Goal: Transaction & Acquisition: Purchase product/service

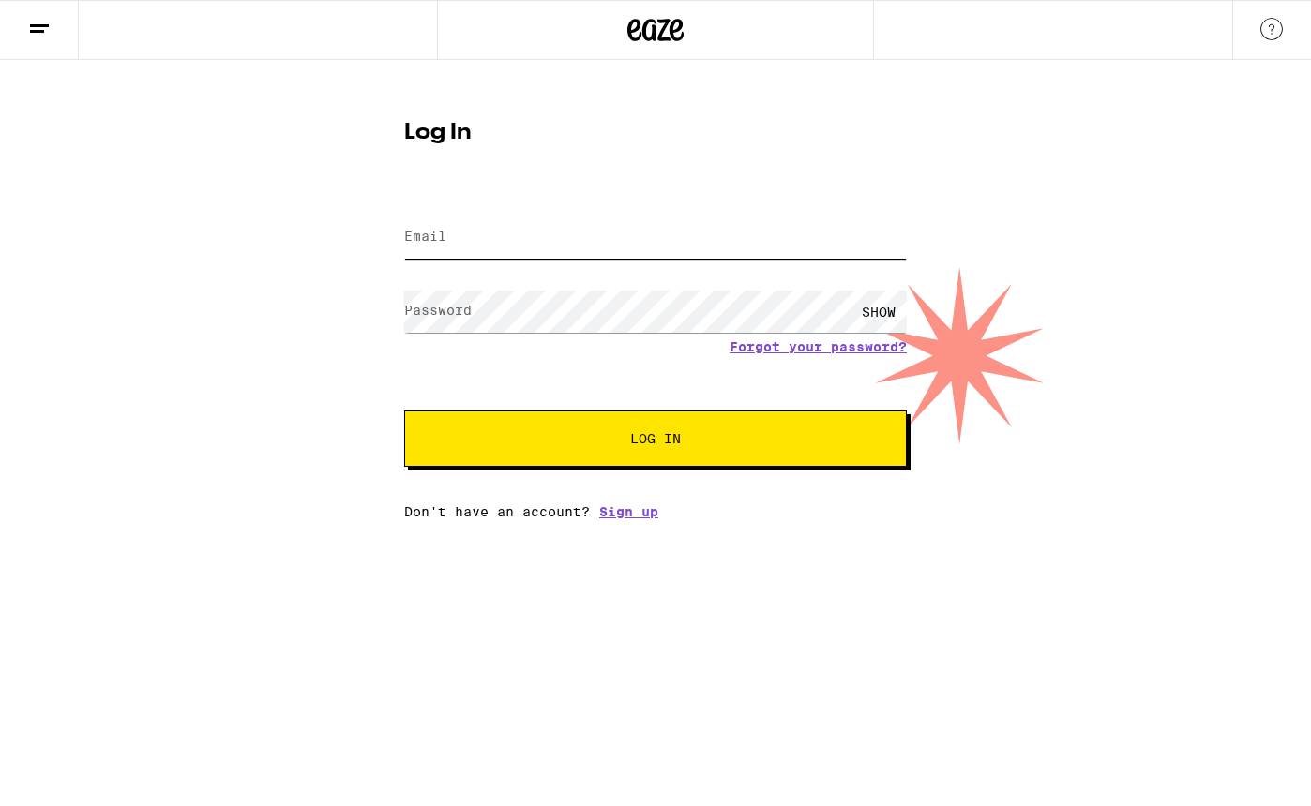
type input "[EMAIL_ADDRESS][DOMAIN_NAME]"
click at [529, 242] on input "[EMAIL_ADDRESS][DOMAIN_NAME]" at bounding box center [655, 238] width 503 height 42
click at [362, 321] on div "Log In Email Email [EMAIL_ADDRESS][DOMAIN_NAME] Password Password SHOW Forgot y…" at bounding box center [655, 289] width 1311 height 459
click at [550, 444] on span "Log In" at bounding box center [655, 438] width 351 height 13
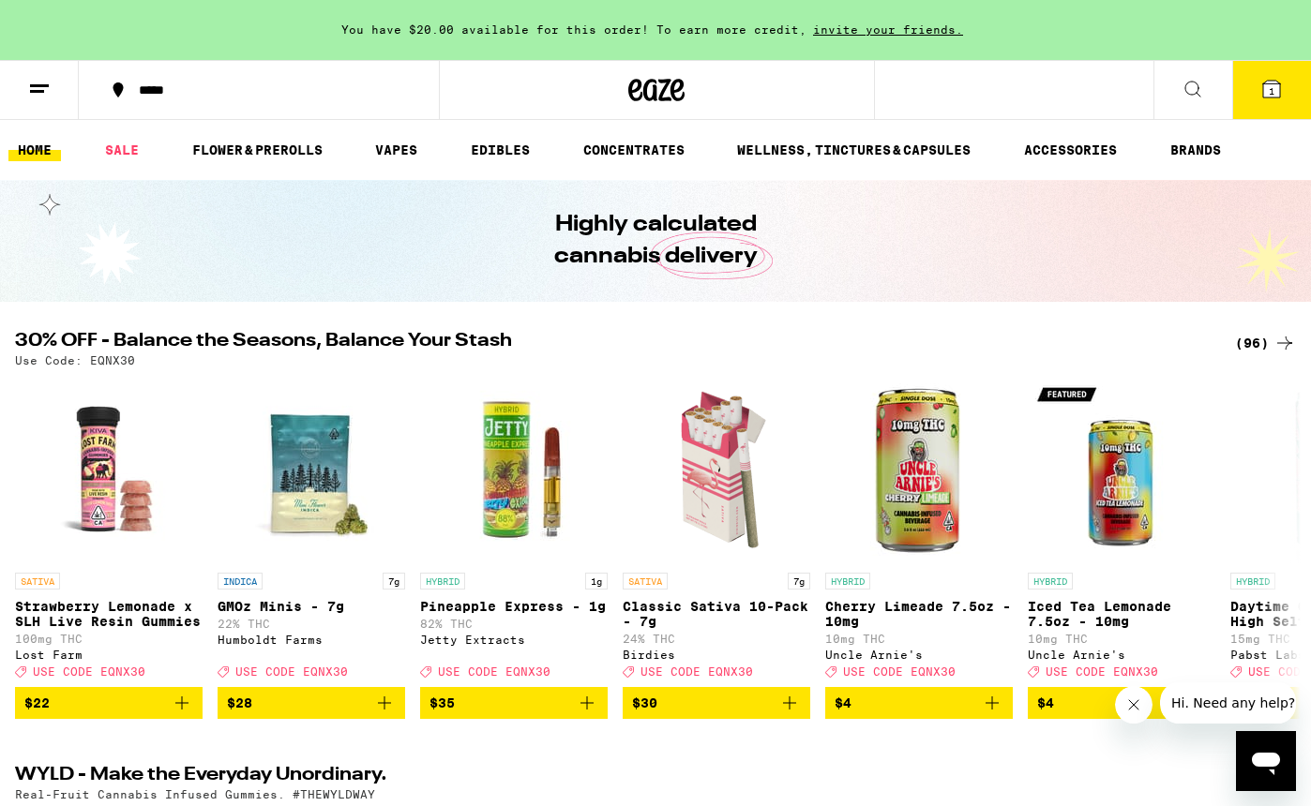
click at [1272, 96] on span "1" at bounding box center [1272, 90] width 6 height 11
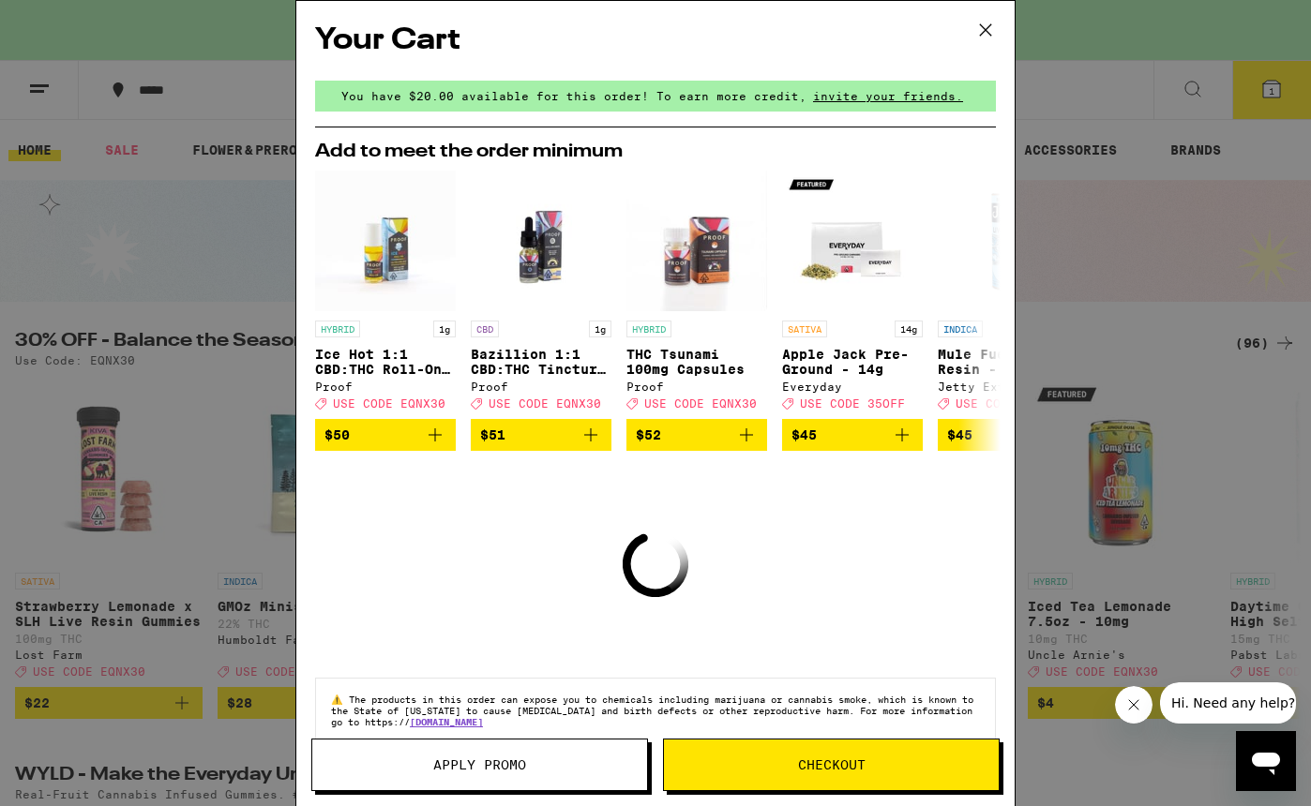
click at [992, 27] on icon at bounding box center [985, 30] width 28 height 28
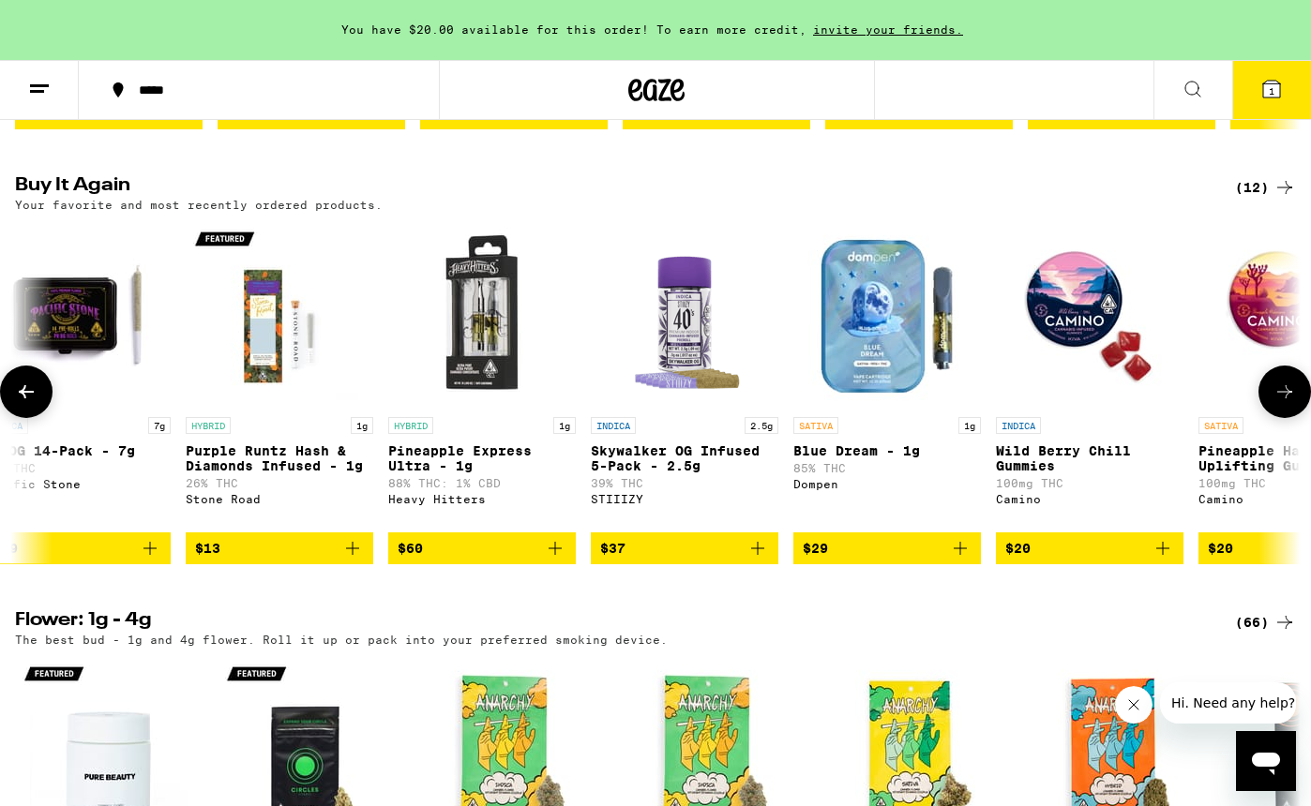
scroll to position [0, 786]
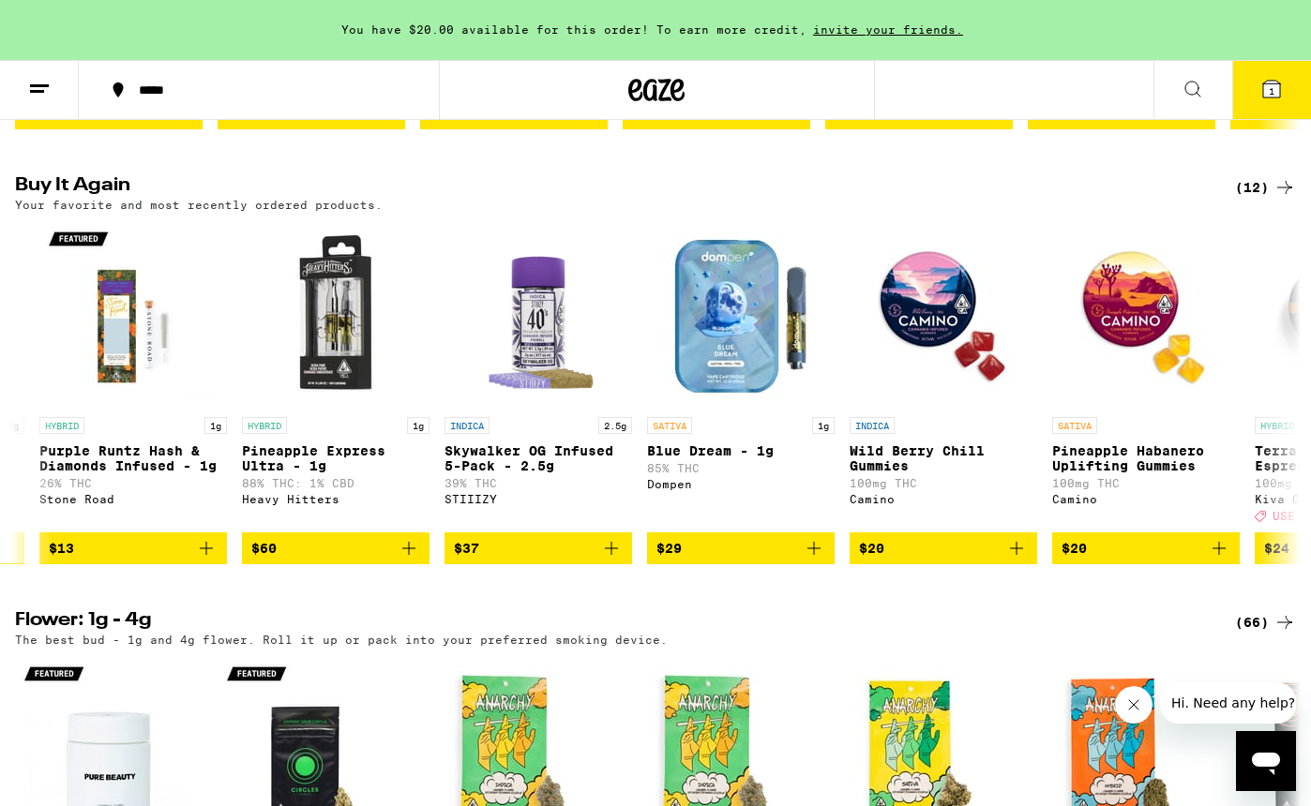
click at [1278, 100] on button "1" at bounding box center [1271, 90] width 79 height 58
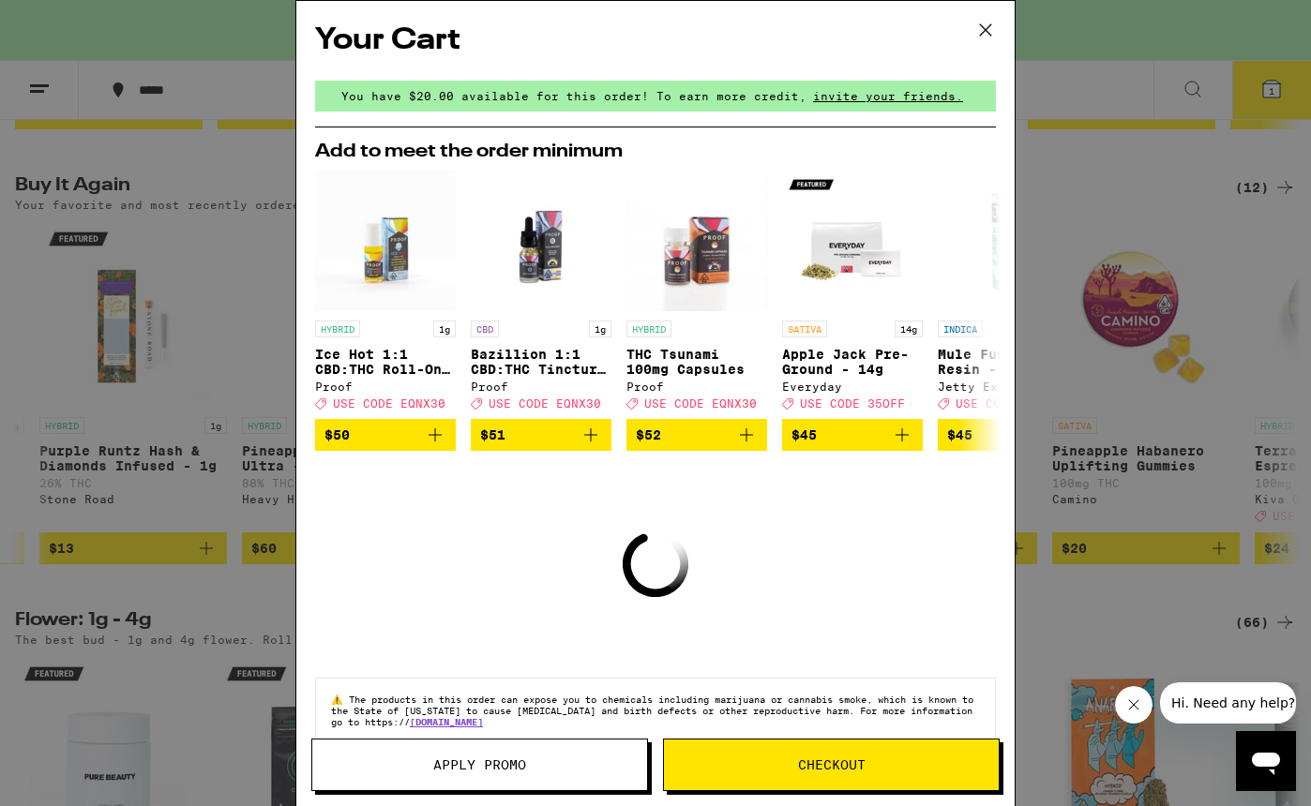
click at [594, 771] on span "Apply Promo" at bounding box center [479, 765] width 335 height 13
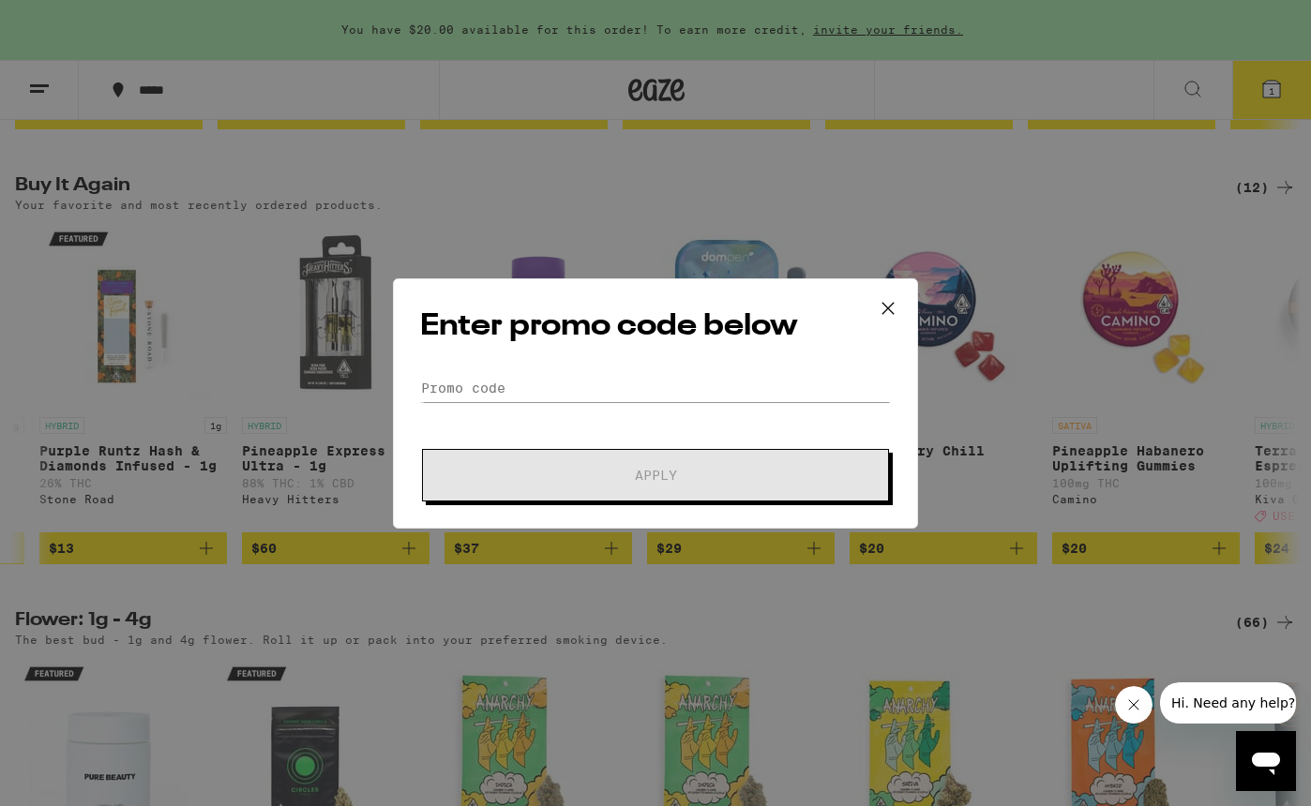
click at [891, 305] on icon at bounding box center [887, 307] width 11 height 11
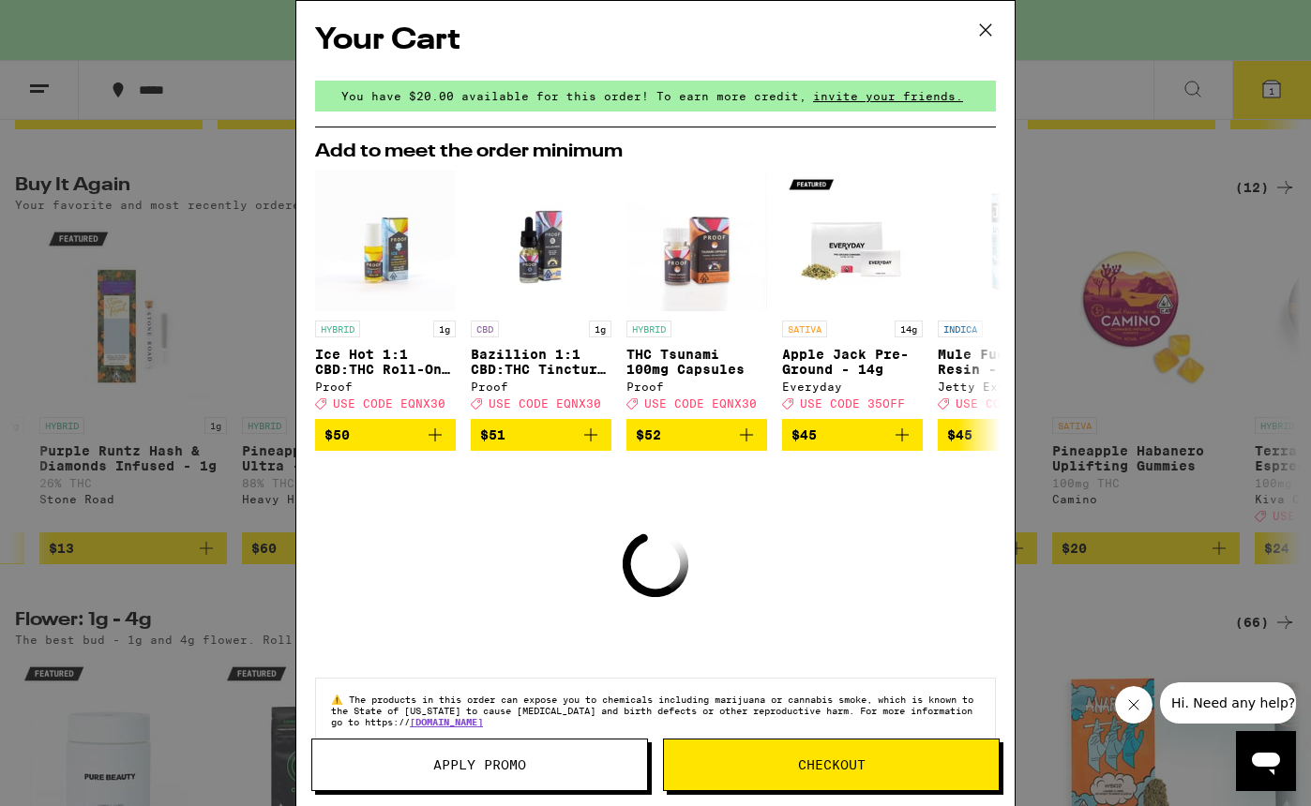
click at [986, 24] on icon at bounding box center [985, 30] width 28 height 28
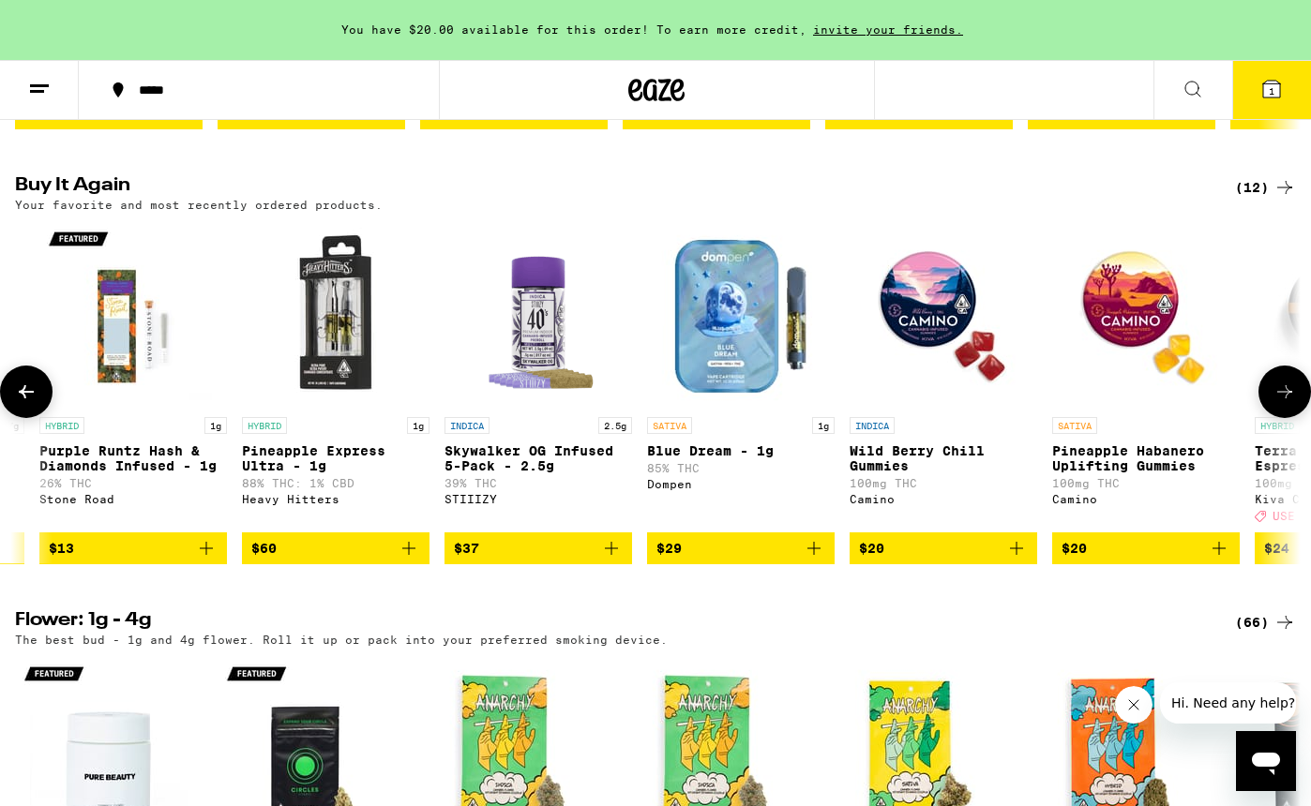
scroll to position [0, 786]
click at [172, 522] on div "HYBRID 1g Purple [PERSON_NAME] Hash & Diamonds Infused - 1g 26% THC [GEOGRAPHIC…" at bounding box center [133, 469] width 188 height 105
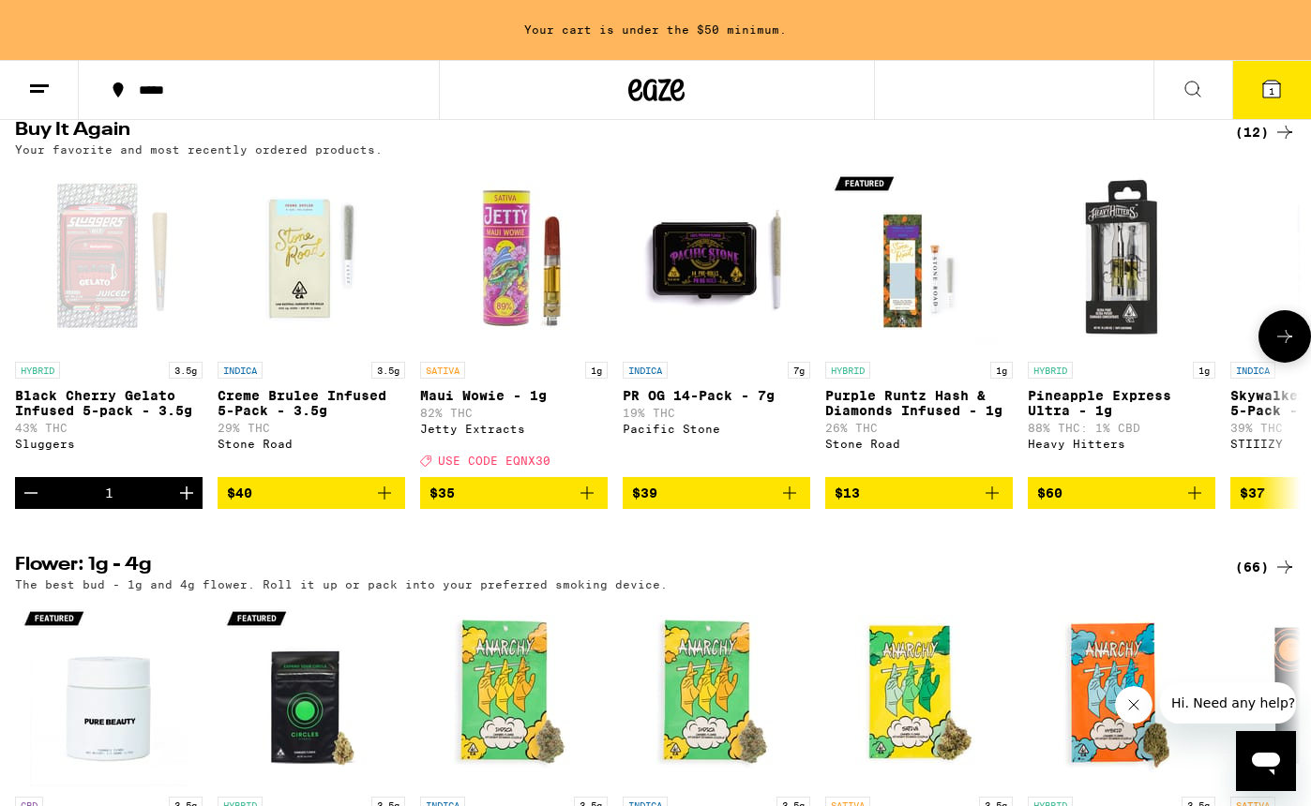
click at [38, 504] on icon "Decrement" at bounding box center [31, 493] width 23 height 23
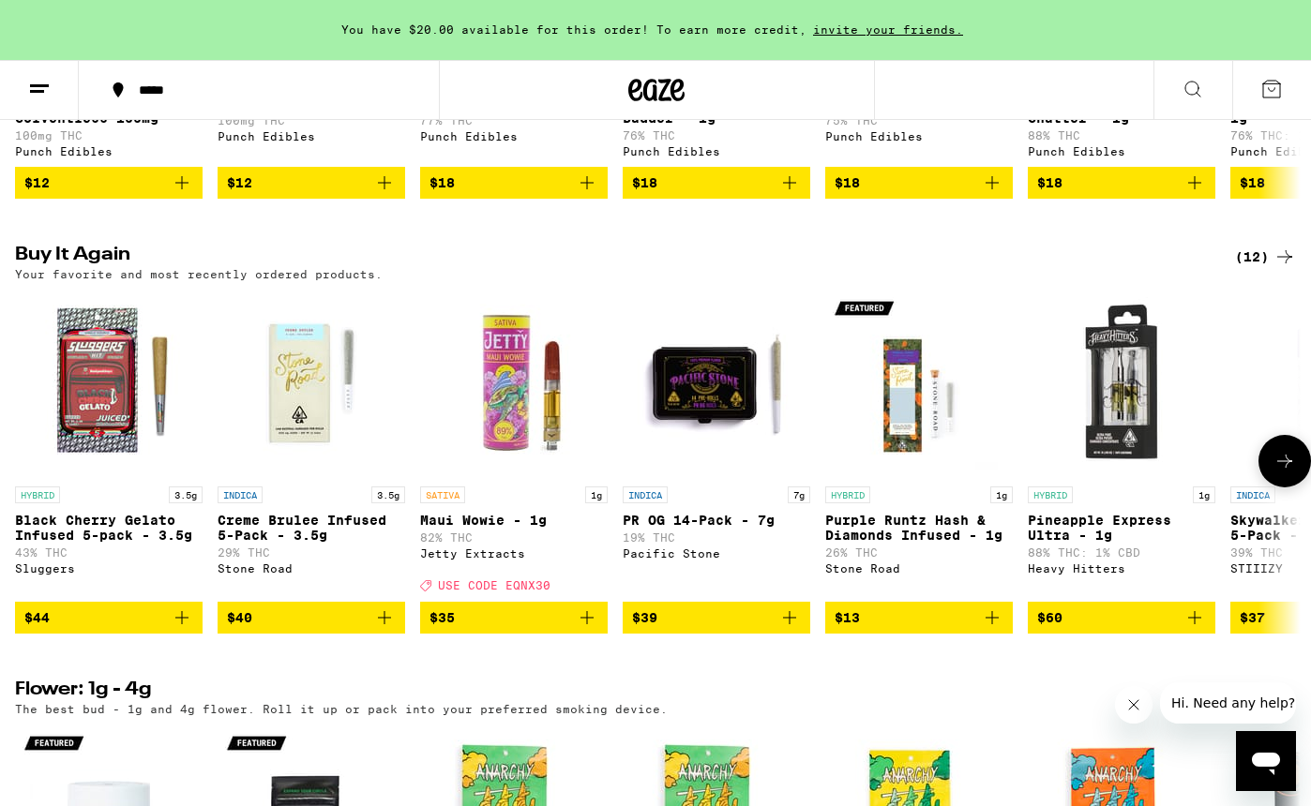
click at [98, 405] on img "Open page for Black Cherry Gelato Infused 5-pack - 3.5g from Sluggers" at bounding box center [109, 384] width 188 height 188
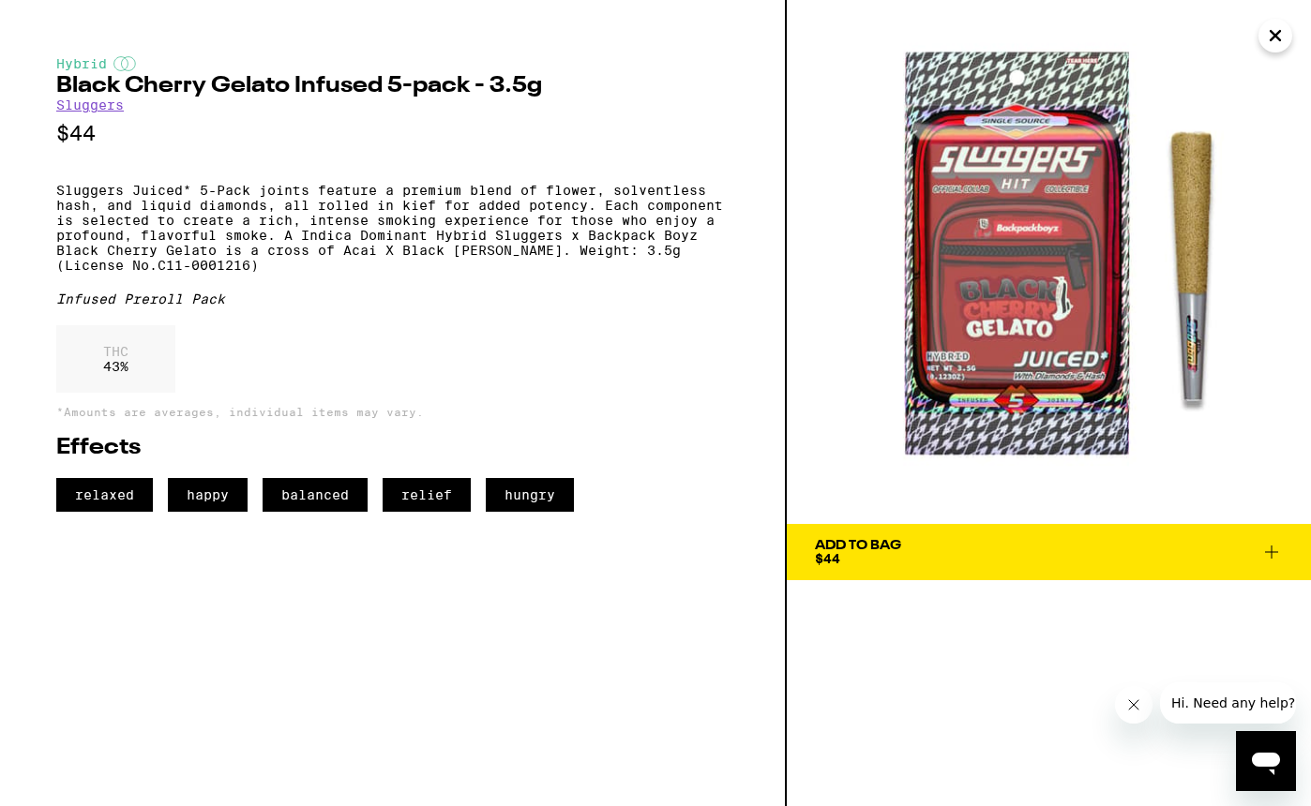
click at [98, 108] on link "Sluggers" at bounding box center [90, 105] width 68 height 15
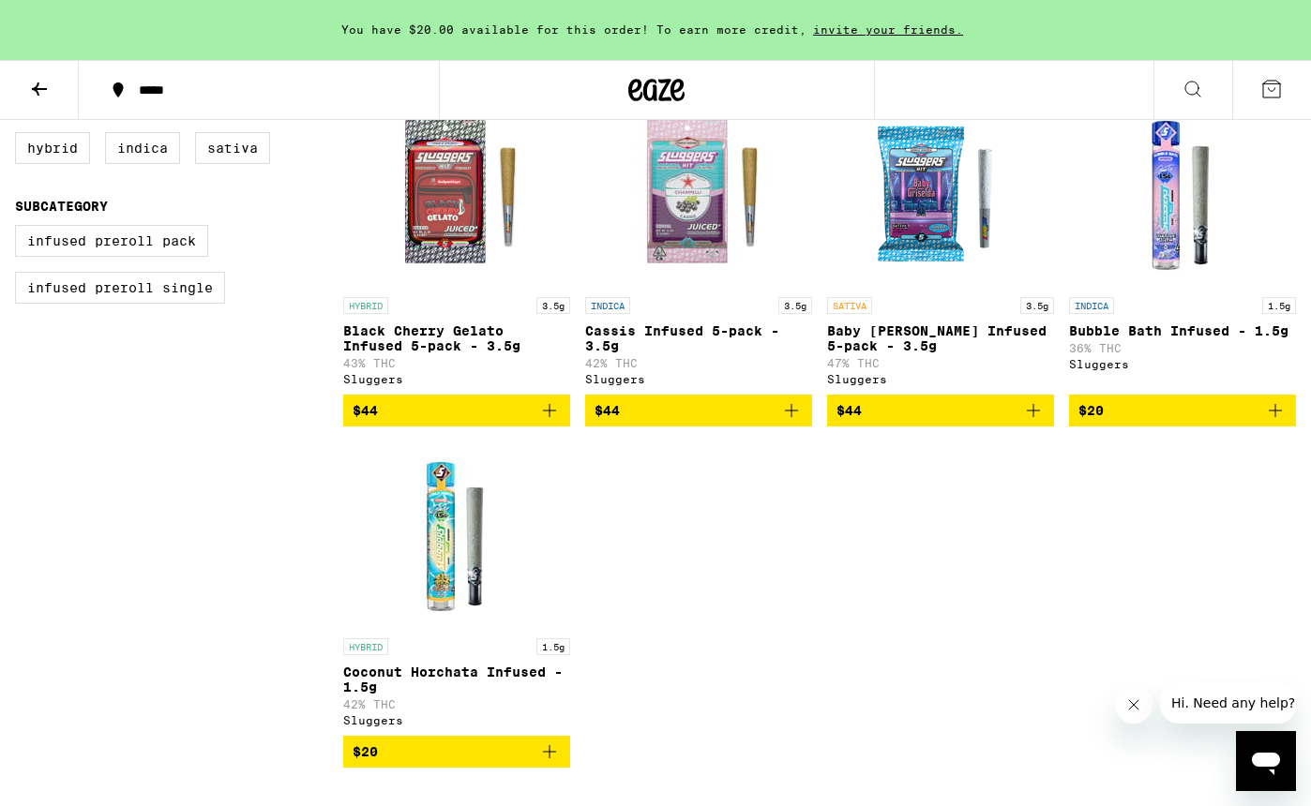
scroll to position [533, 0]
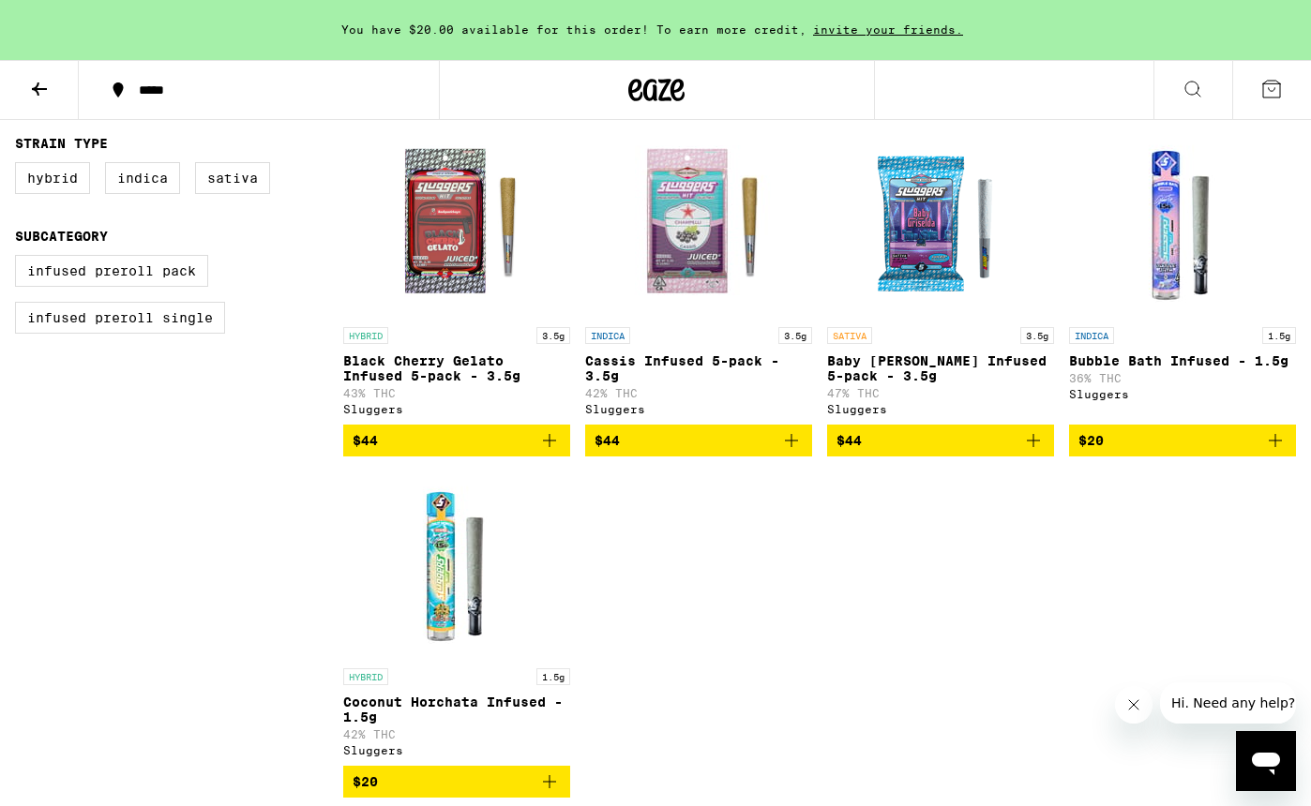
click at [1037, 448] on icon "Add to bag" at bounding box center [1033, 440] width 23 height 23
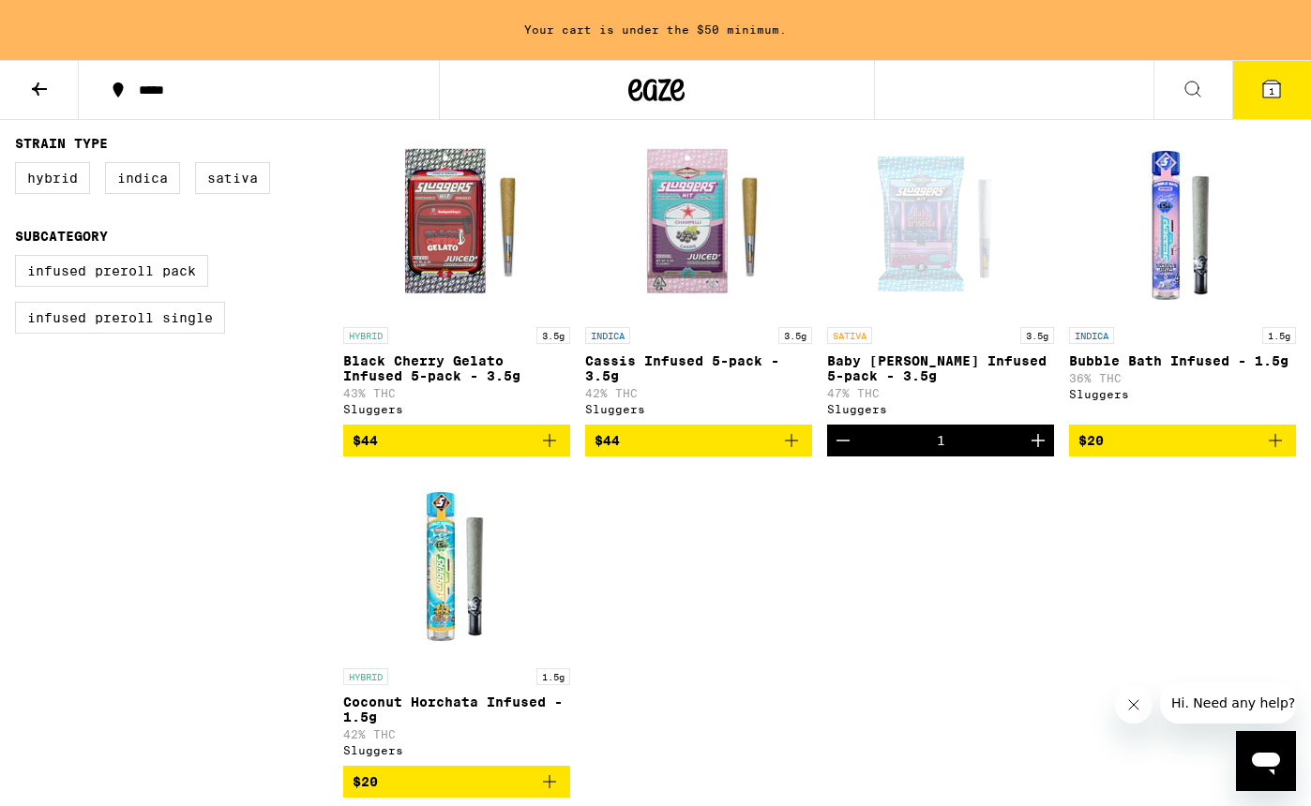
scroll to position [0, 0]
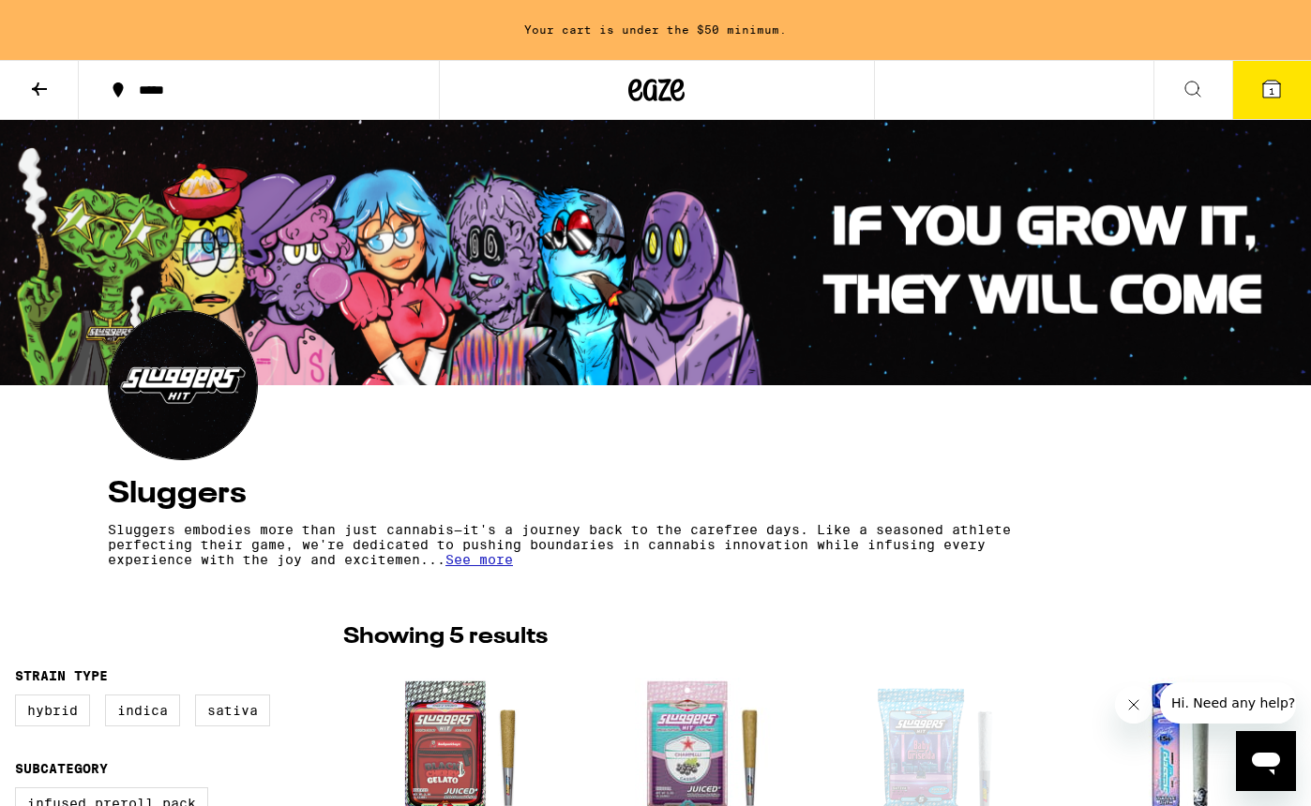
click at [47, 97] on icon at bounding box center [39, 89] width 23 height 23
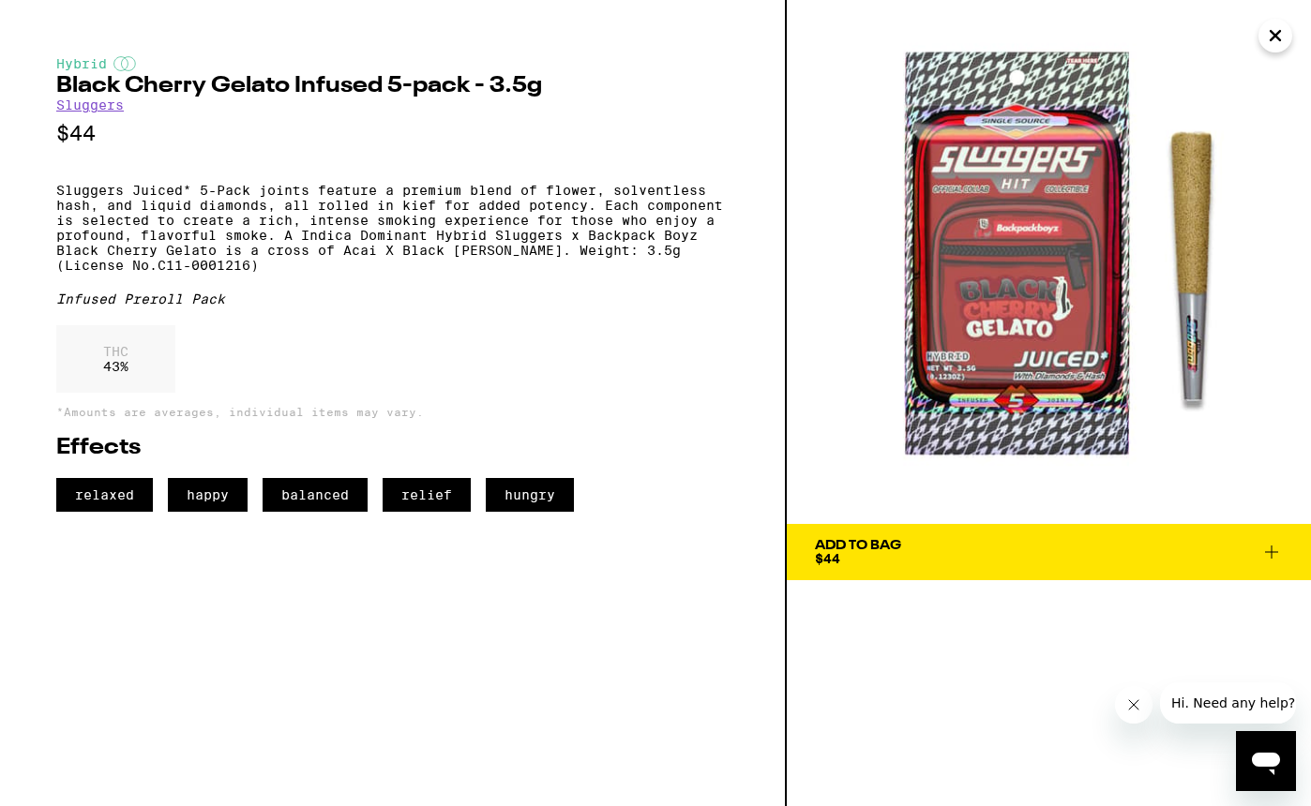
click at [591, 621] on div "Hybrid Black Cherry Gelato Infused 5-pack - 3.5g Sluggers $44 Sluggers Juiced* …" at bounding box center [393, 403] width 787 height 806
click at [1121, 721] on div at bounding box center [1205, 703] width 181 height 41
click at [1267, 31] on icon "Close" at bounding box center [1275, 36] width 23 height 28
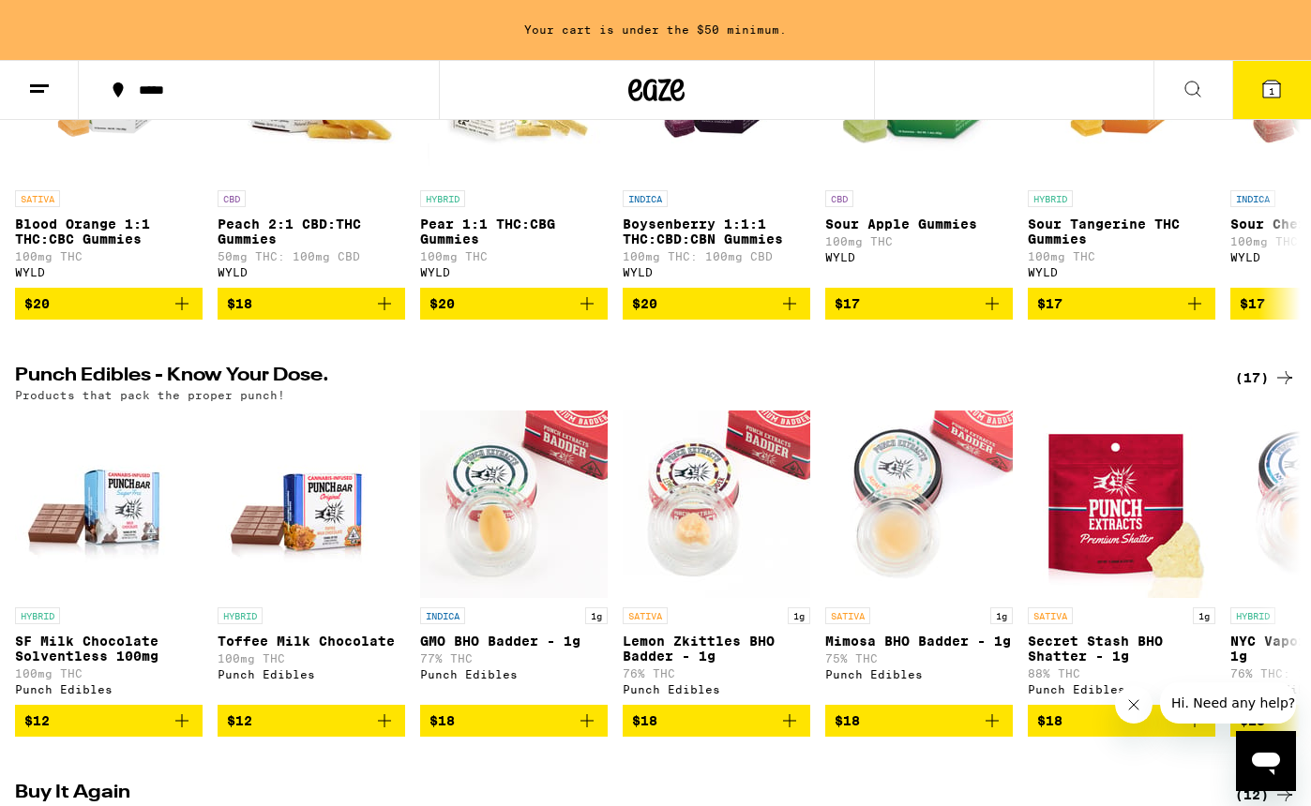
scroll to position [1039, 0]
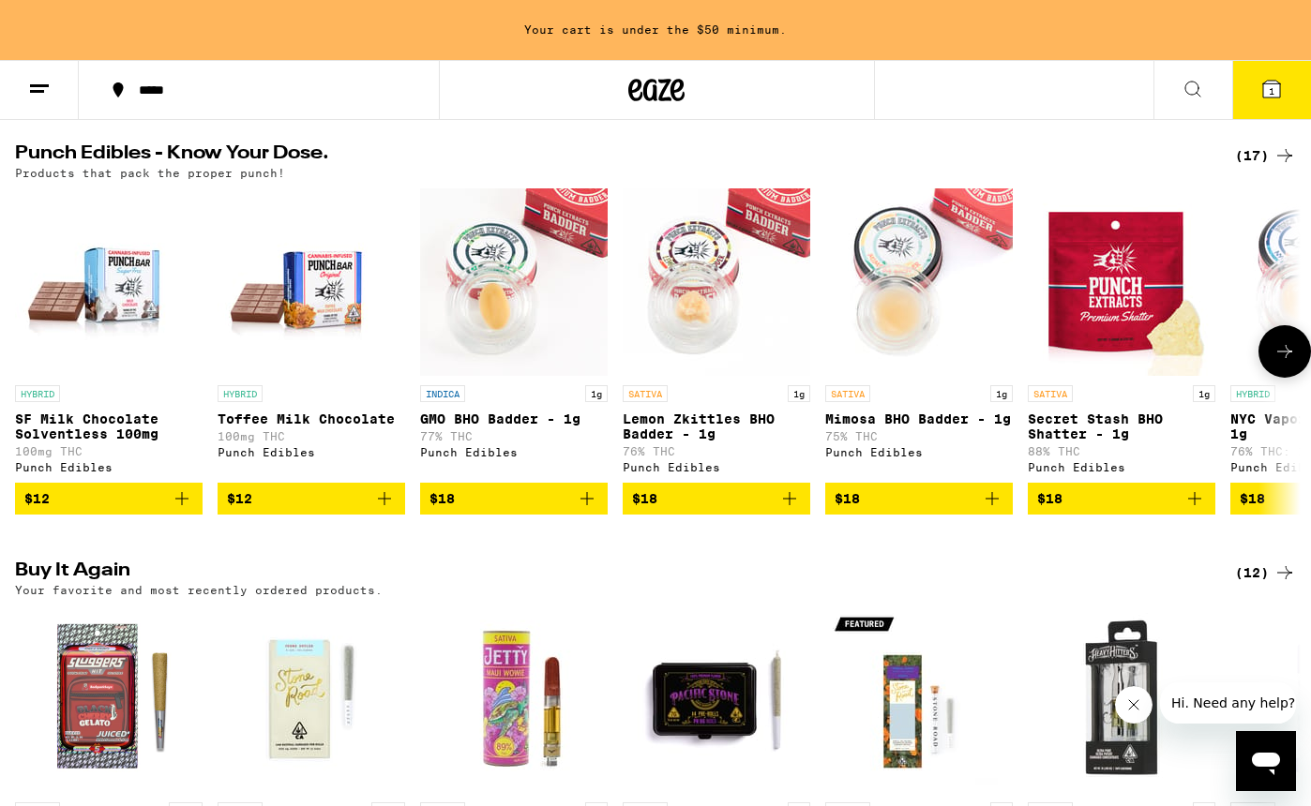
click at [179, 510] on icon "Add to bag" at bounding box center [182, 499] width 23 height 23
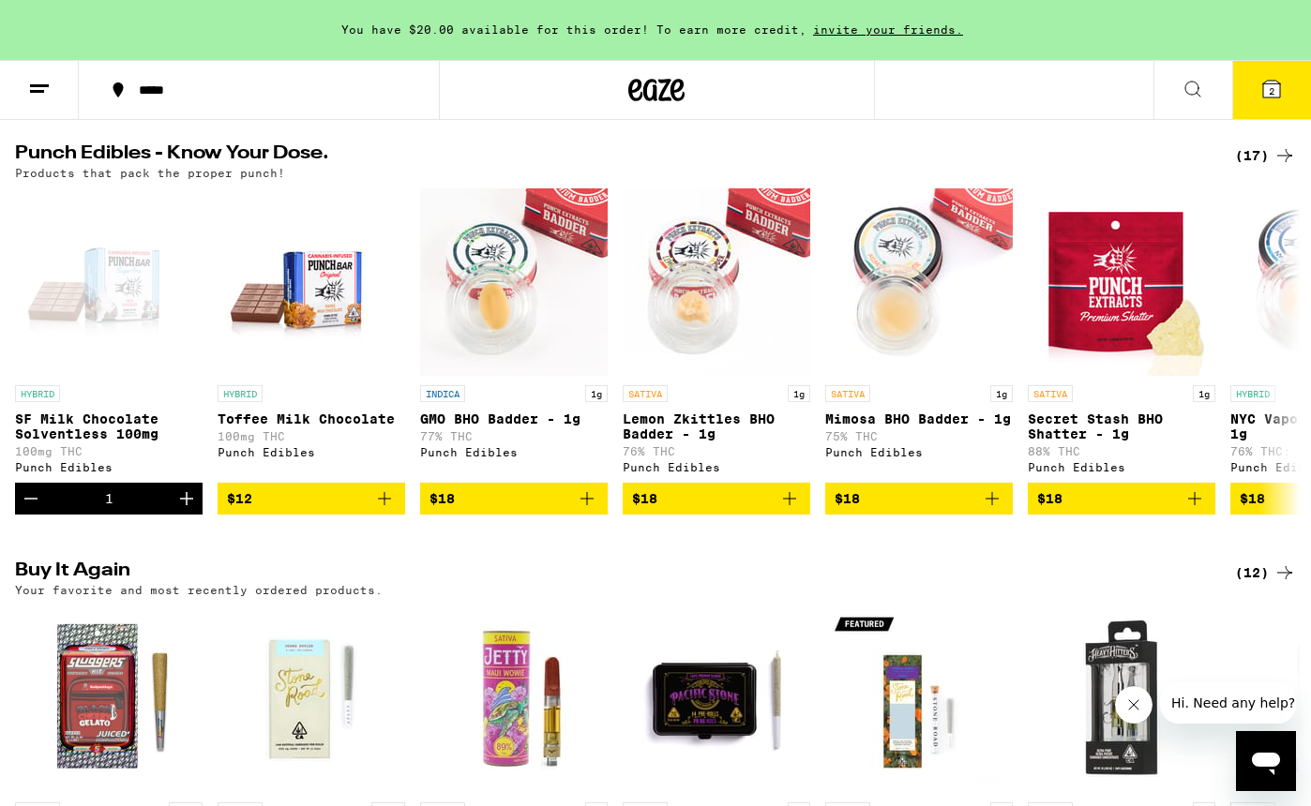
click at [1271, 100] on button "2" at bounding box center [1271, 90] width 79 height 58
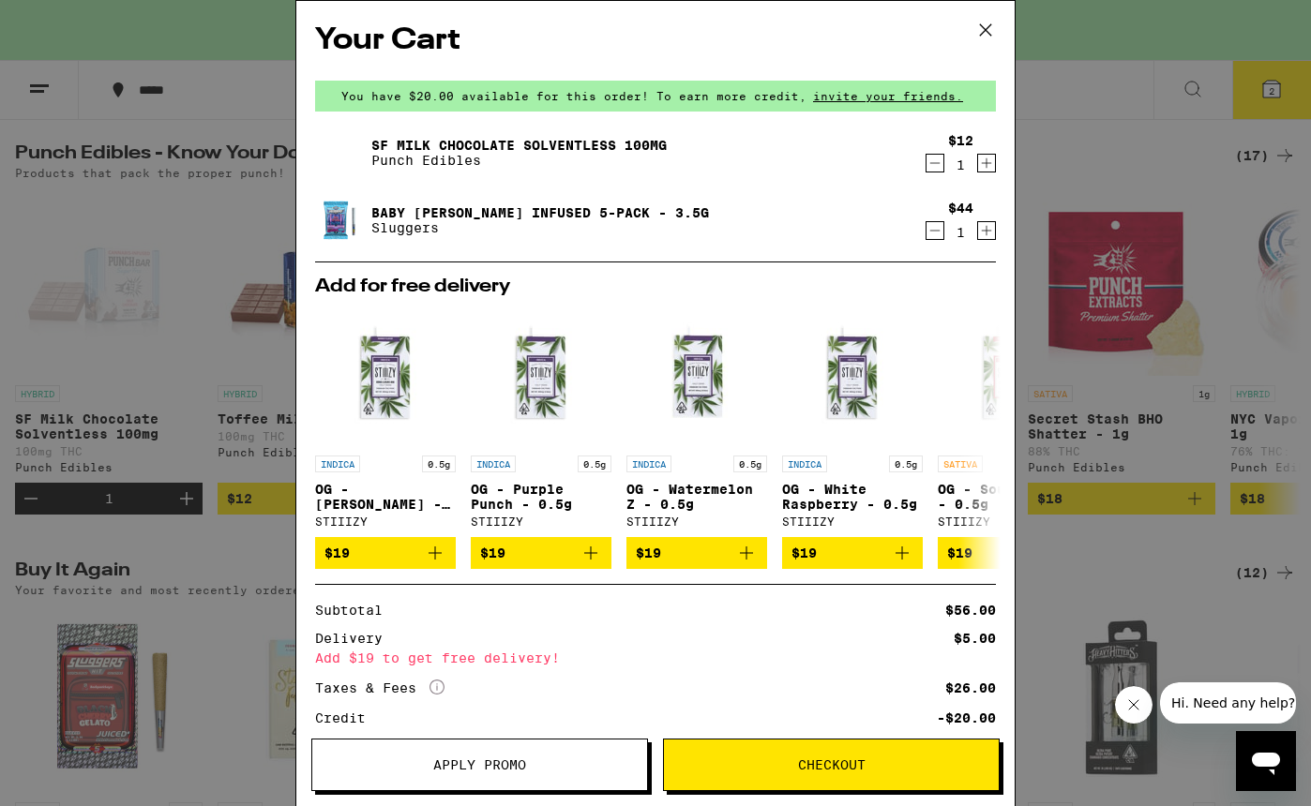
click at [940, 161] on icon "Decrement" at bounding box center [934, 163] width 17 height 23
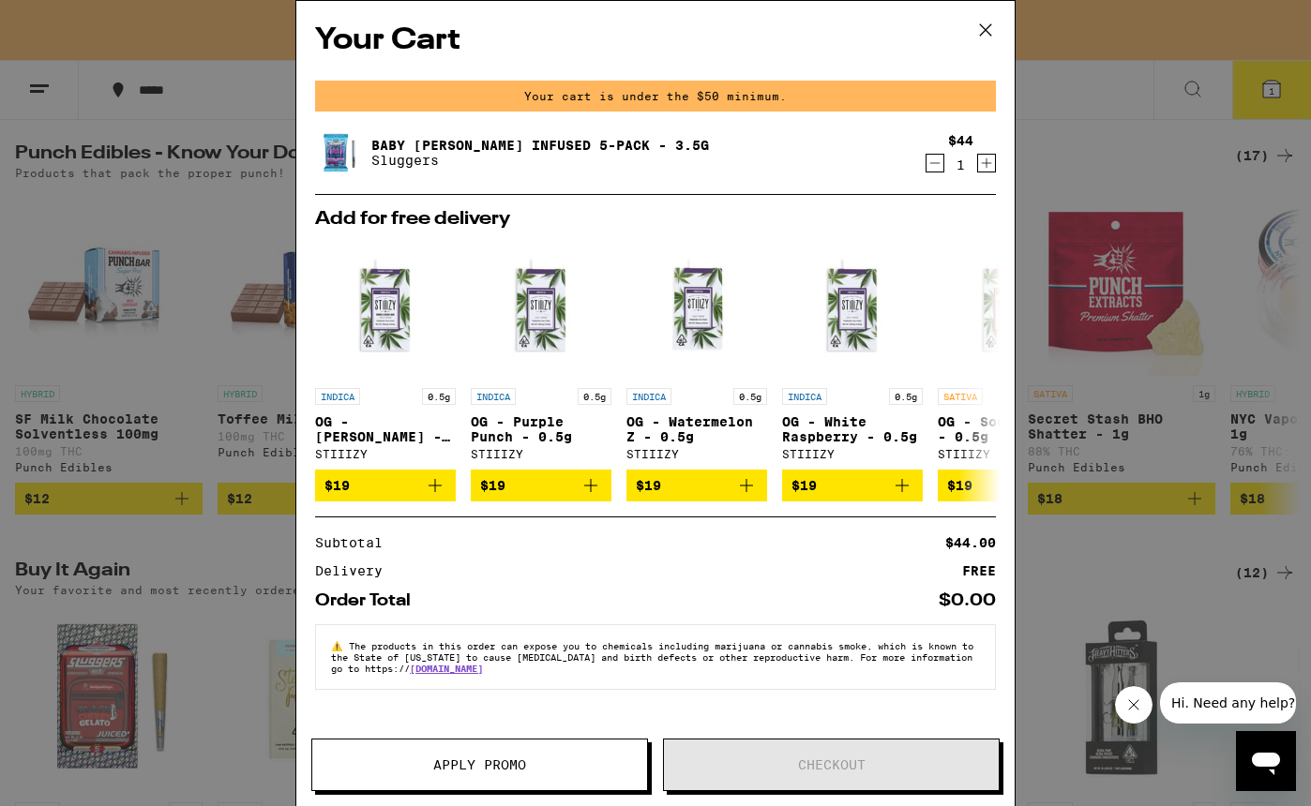
click at [1072, 237] on div "Your Cart Your cart is under the $50 minimum. Baby Griselda Infused 5-pack - 3.…" at bounding box center [655, 403] width 1311 height 806
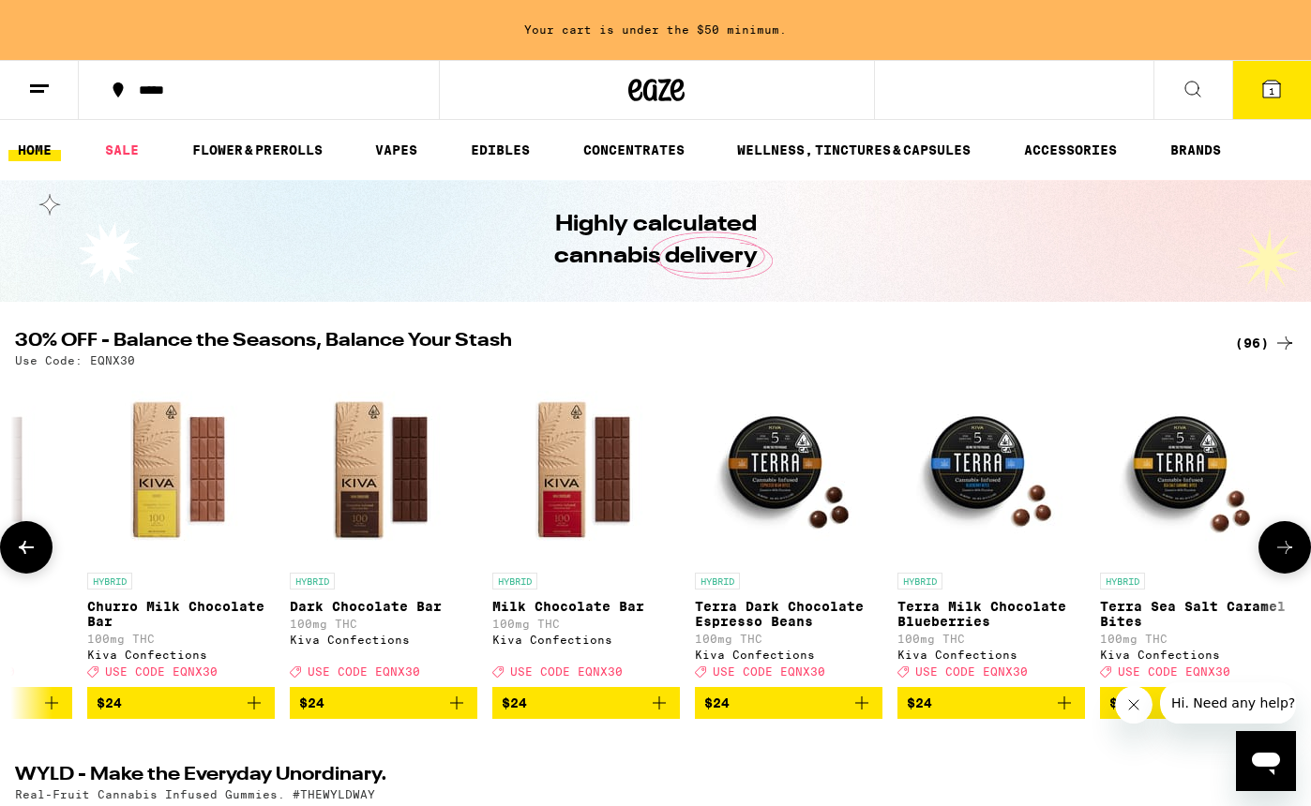
scroll to position [0, 8230]
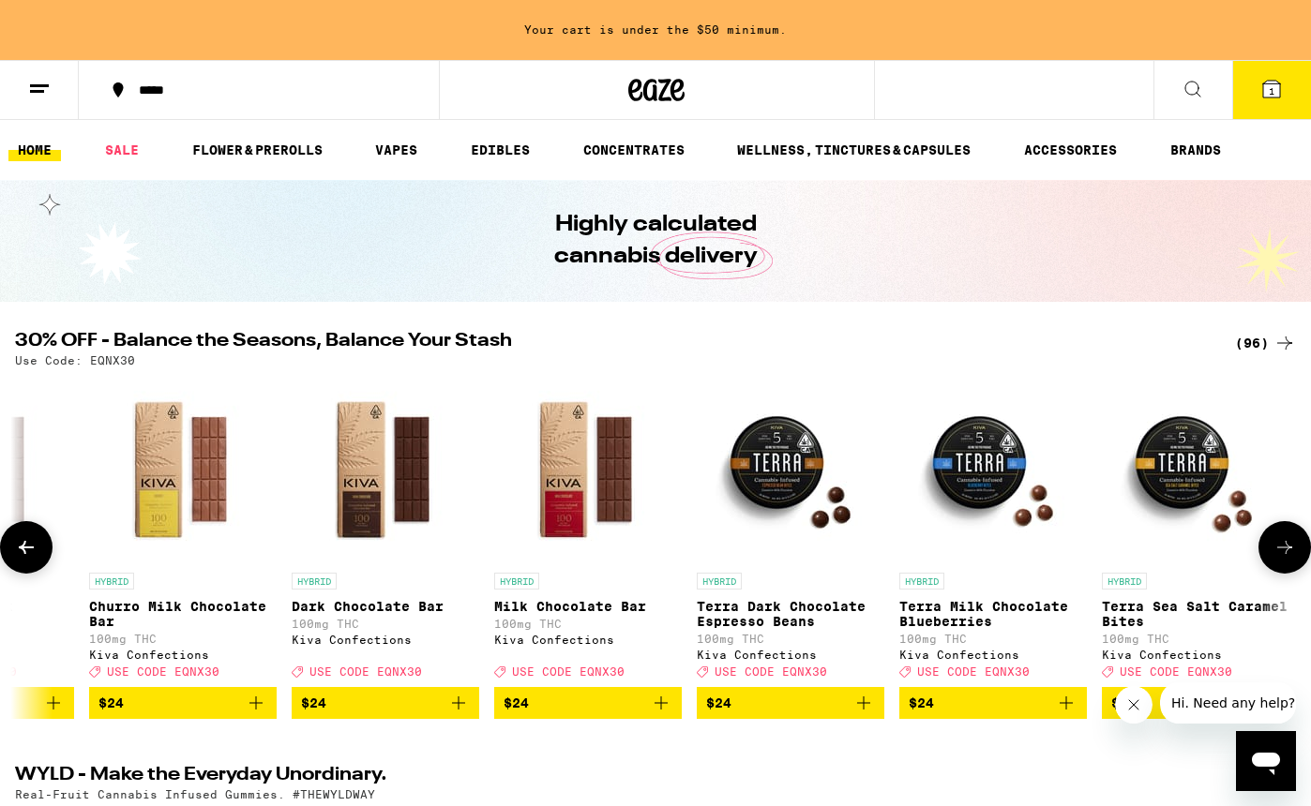
click at [253, 715] on icon "Add to bag" at bounding box center [256, 703] width 23 height 23
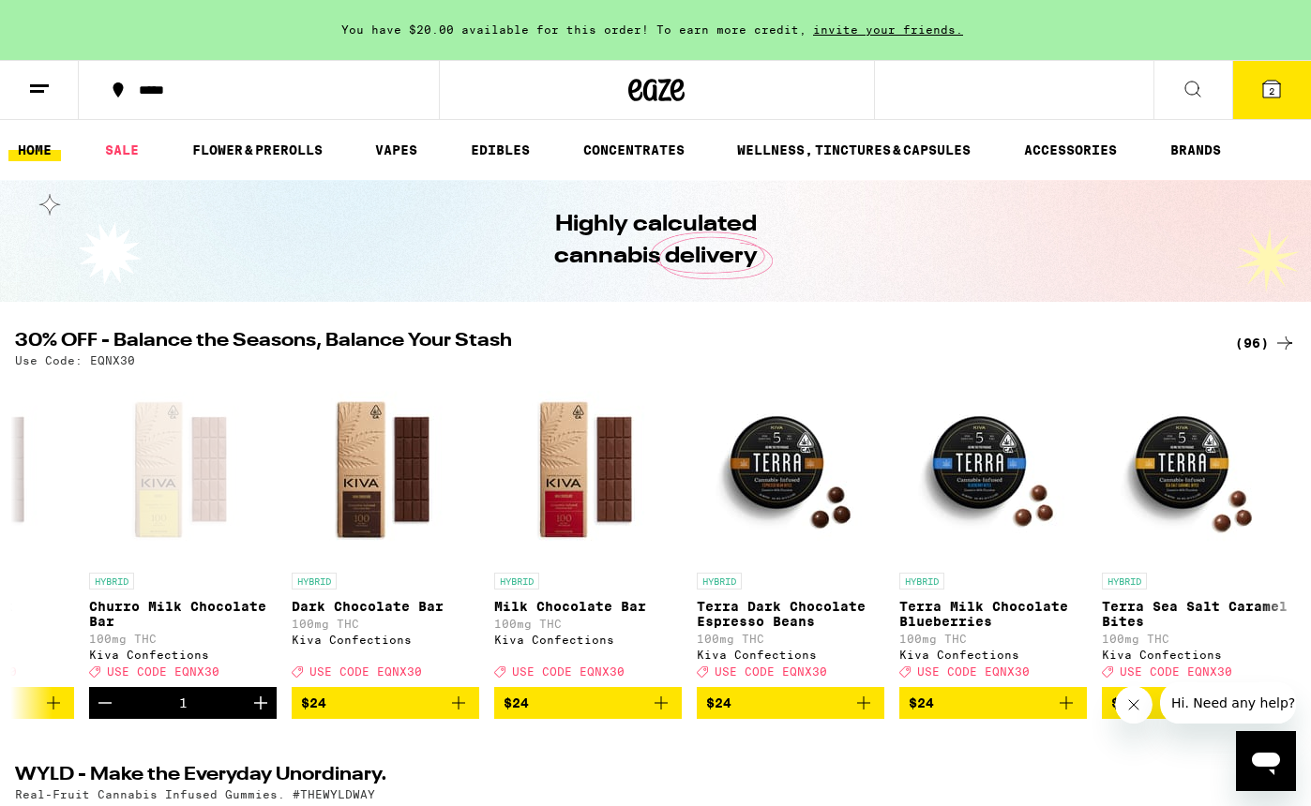
click at [1255, 80] on button "2" at bounding box center [1271, 90] width 79 height 58
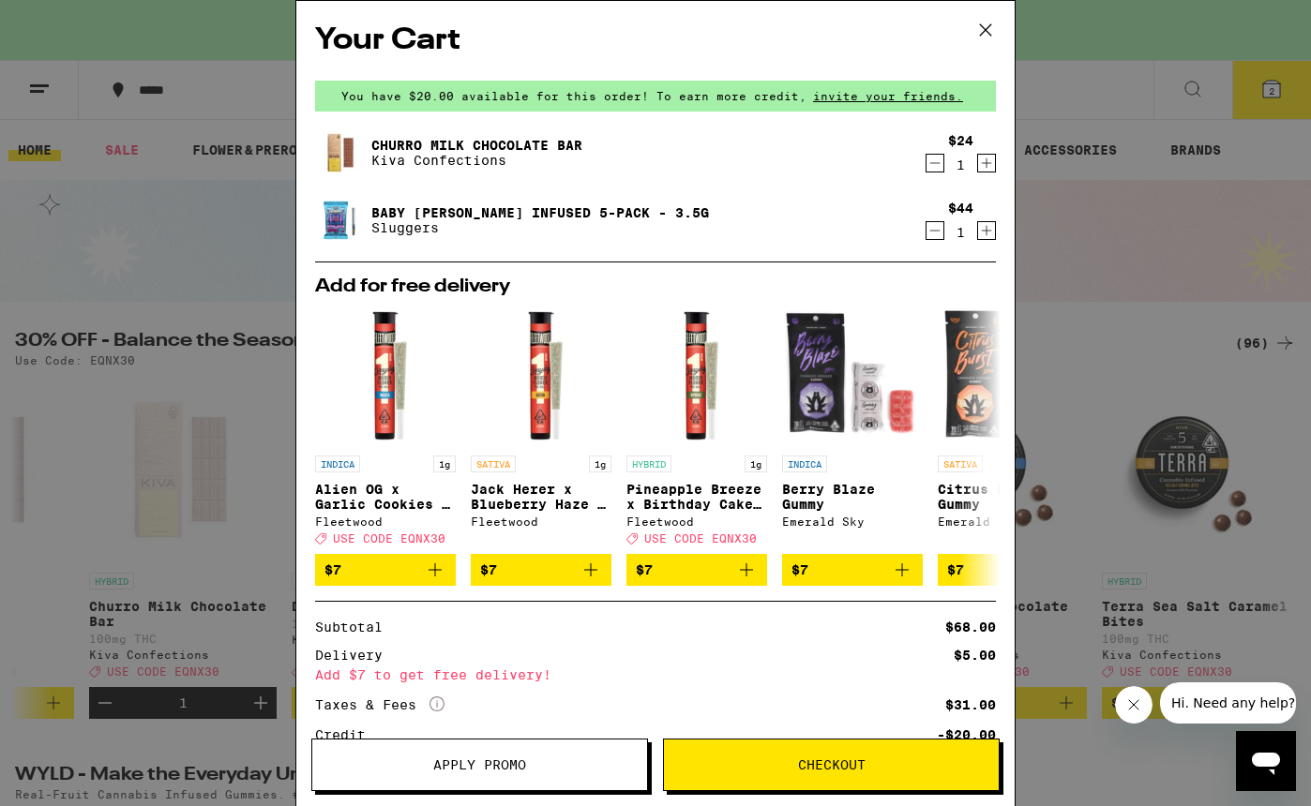
click at [487, 769] on span "Apply Promo" at bounding box center [479, 765] width 93 height 13
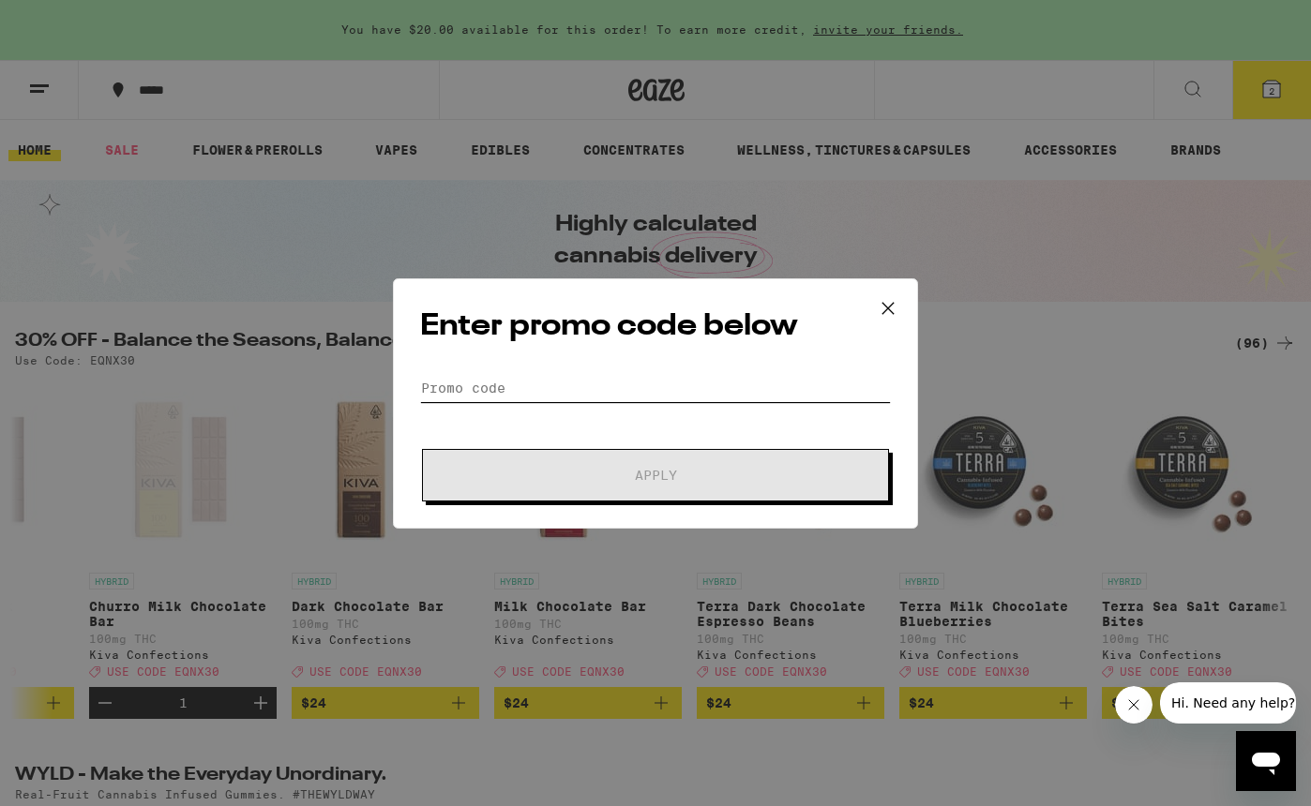
drag, startPoint x: 565, startPoint y: 388, endPoint x: 568, endPoint y: 406, distance: 18.0
click at [568, 406] on form "Promo Code Apply" at bounding box center [655, 438] width 471 height 128
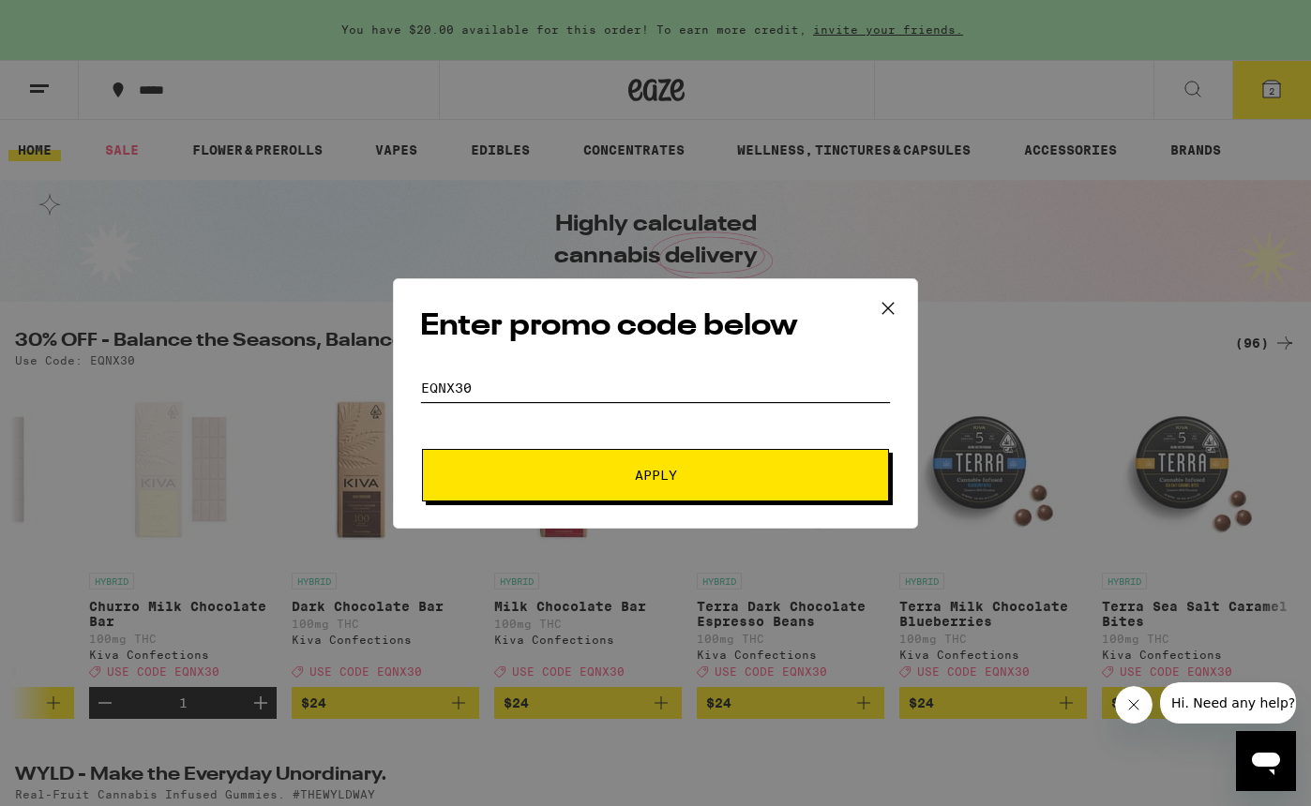
type input "EQNX30"
click at [651, 459] on button "Apply" at bounding box center [655, 475] width 467 height 53
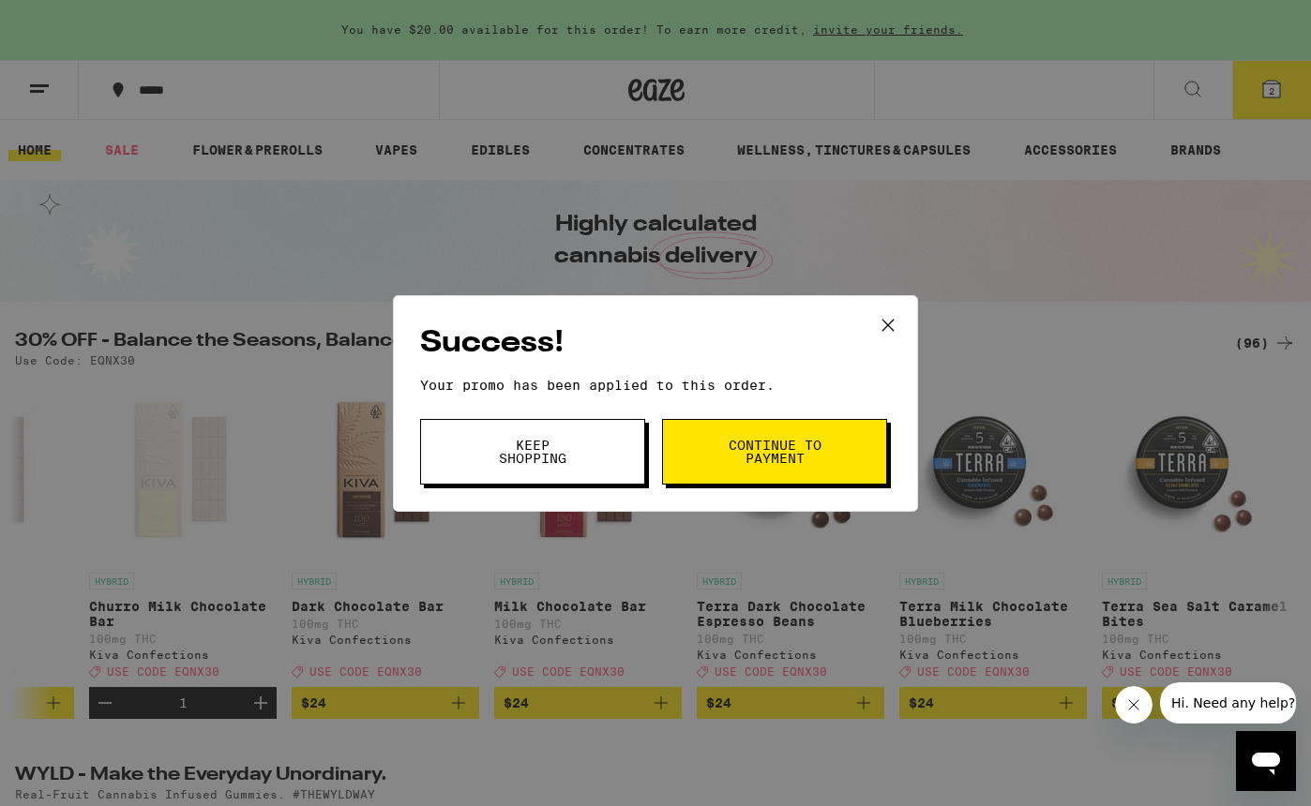
click at [774, 460] on span "Continue to payment" at bounding box center [775, 452] width 96 height 26
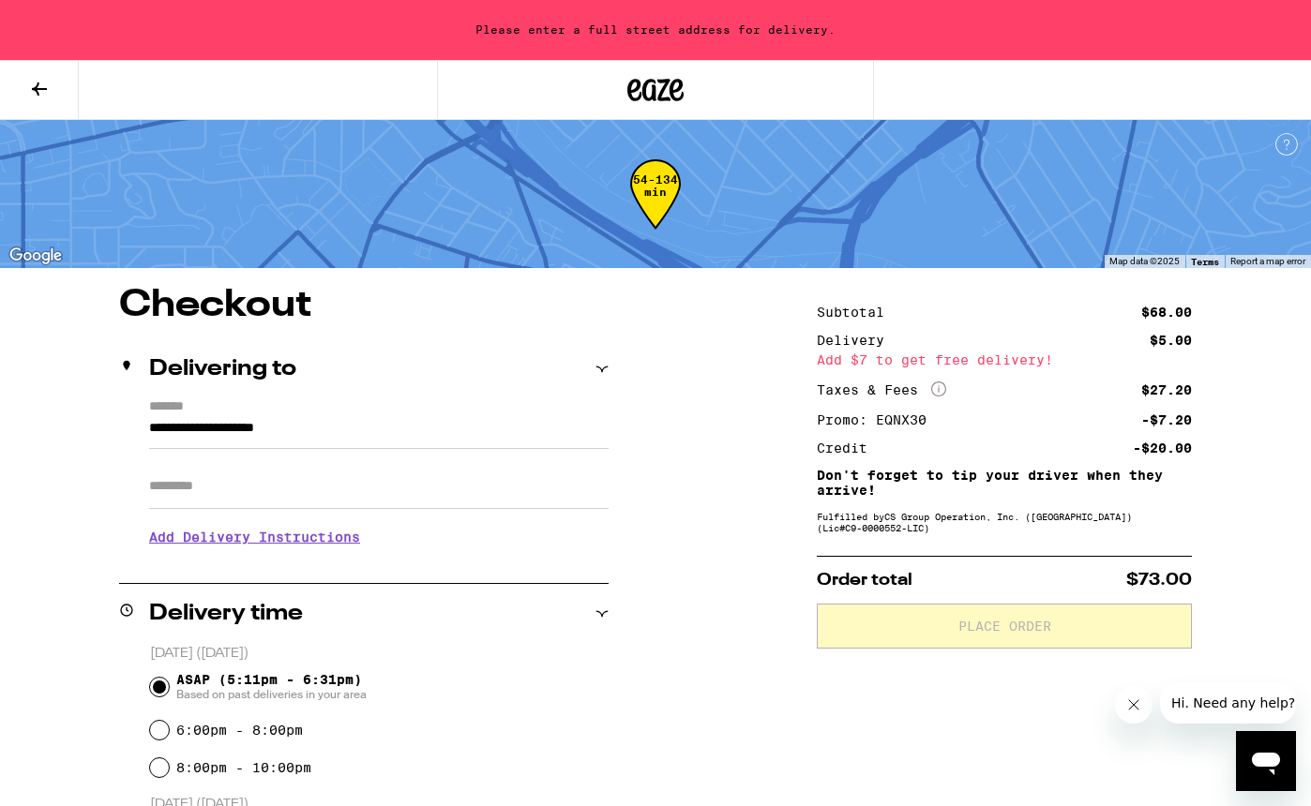
click at [35, 87] on icon at bounding box center [39, 89] width 15 height 13
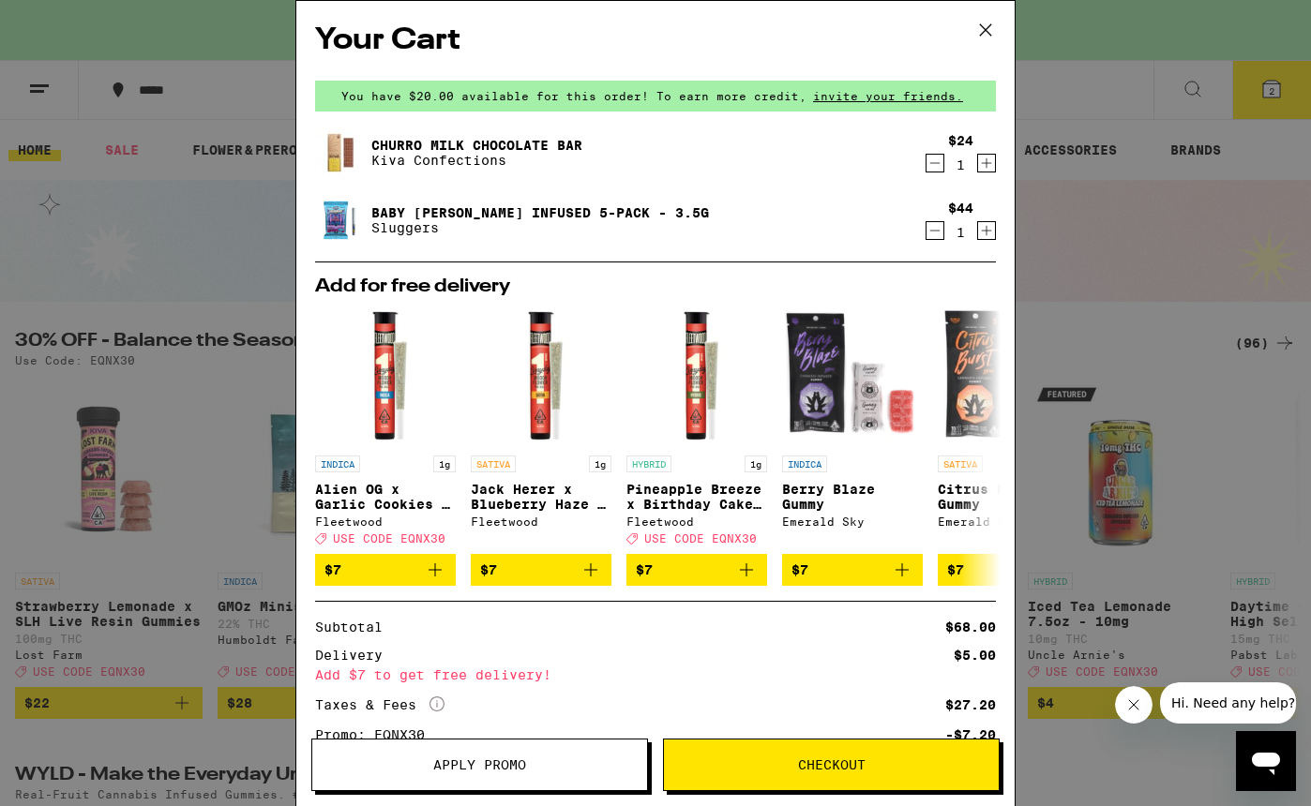
click at [936, 171] on icon "Decrement" at bounding box center [934, 163] width 17 height 23
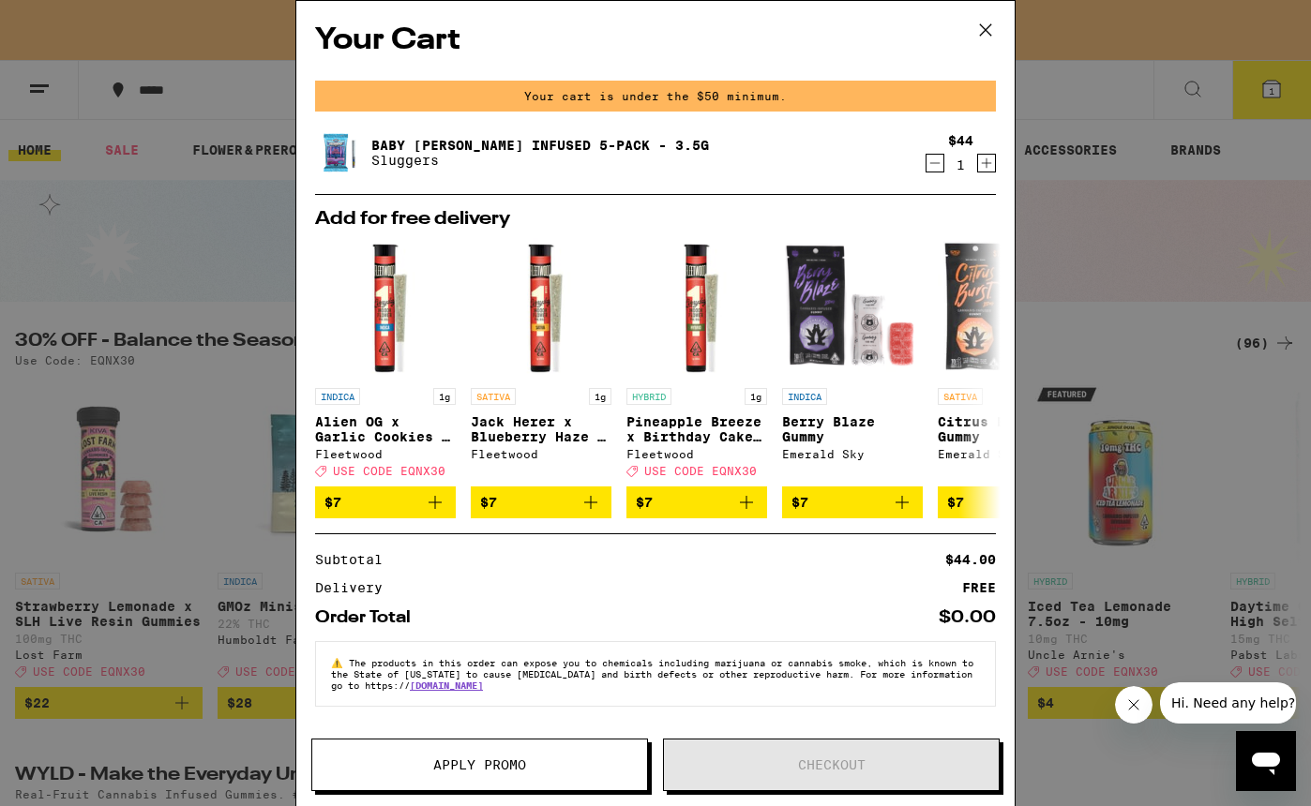
click at [978, 25] on icon at bounding box center [985, 30] width 28 height 28
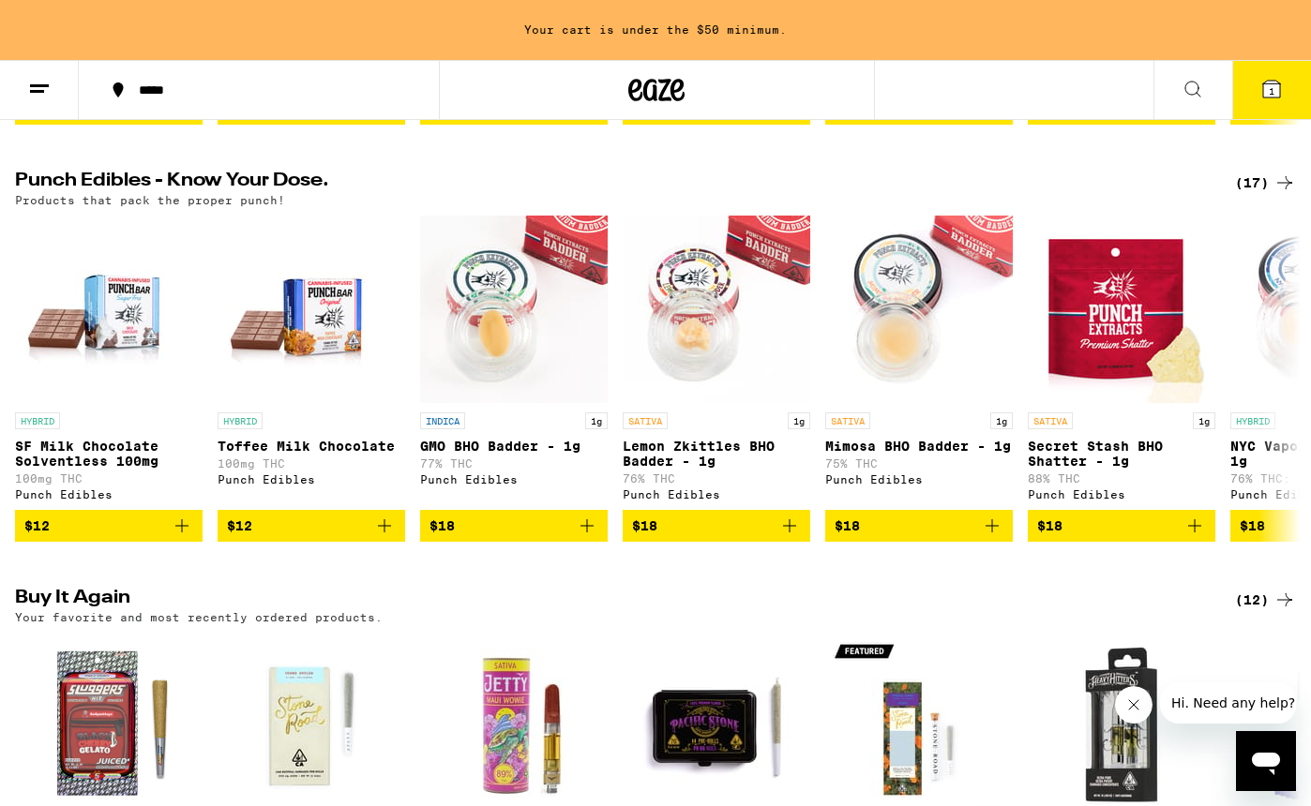
scroll to position [1016, 0]
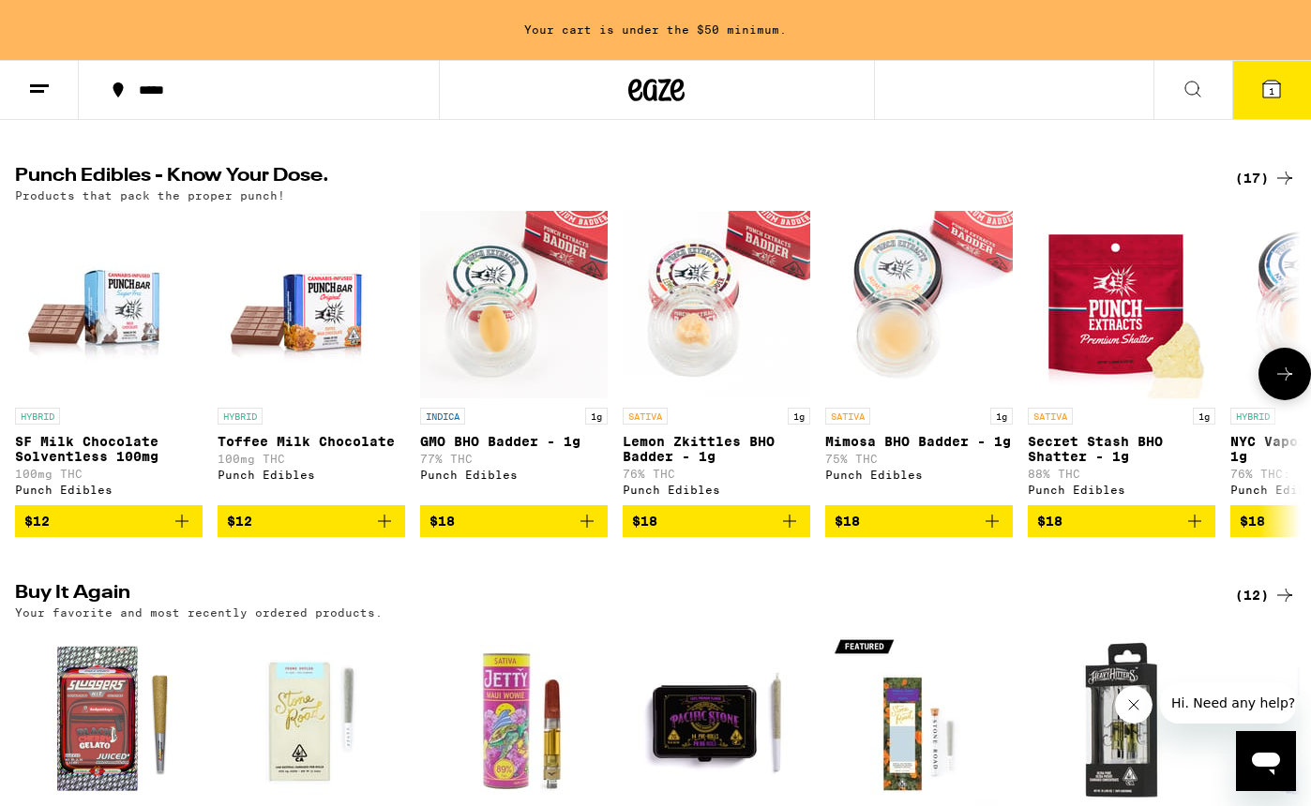
click at [188, 528] on icon "Add to bag" at bounding box center [181, 521] width 13 height 13
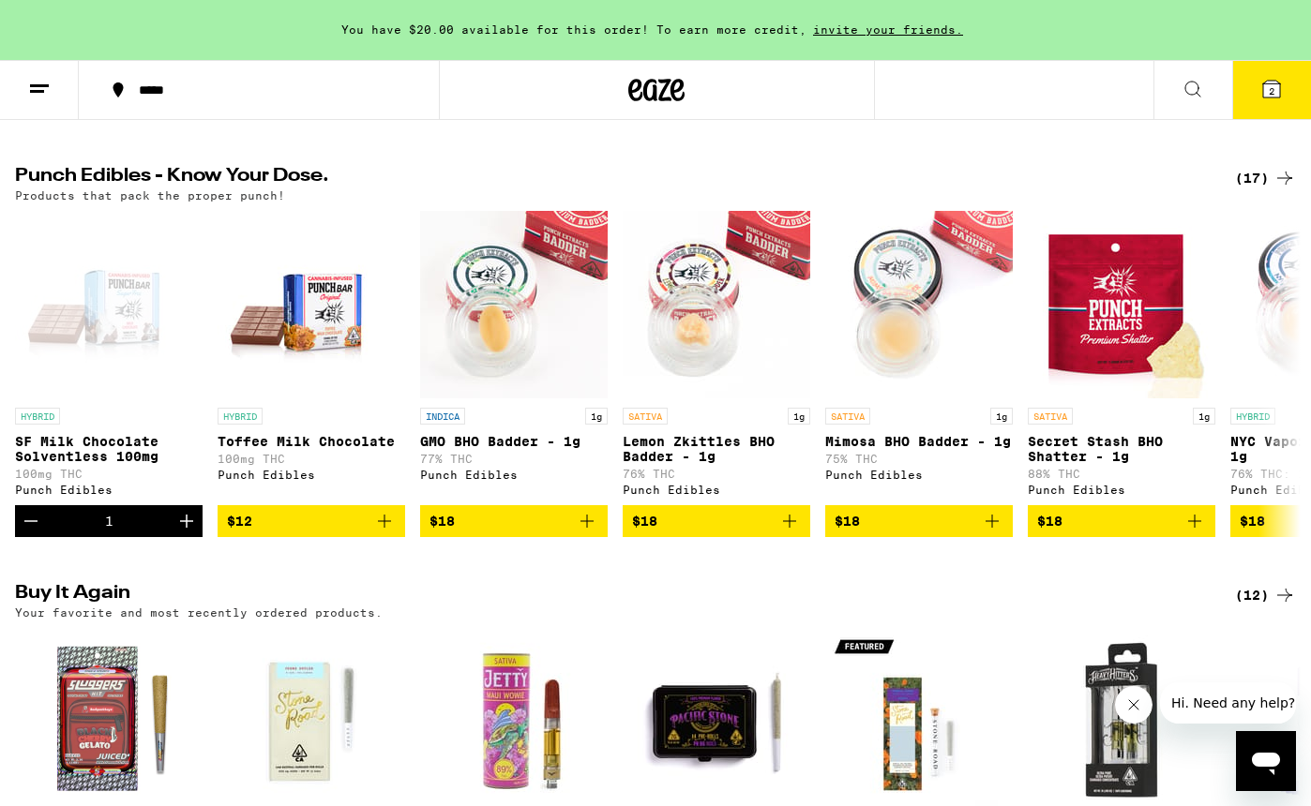
click at [1287, 79] on button "2" at bounding box center [1271, 90] width 79 height 58
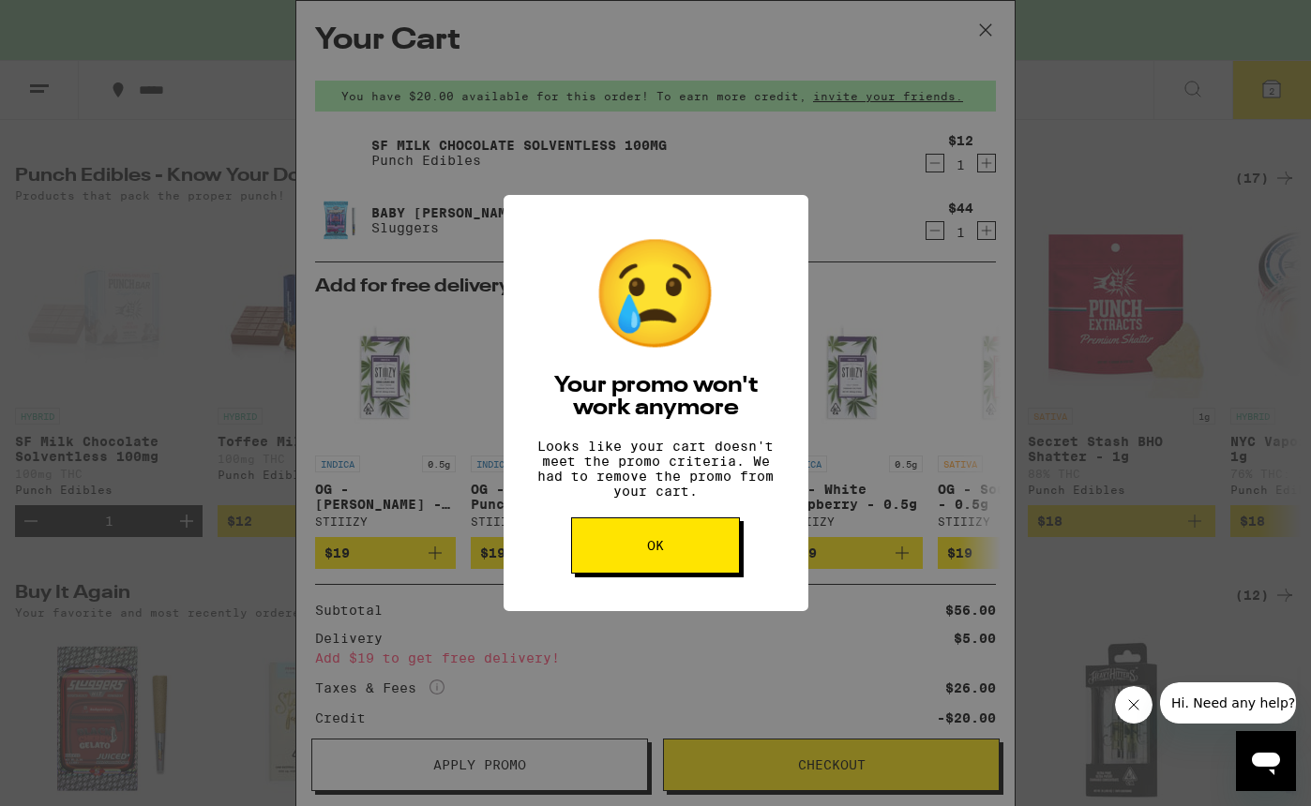
click at [661, 552] on span "OK" at bounding box center [655, 545] width 17 height 13
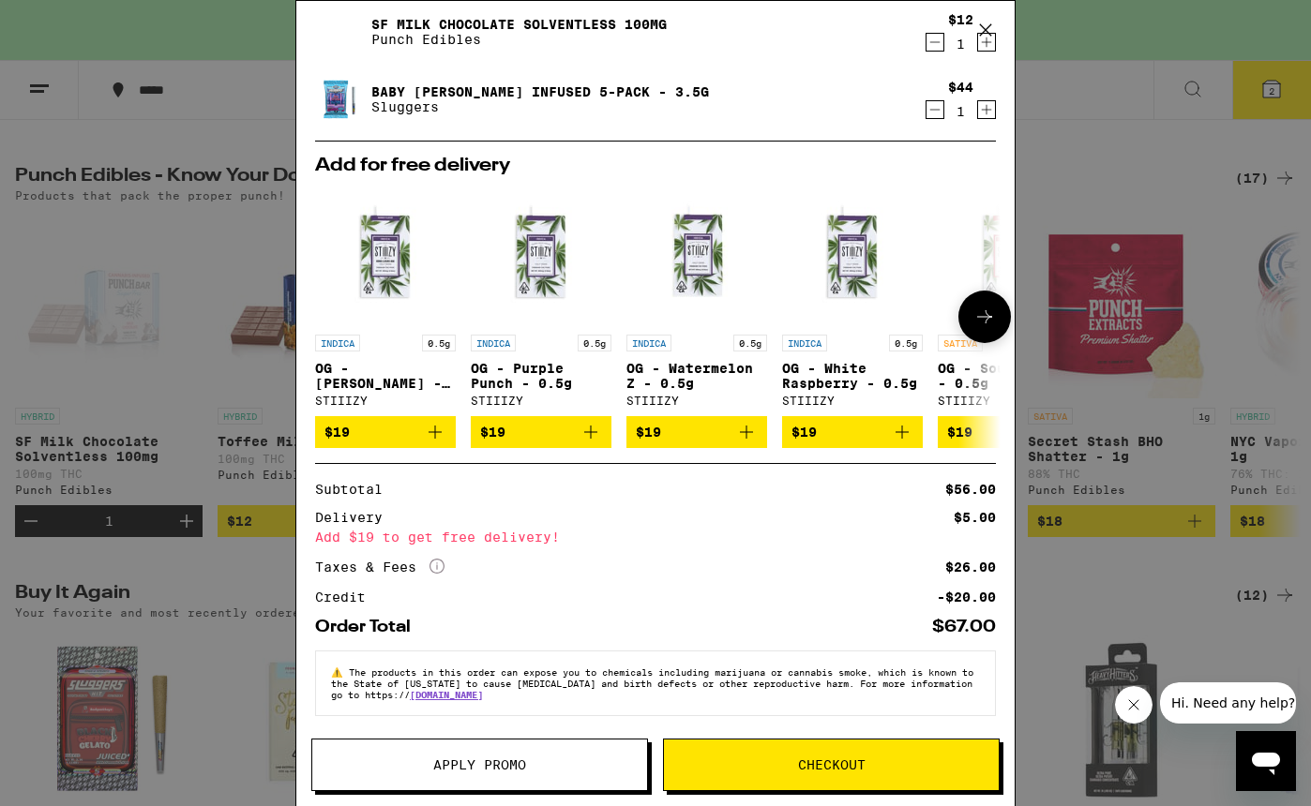
scroll to position [131, 0]
click at [817, 768] on span "Checkout" at bounding box center [832, 765] width 68 height 13
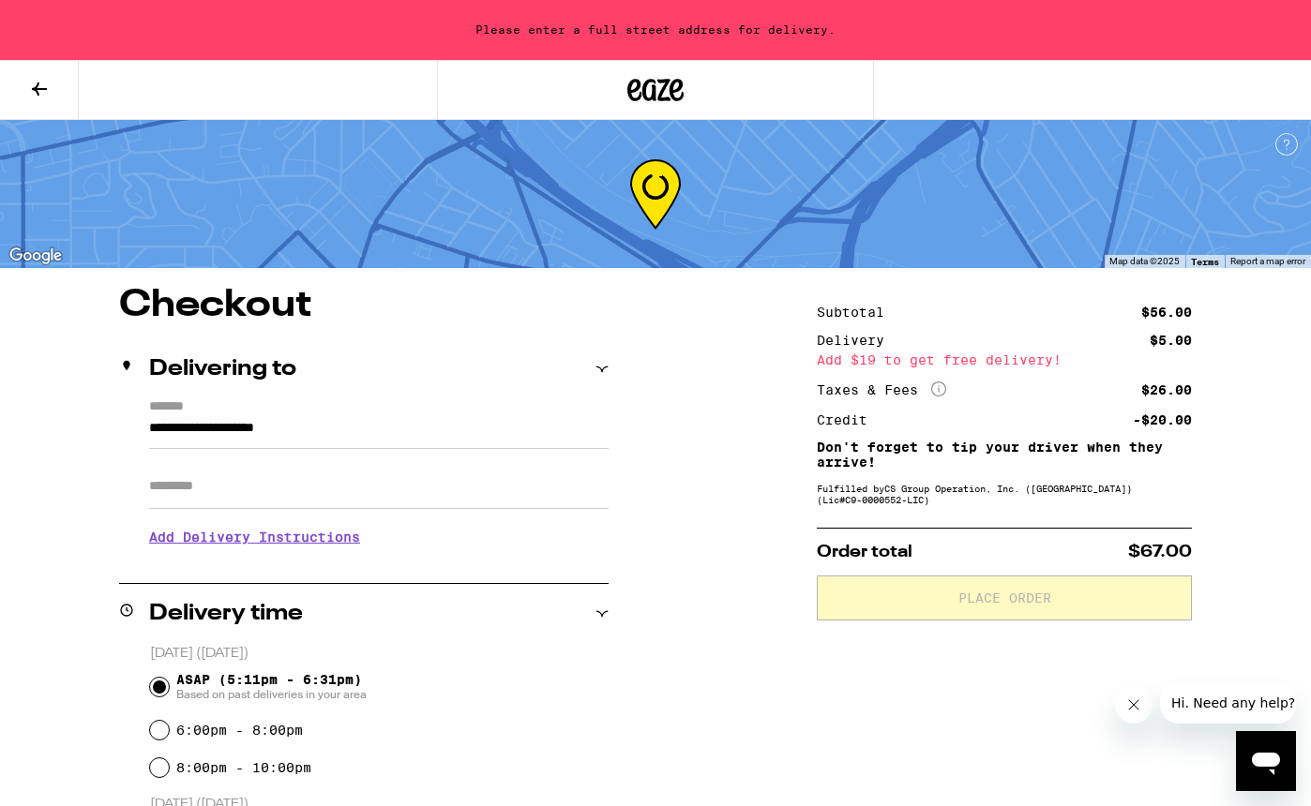
click at [369, 425] on input "**********" at bounding box center [378, 433] width 459 height 32
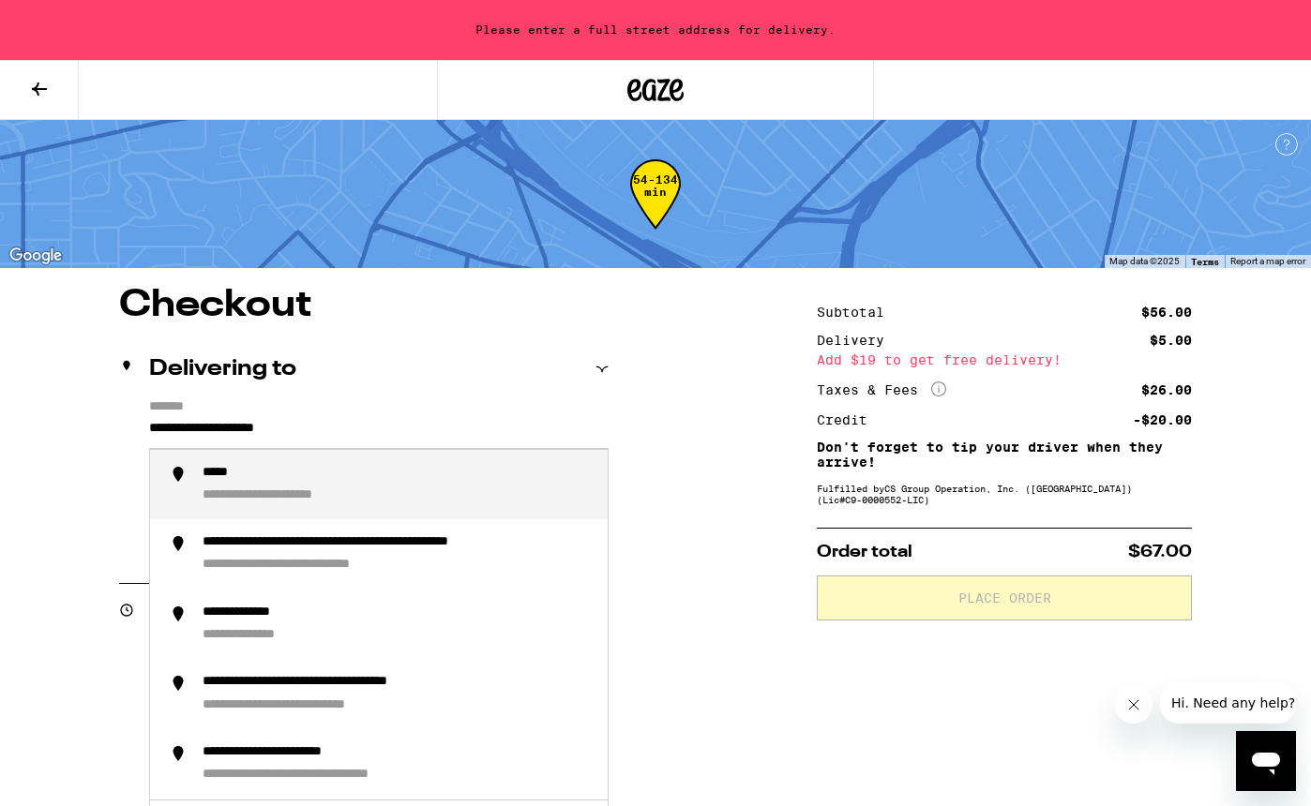
click at [369, 425] on input "**********" at bounding box center [378, 433] width 459 height 32
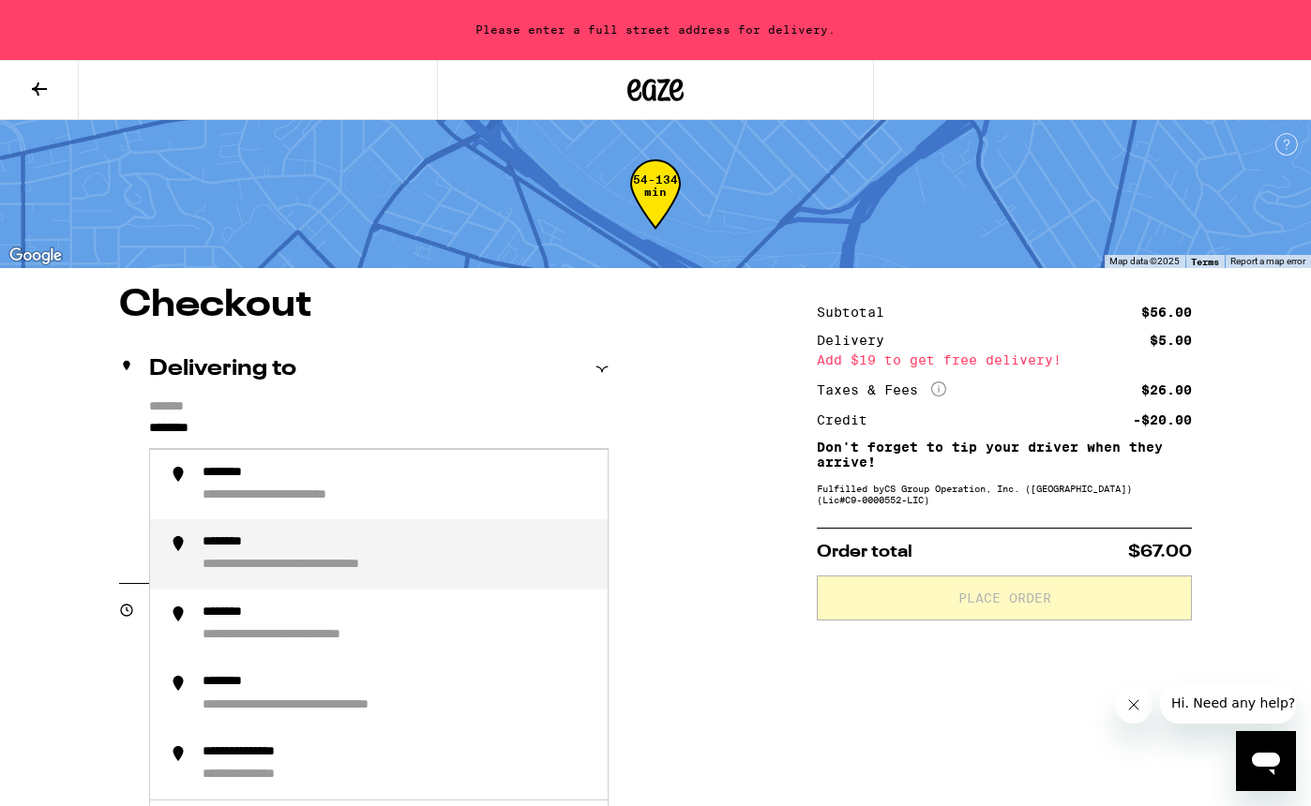
click at [325, 540] on div "**********" at bounding box center [398, 554] width 390 height 40
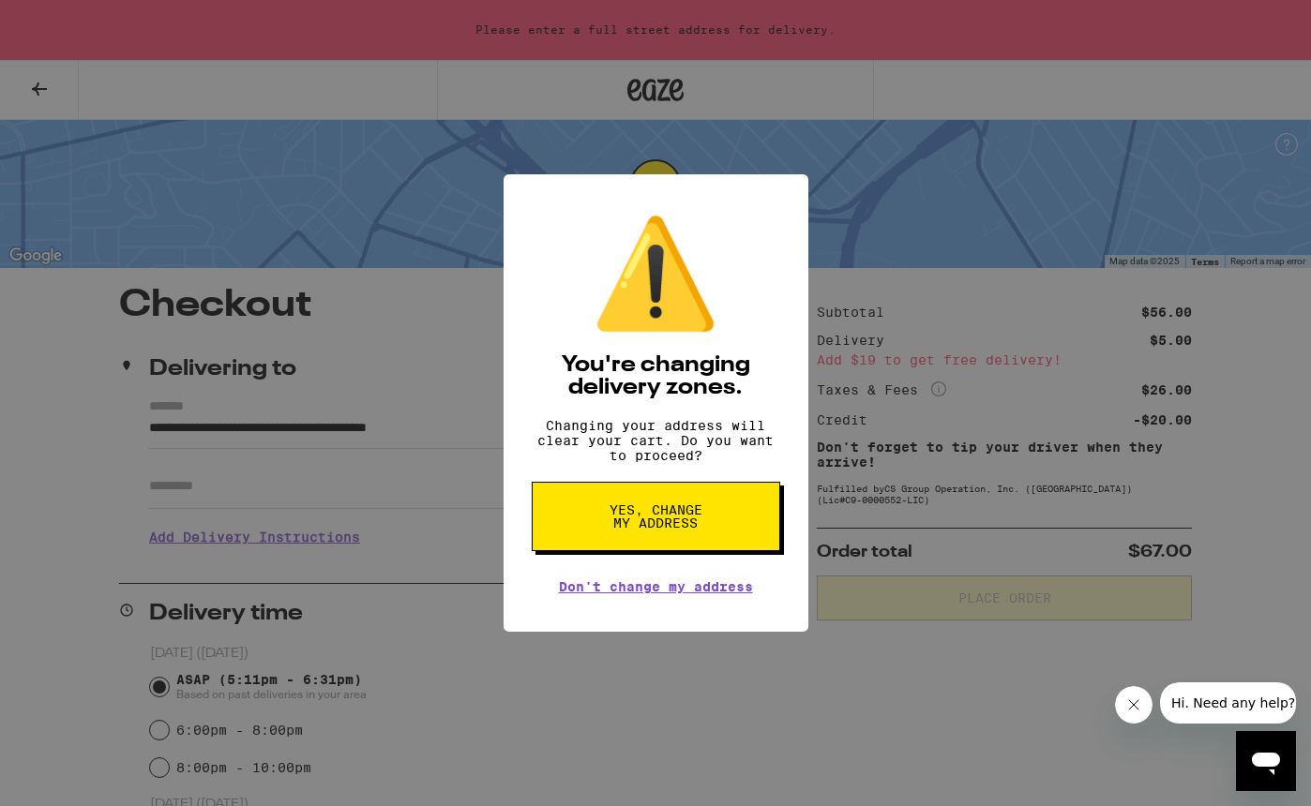
click at [624, 530] on span "Yes, change my address" at bounding box center [656, 517] width 97 height 26
type input "**********"
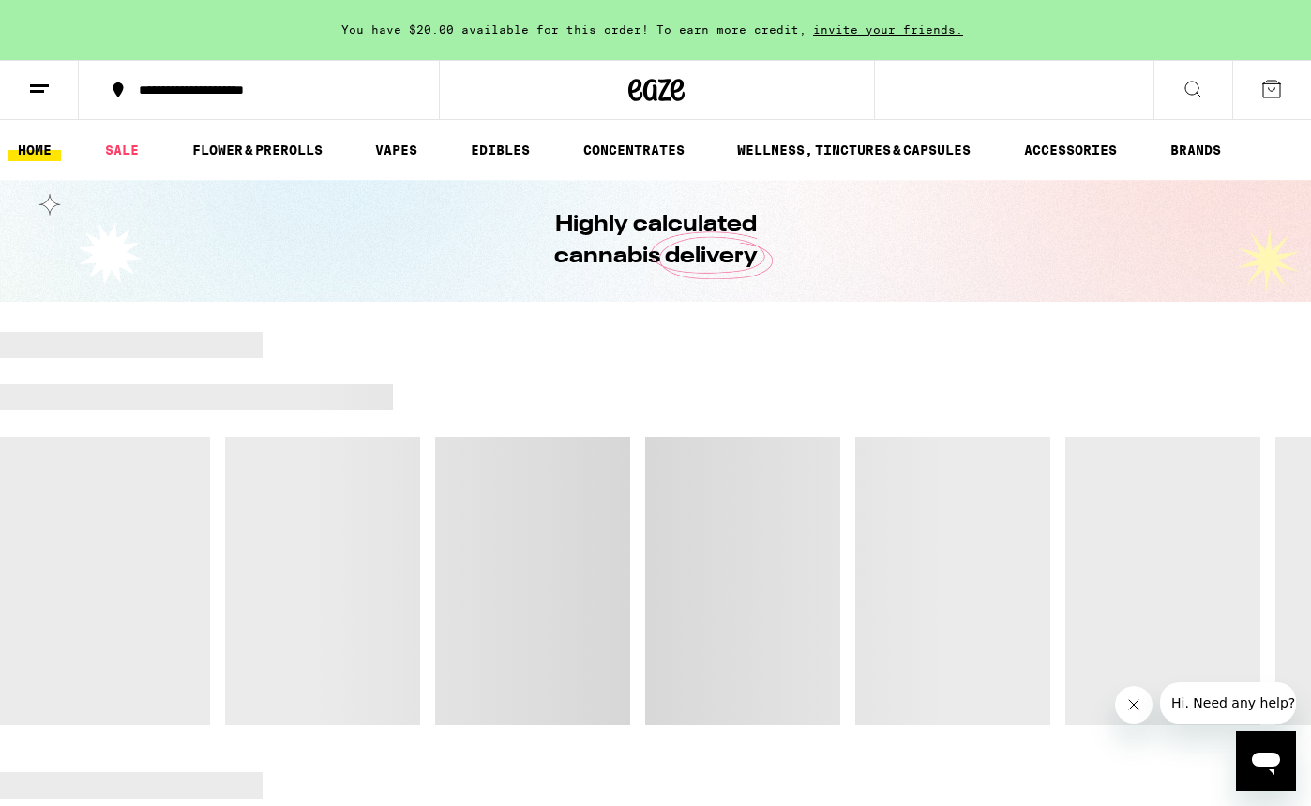
click at [312, 83] on div "**********" at bounding box center [269, 89] width 281 height 13
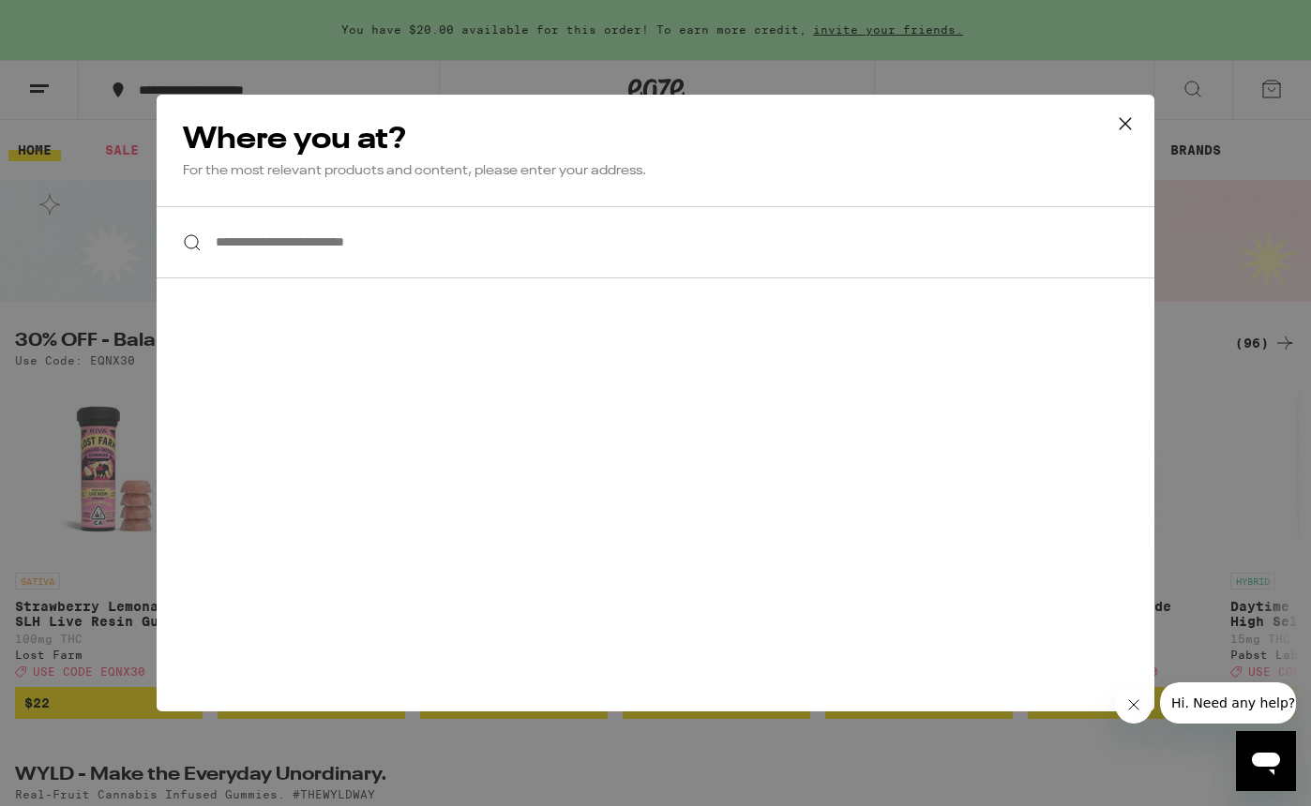
click at [327, 254] on input "**********" at bounding box center [656, 242] width 998 height 72
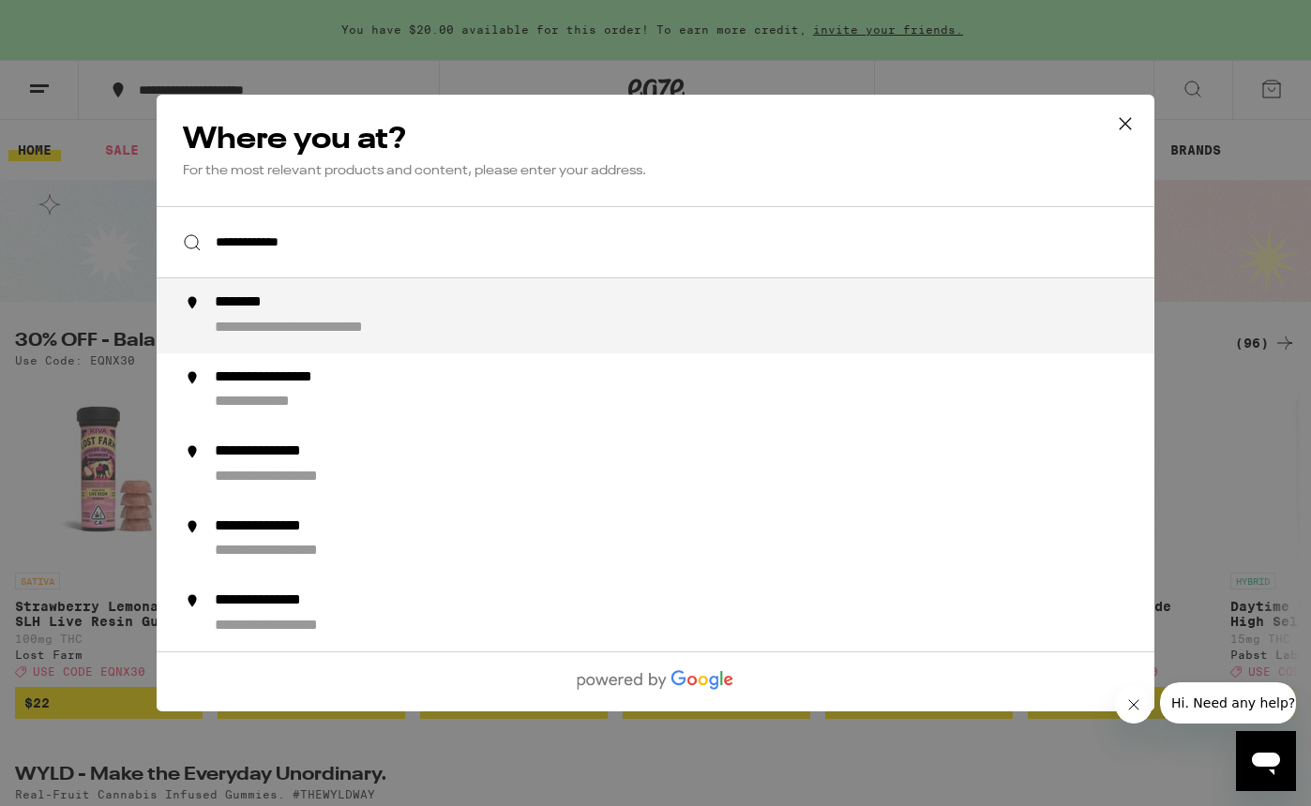
click at [418, 314] on div "**********" at bounding box center [693, 316] width 956 height 45
type input "**********"
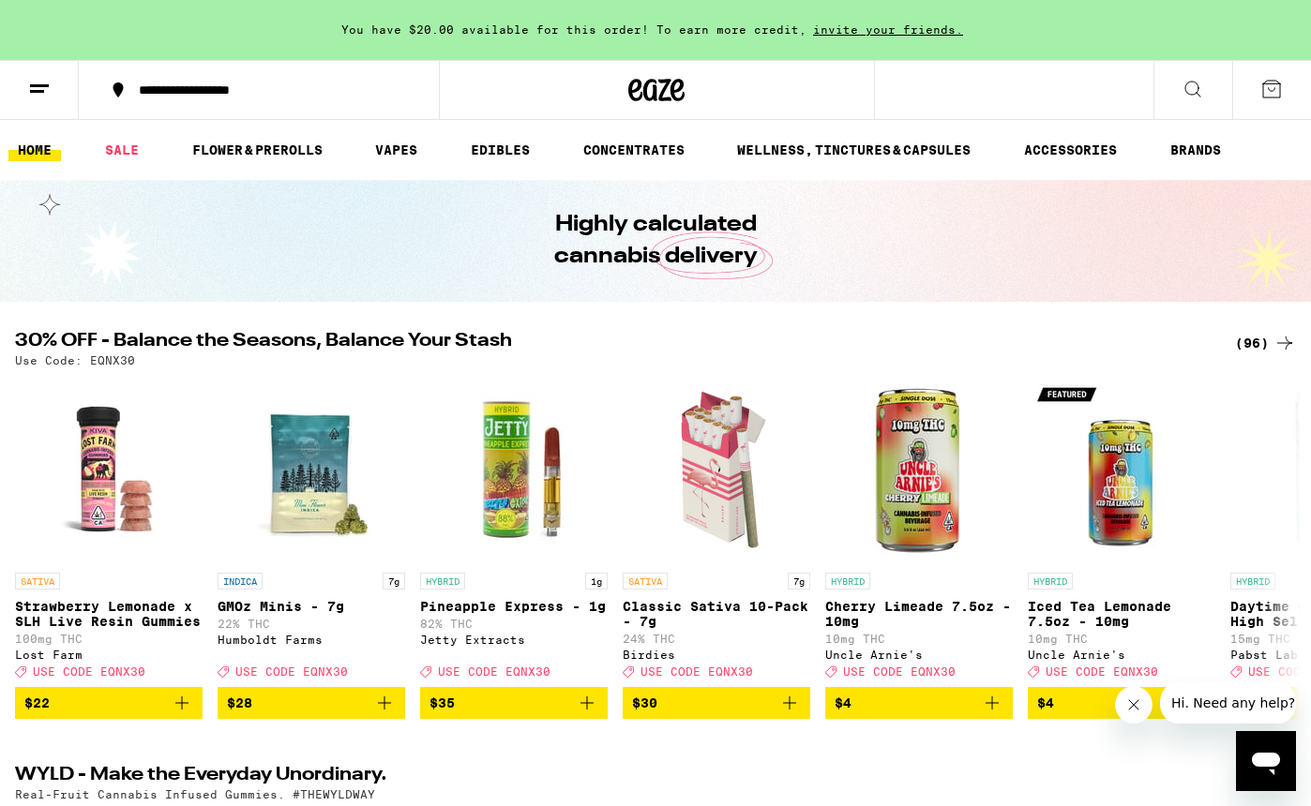
click at [1288, 82] on button at bounding box center [1271, 90] width 79 height 58
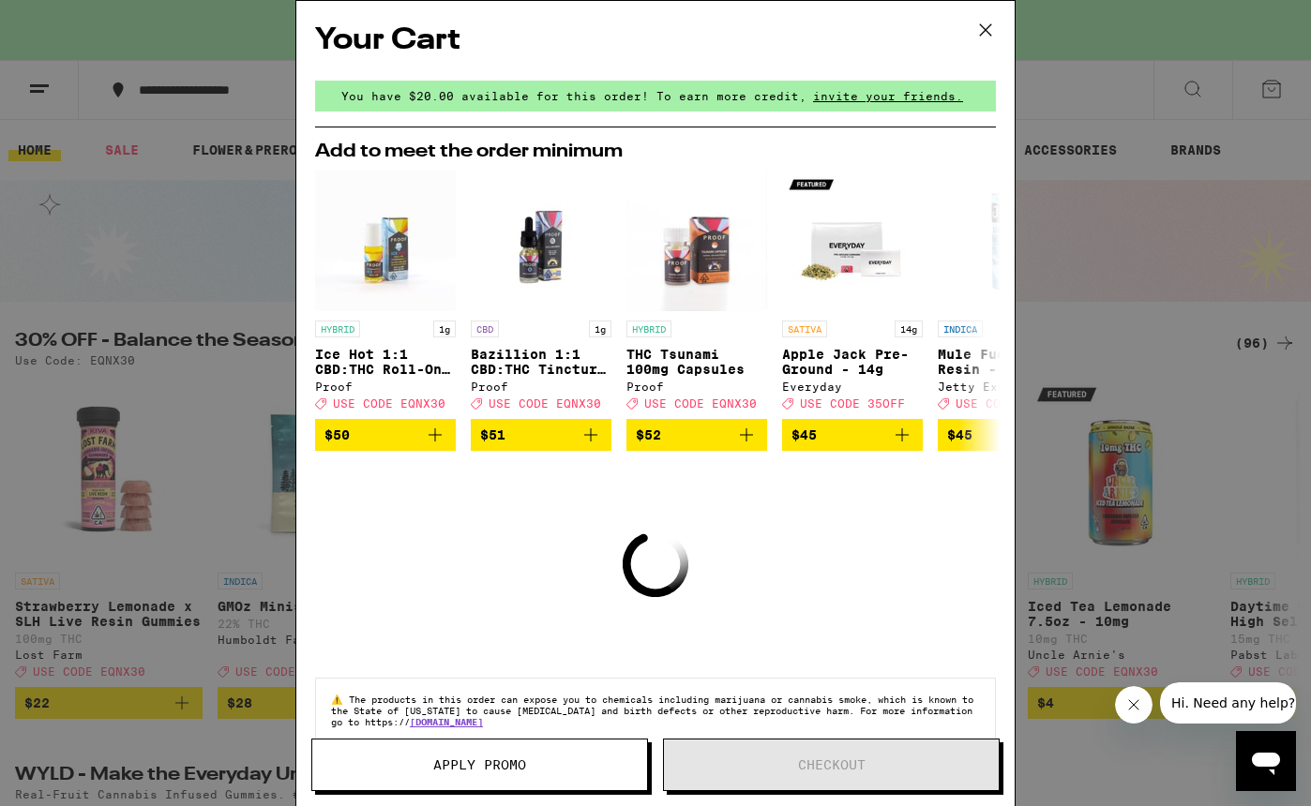
click at [983, 30] on icon at bounding box center [985, 30] width 28 height 28
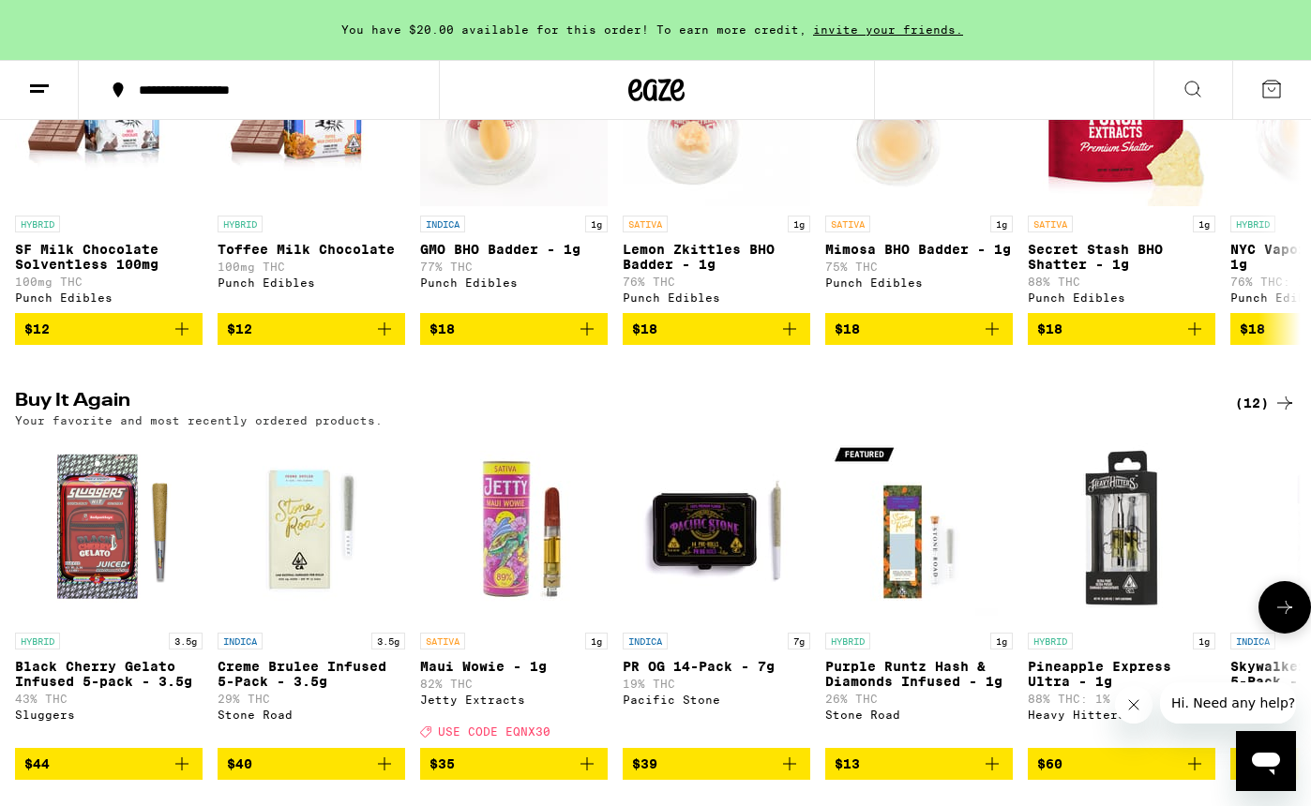
scroll to position [1402, 0]
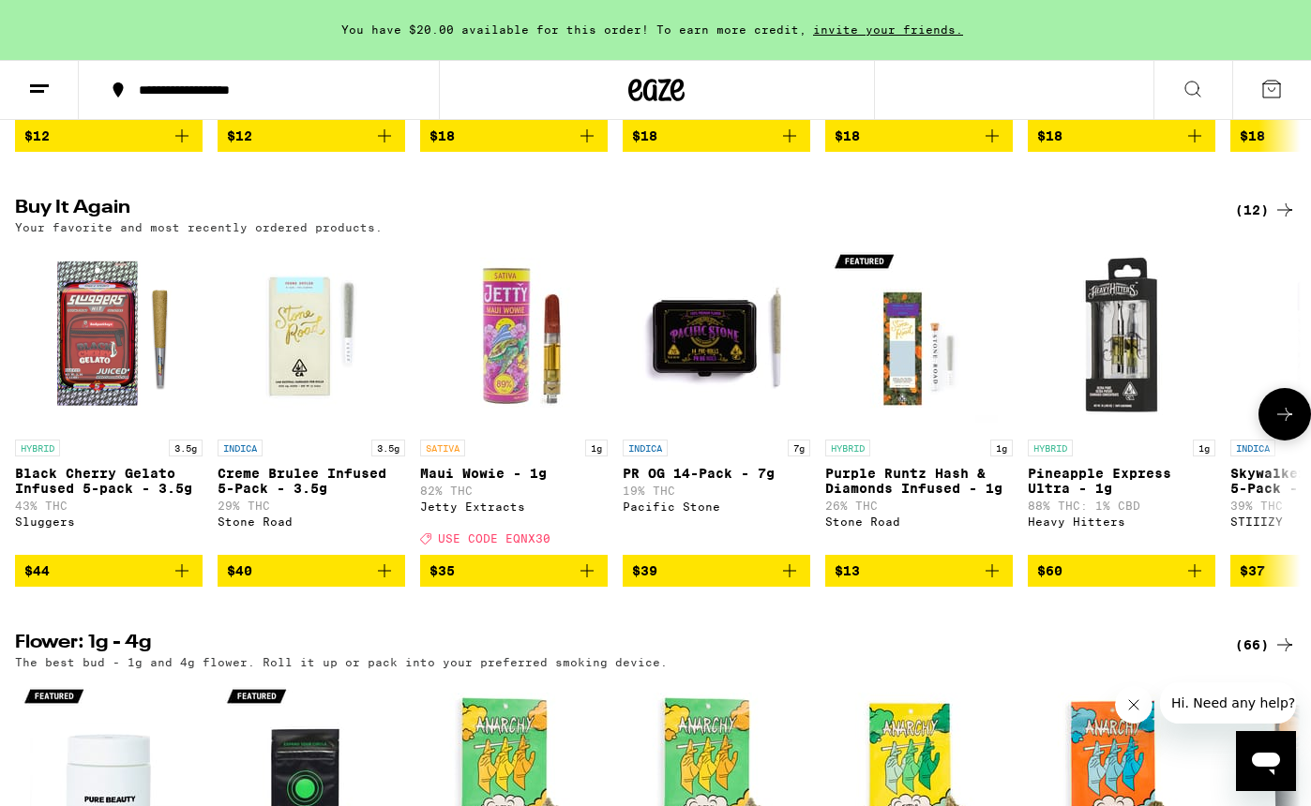
click at [122, 430] on img "Open page for Black Cherry Gelato Infused 5-pack - 3.5g from Sluggers" at bounding box center [109, 337] width 188 height 188
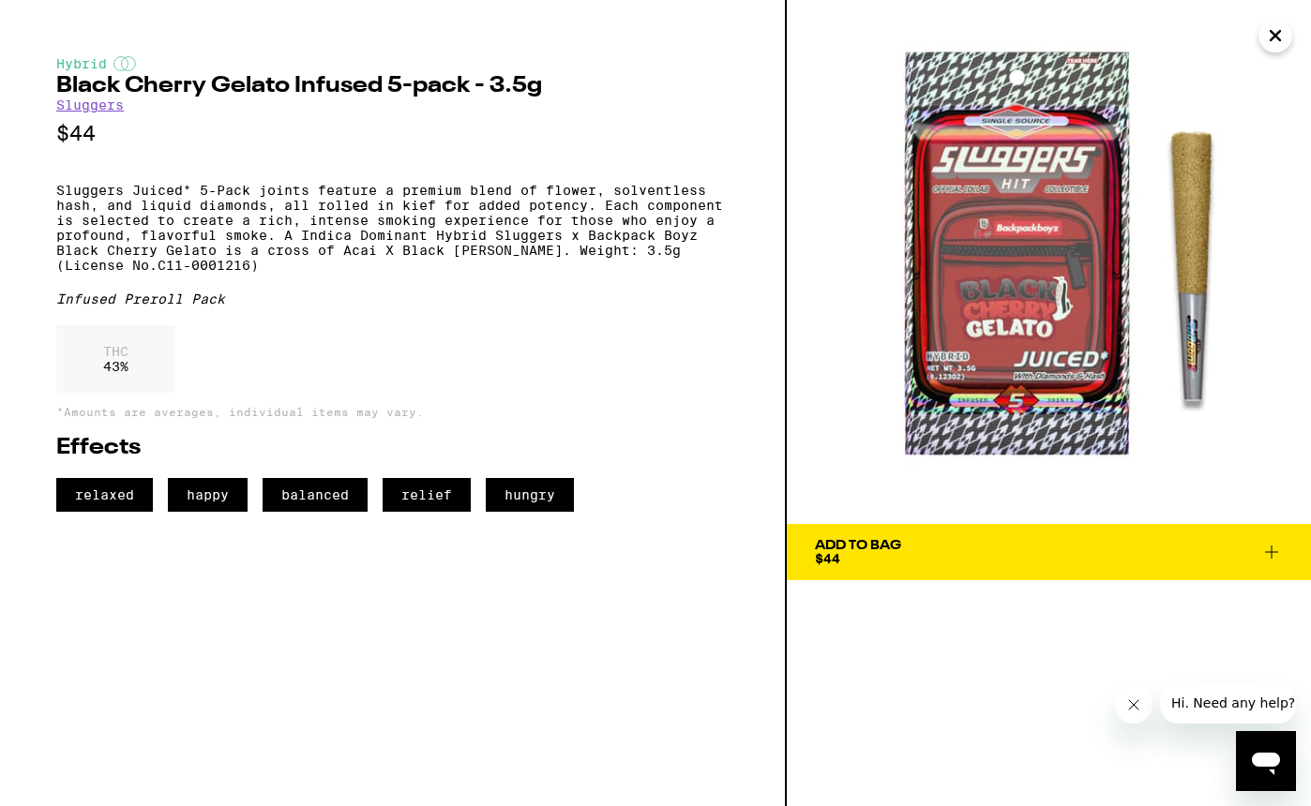
click at [86, 106] on link "Sluggers" at bounding box center [90, 105] width 68 height 15
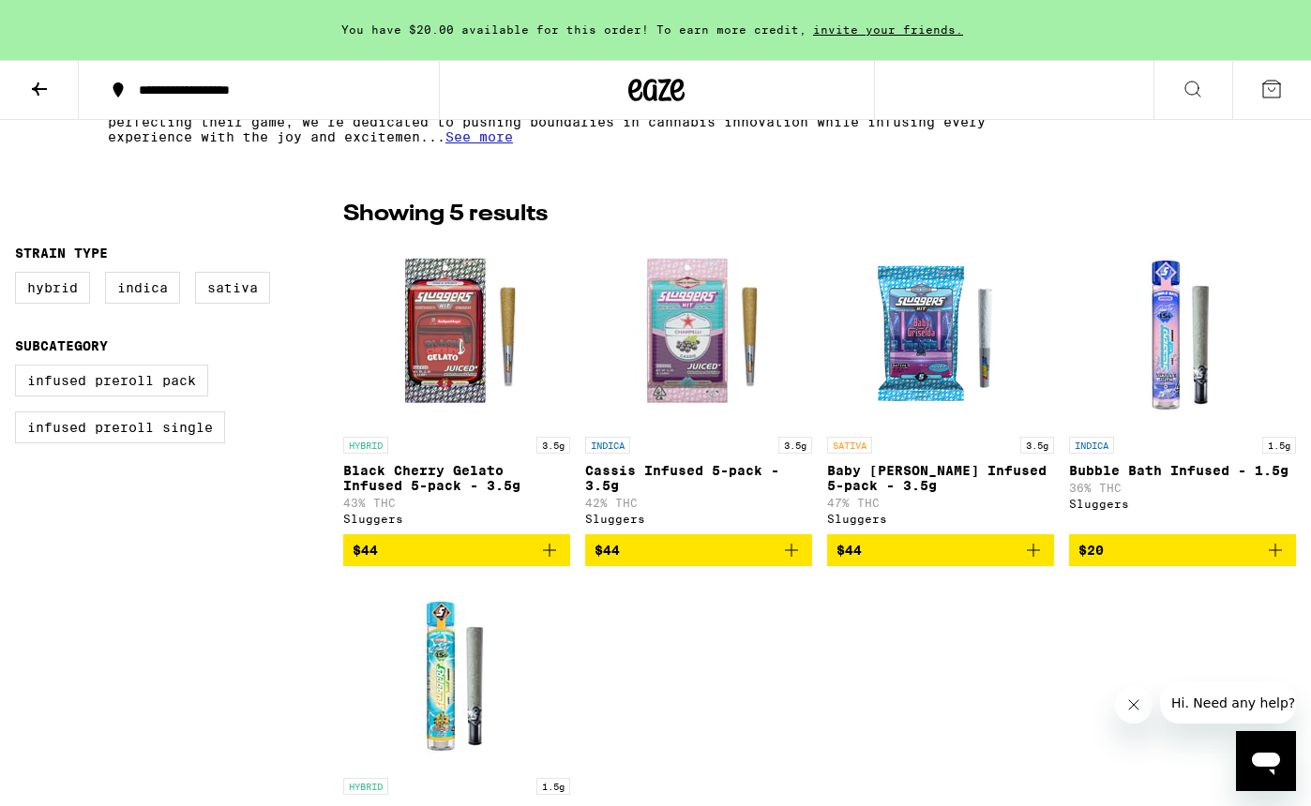
scroll to position [421, 0]
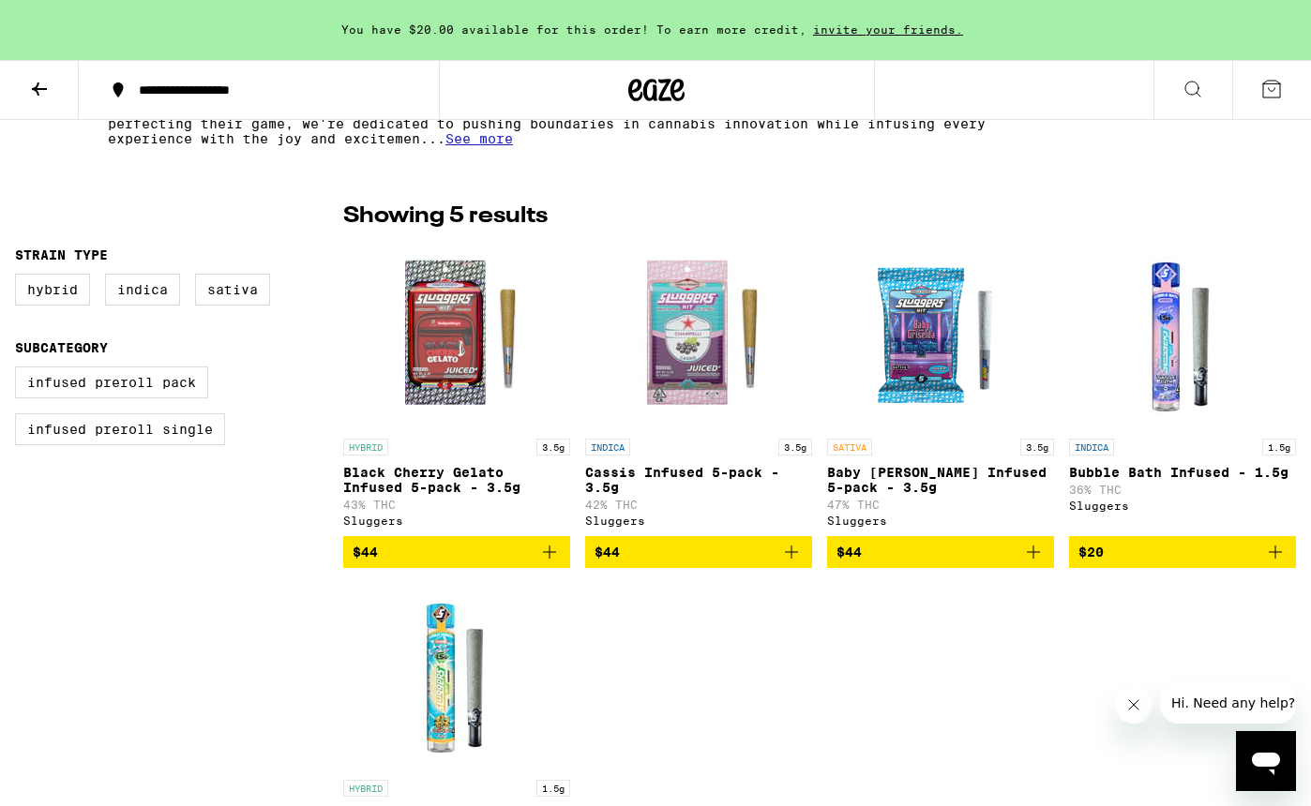
click at [1032, 559] on icon "Add to bag" at bounding box center [1033, 552] width 13 height 13
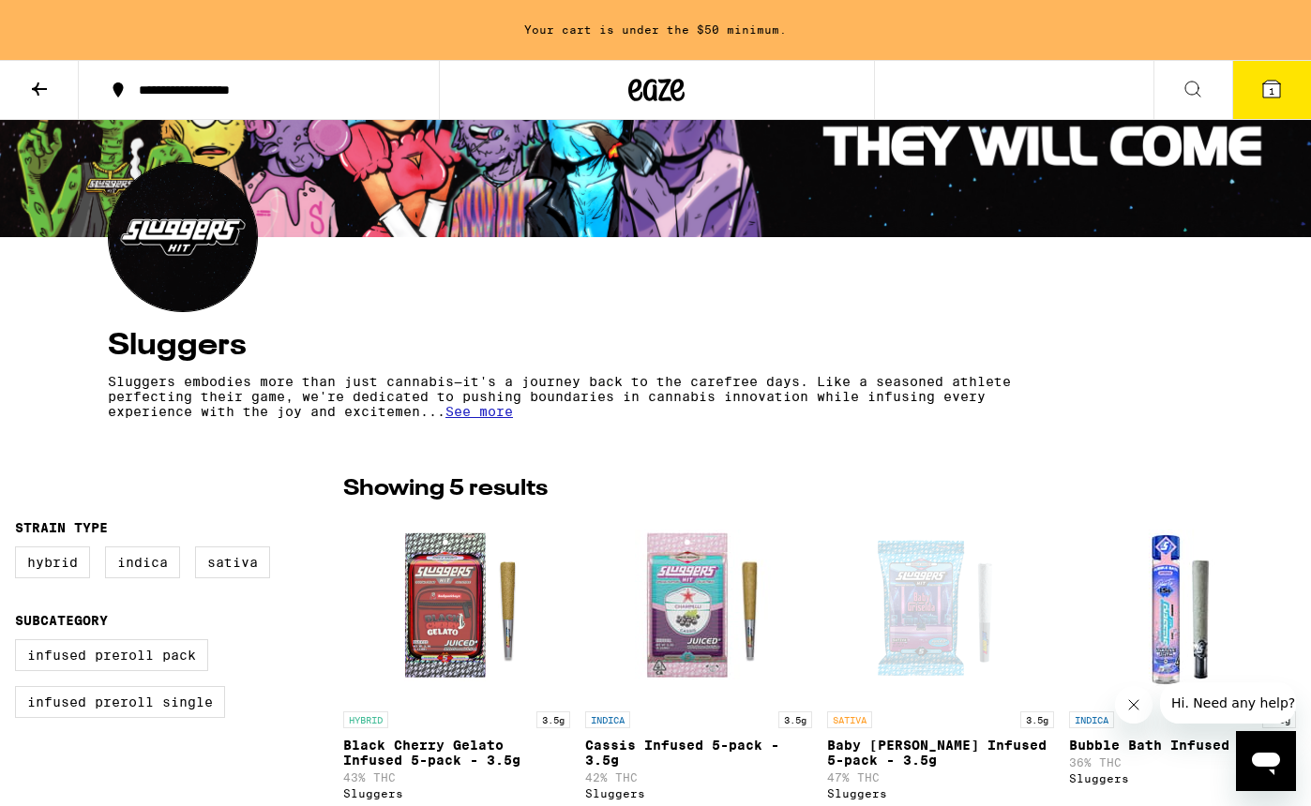
scroll to position [0, 0]
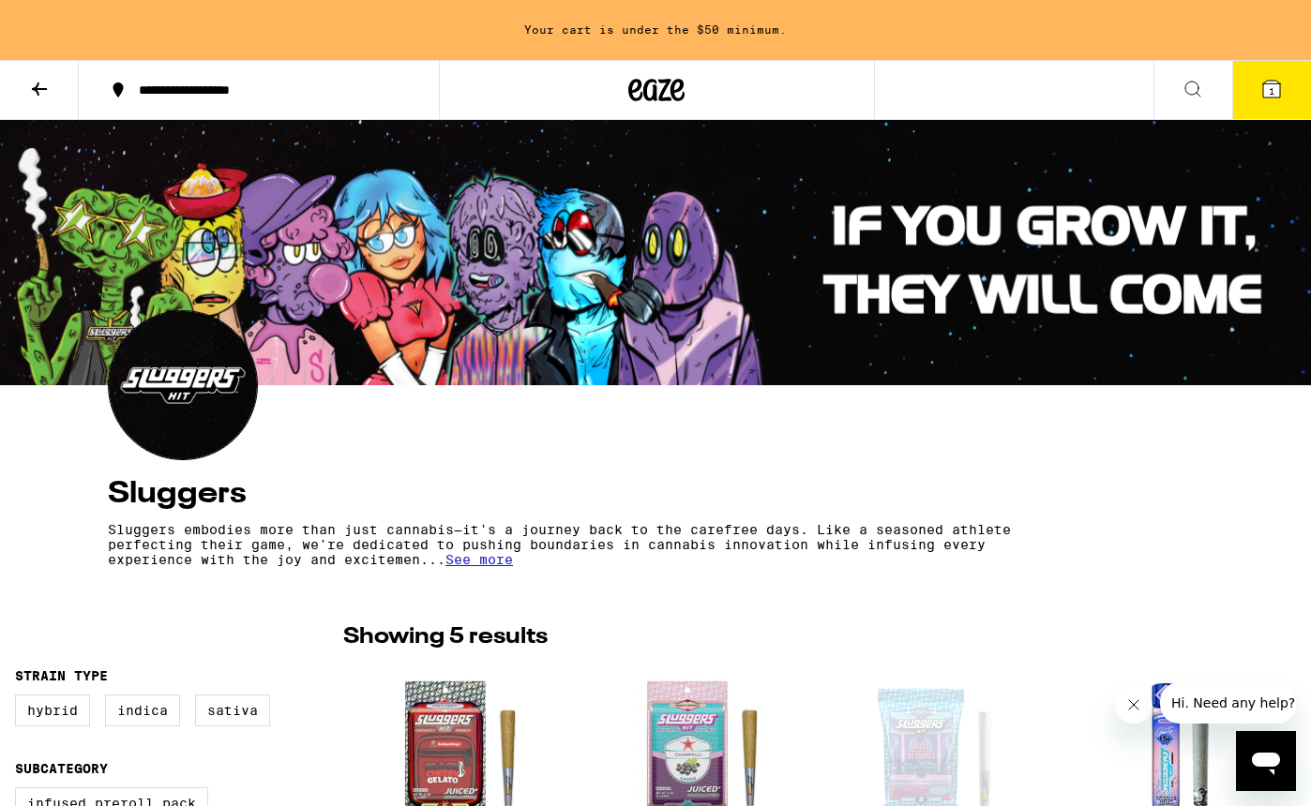
click at [47, 75] on button at bounding box center [39, 90] width 79 height 59
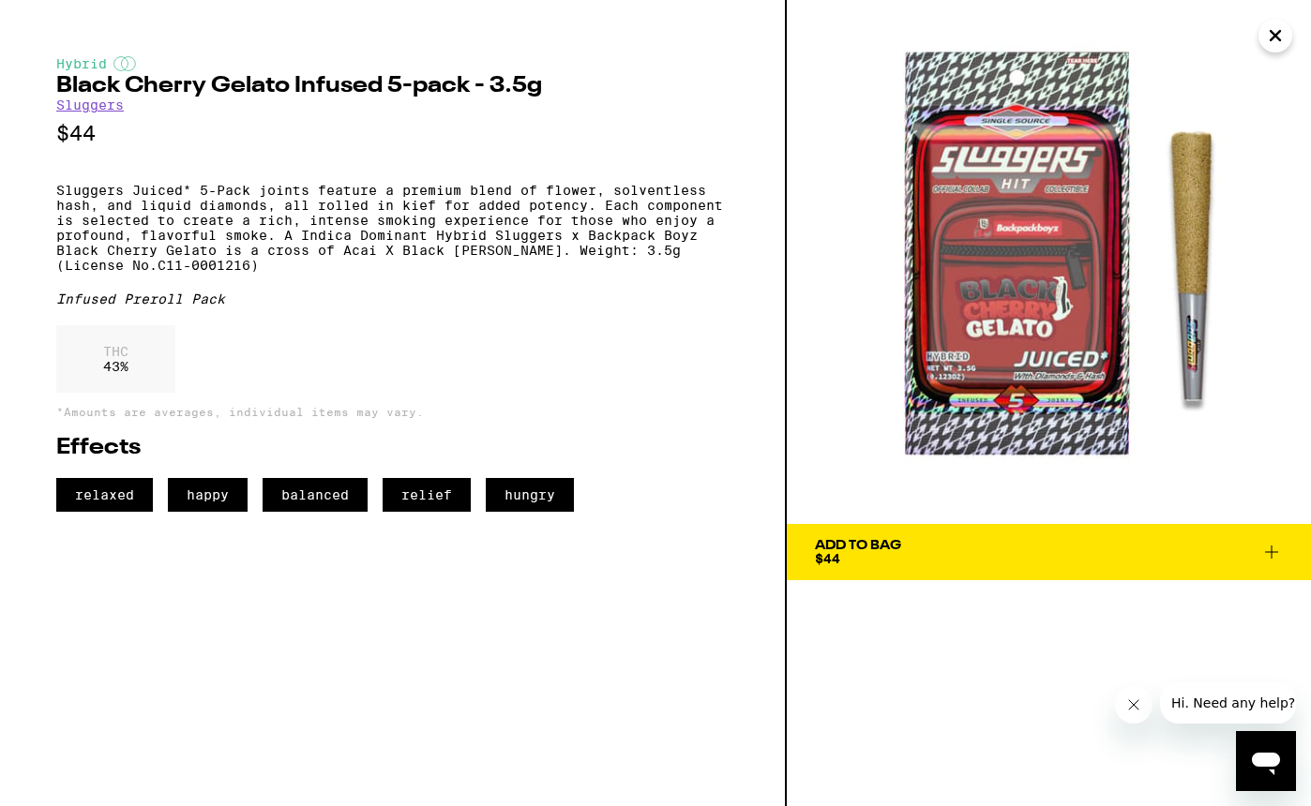
click at [1273, 19] on button "Close" at bounding box center [1275, 36] width 34 height 34
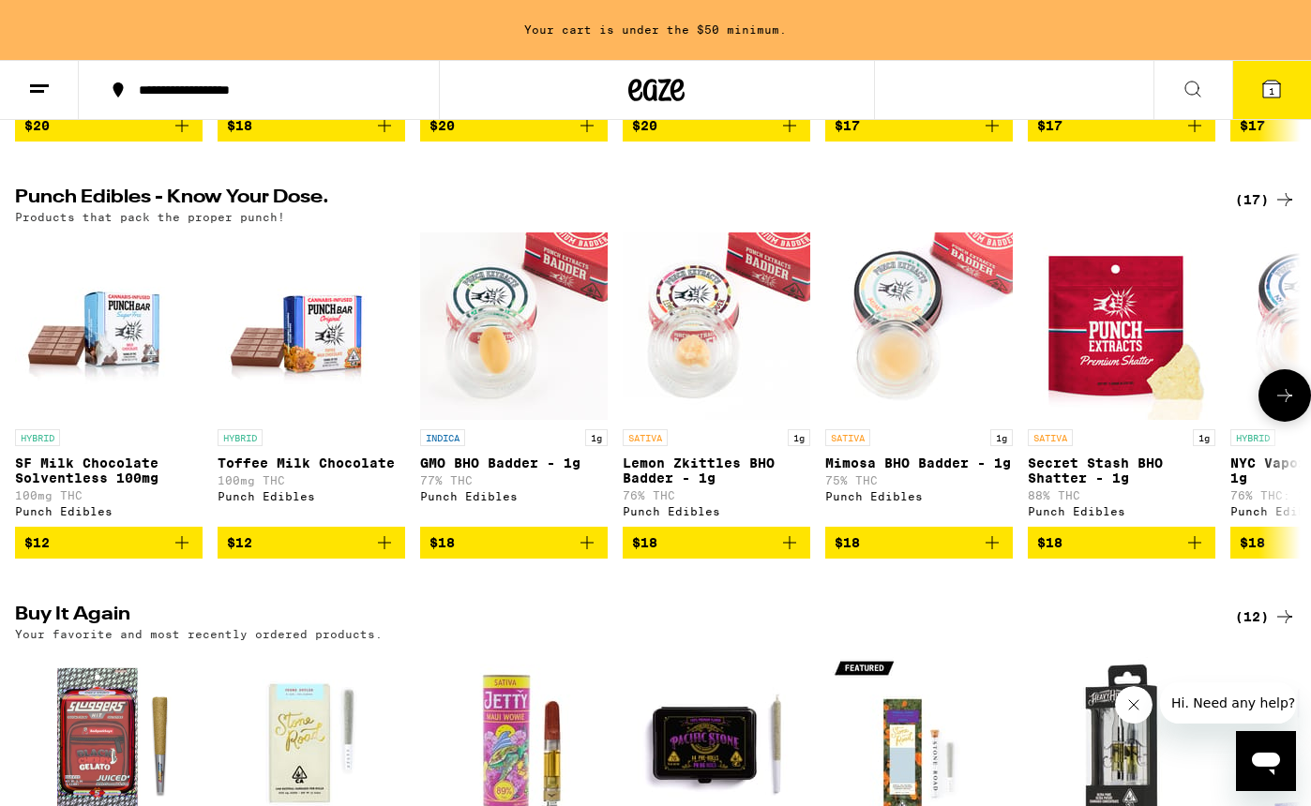
scroll to position [992, 0]
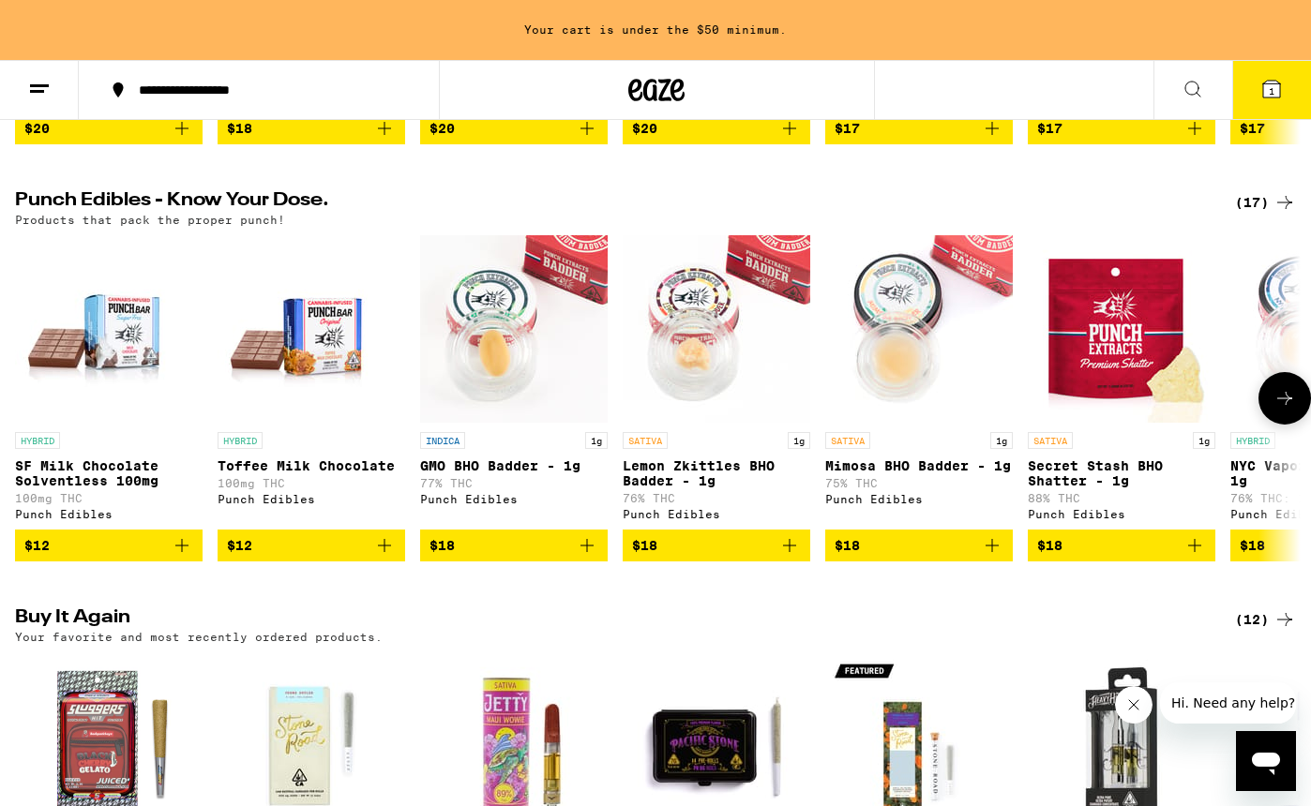
click at [185, 557] on icon "Add to bag" at bounding box center [182, 545] width 23 height 23
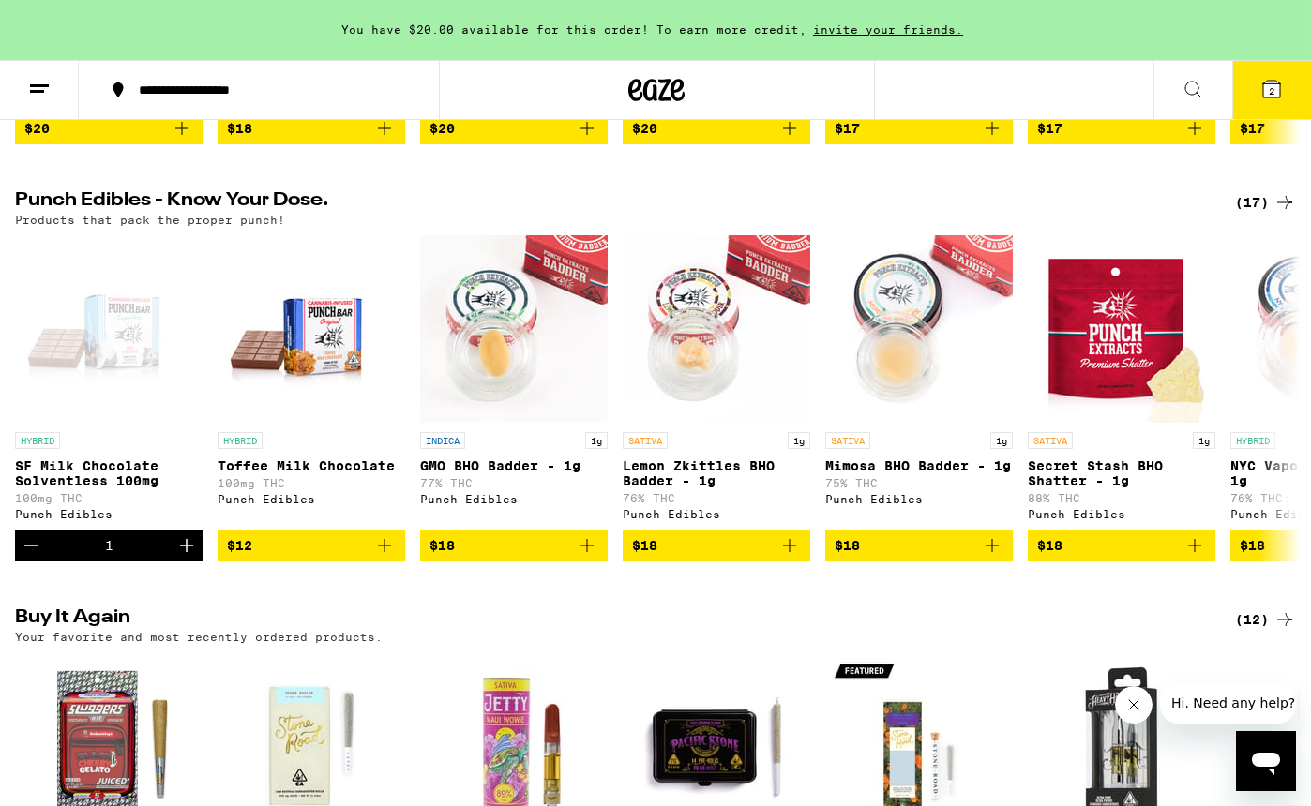
click at [1277, 88] on icon at bounding box center [1271, 89] width 17 height 17
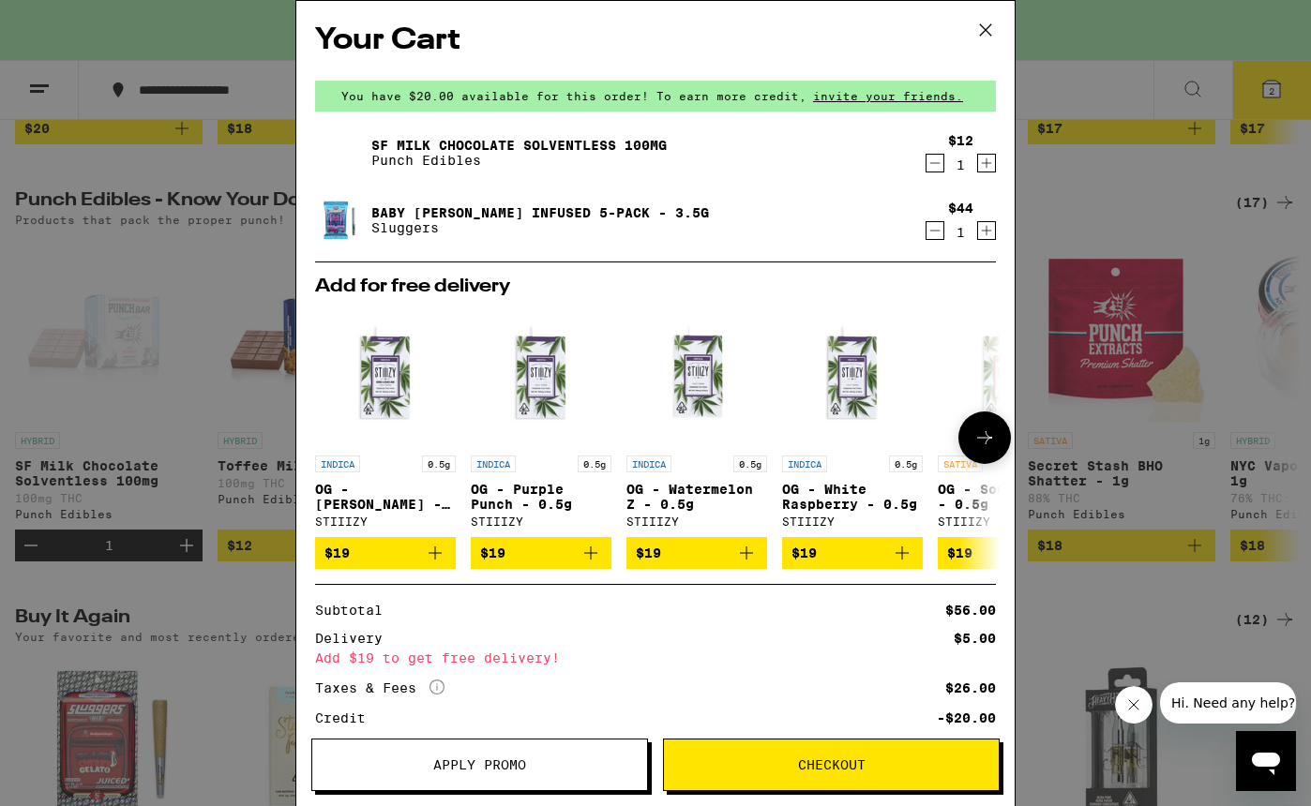
scroll to position [132, 0]
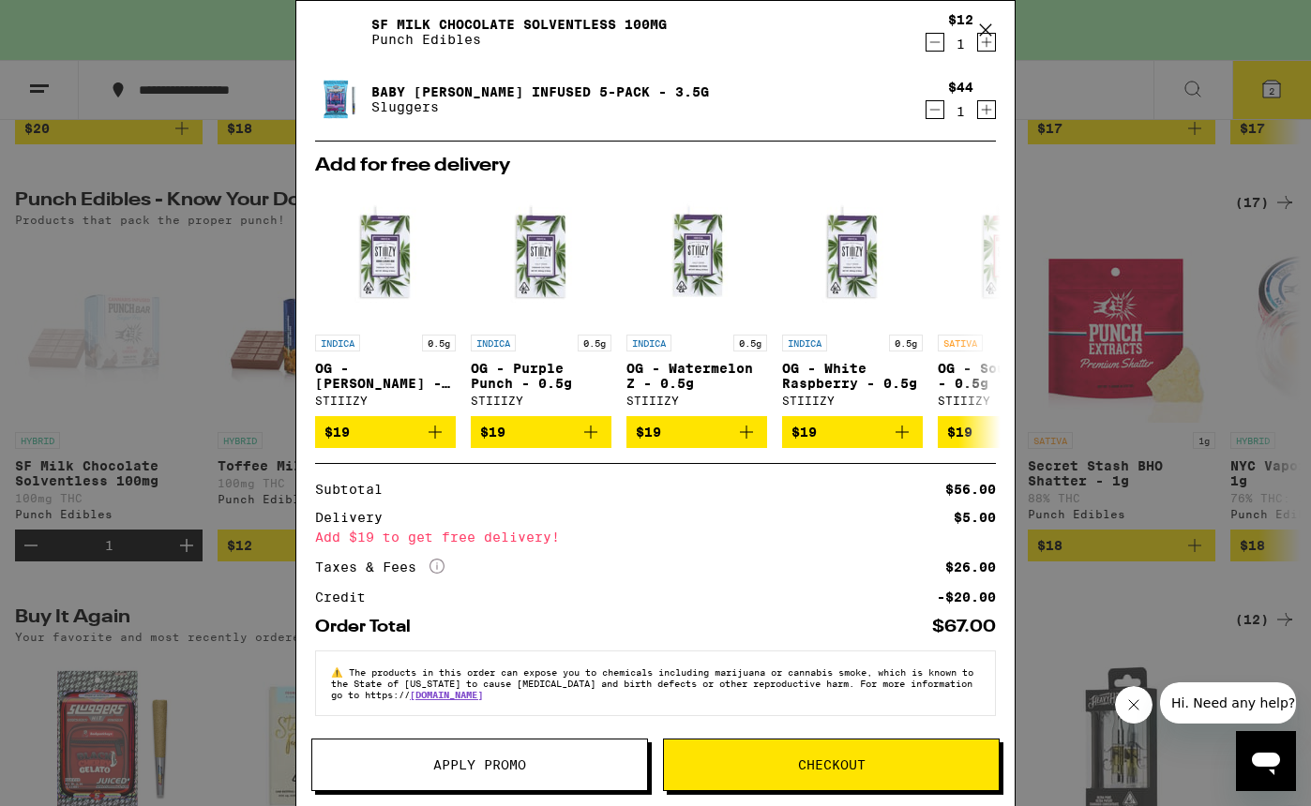
click at [821, 771] on span "Checkout" at bounding box center [832, 765] width 68 height 13
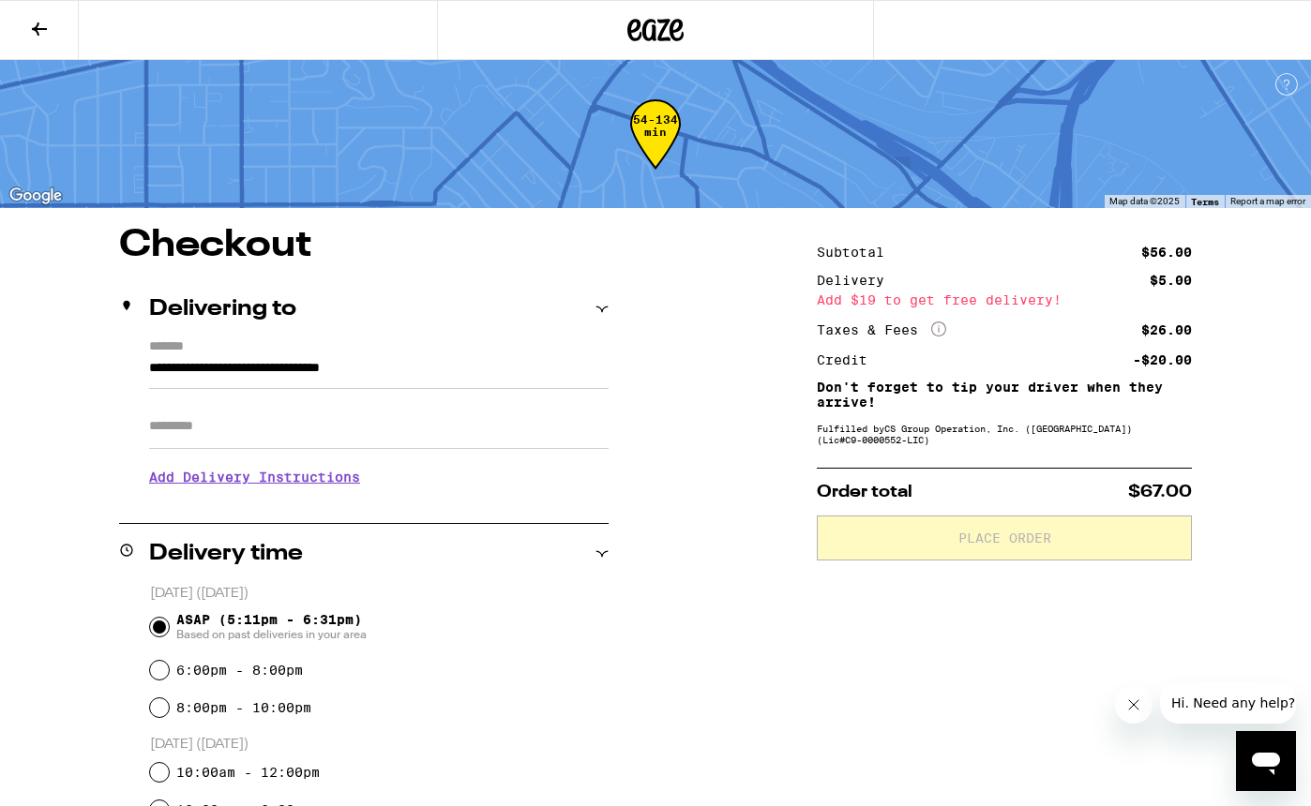
click at [425, 419] on input "Apt/Suite" at bounding box center [378, 426] width 459 height 45
click at [315, 486] on h3 "Add Delivery Instructions" at bounding box center [378, 477] width 459 height 43
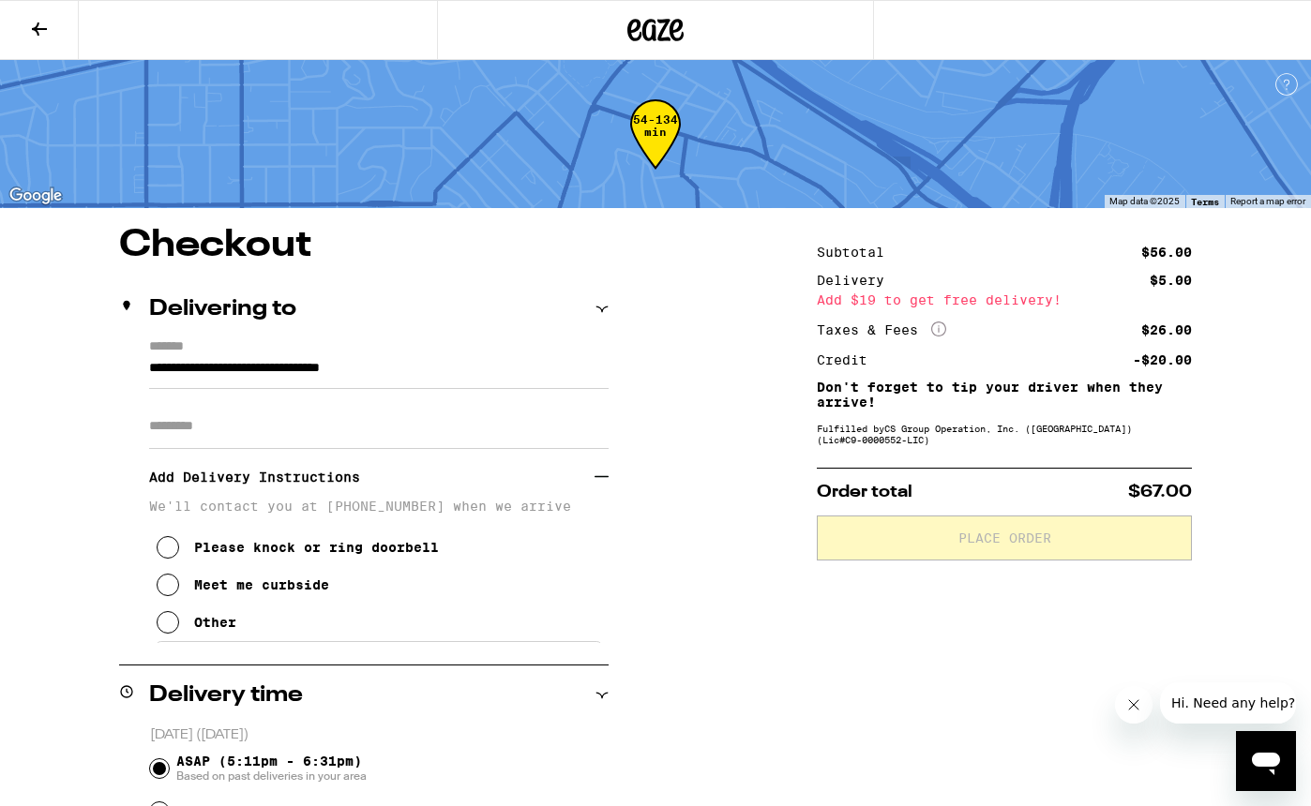
click at [182, 634] on button "Other" at bounding box center [197, 623] width 80 height 38
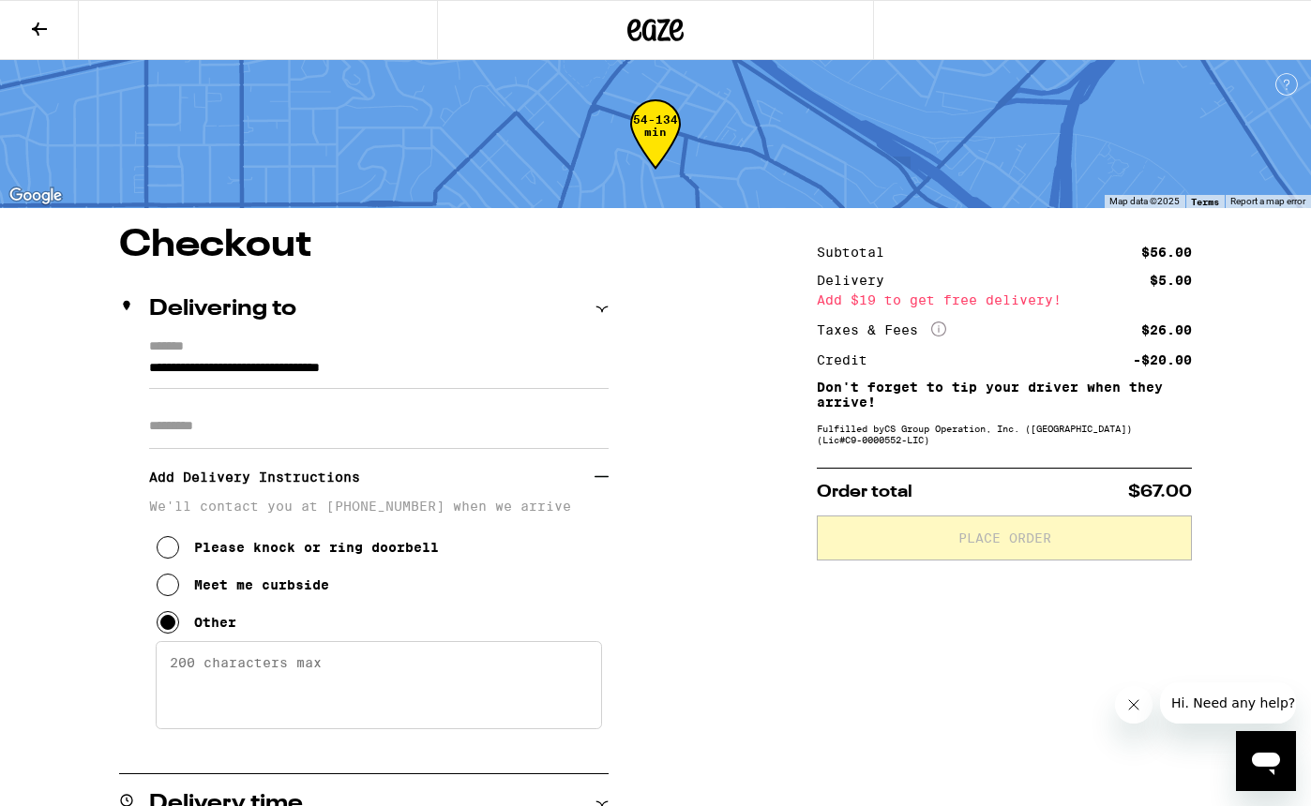
click at [205, 679] on textarea "Enter any other delivery instructions you want driver to know" at bounding box center [379, 685] width 446 height 88
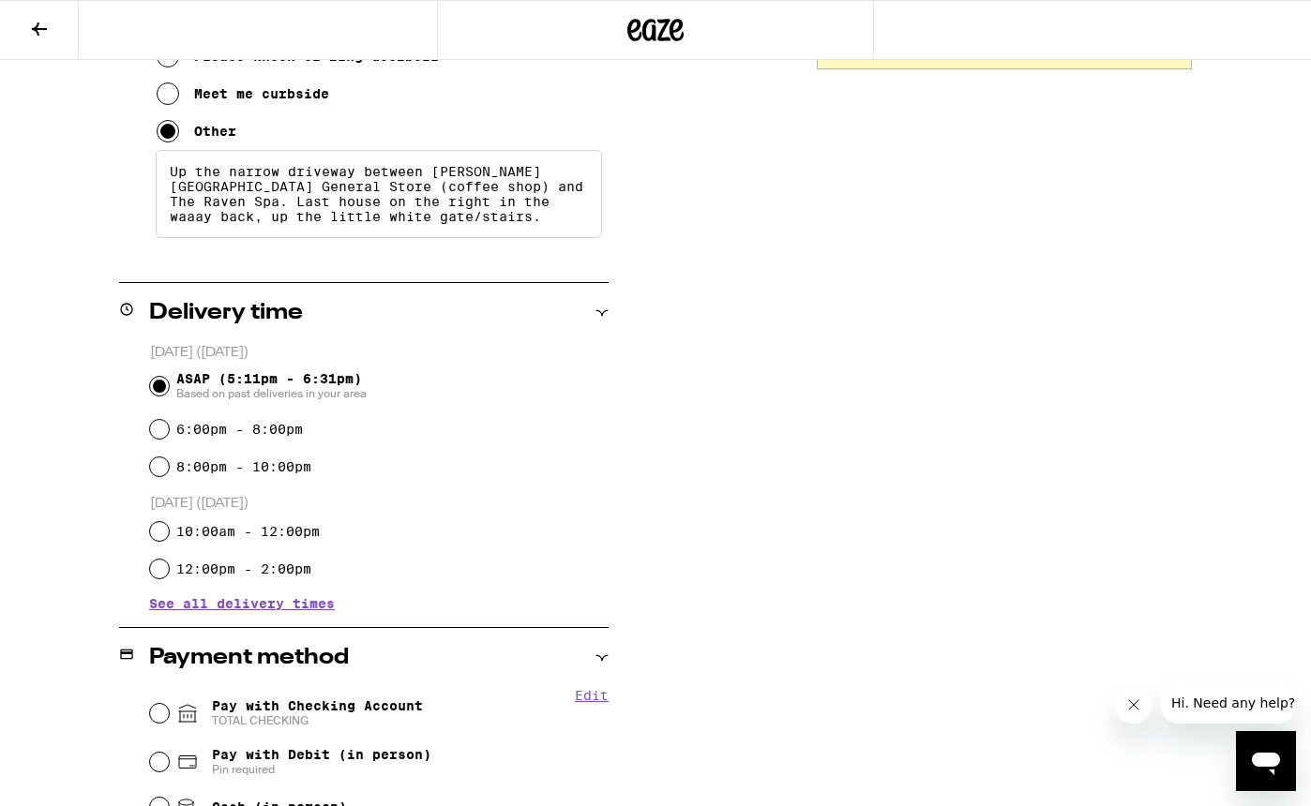
scroll to position [729, 0]
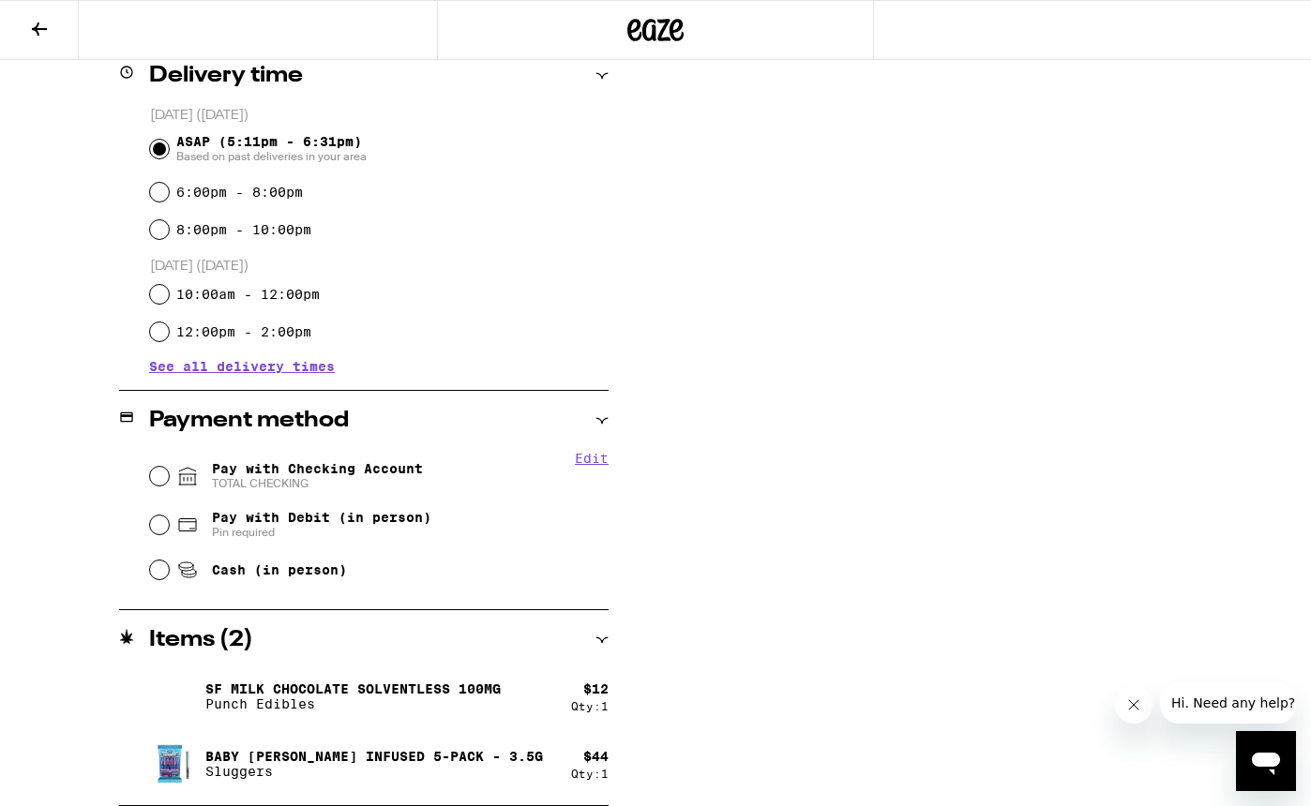
type textarea "Up the narrow driveway between Broome Street General Store (coffee shop) and Th…"
click at [149, 475] on fieldset "Edit Pay with Checking Account TOTAL CHECKING Pay with Debit (in person) Pin re…" at bounding box center [378, 521] width 459 height 140
click at [166, 474] on input "Pay with Checking Account TOTAL CHECKING" at bounding box center [159, 476] width 19 height 19
radio input "true"
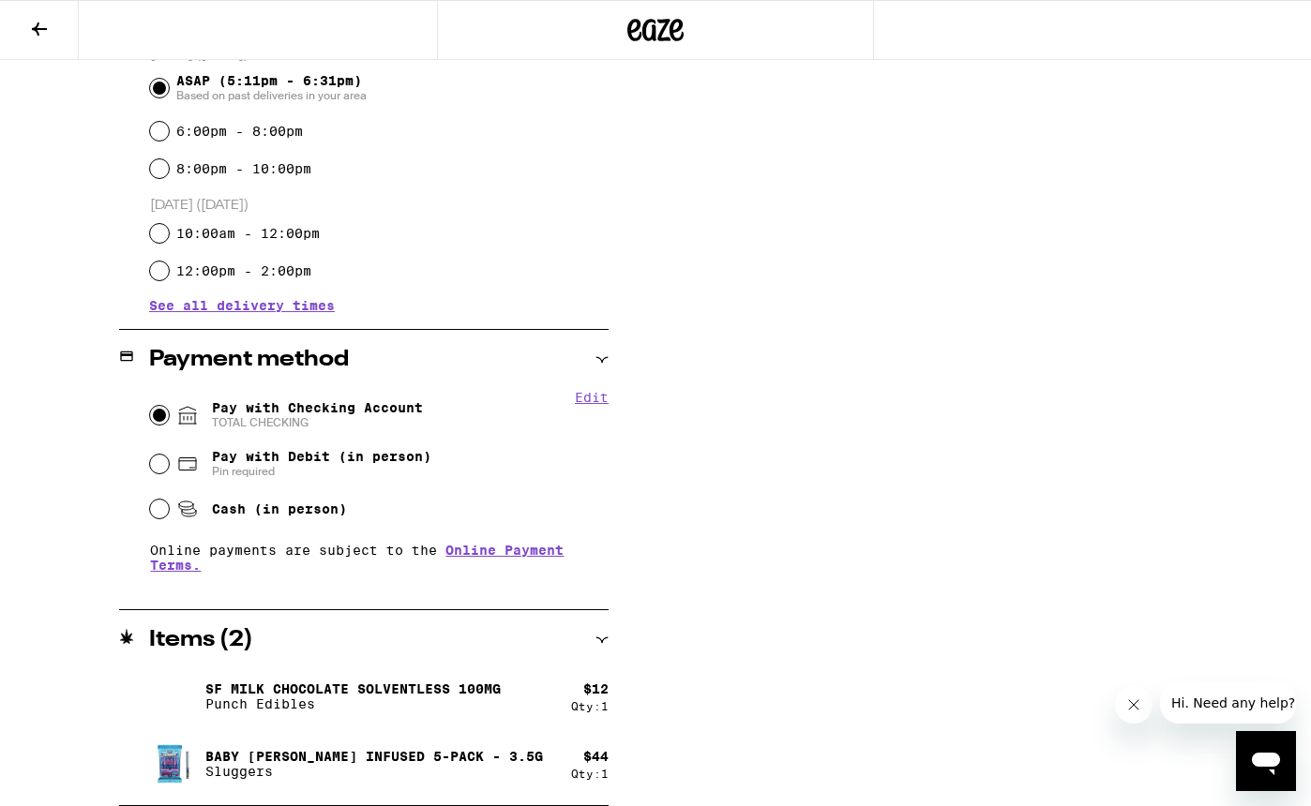
scroll to position [0, 0]
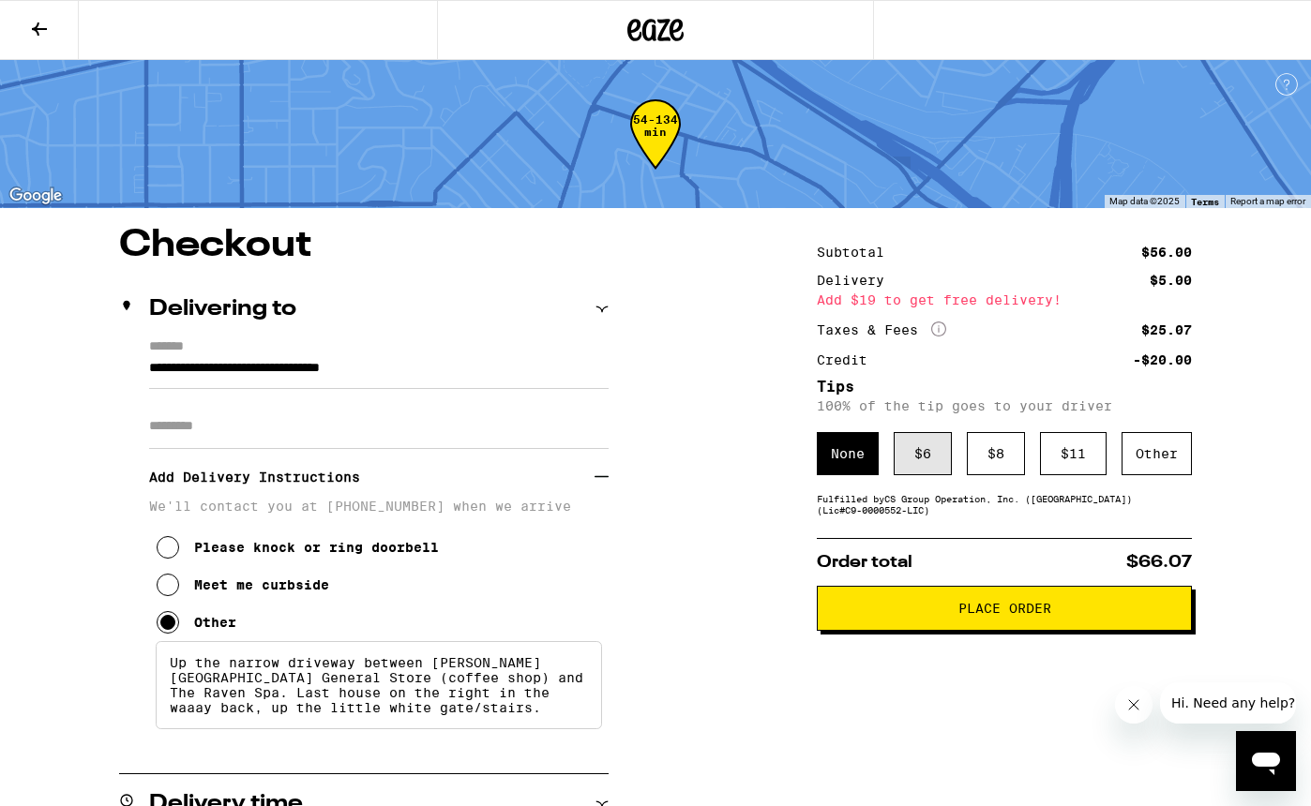
click at [928, 459] on div "$ 6" at bounding box center [923, 453] width 58 height 43
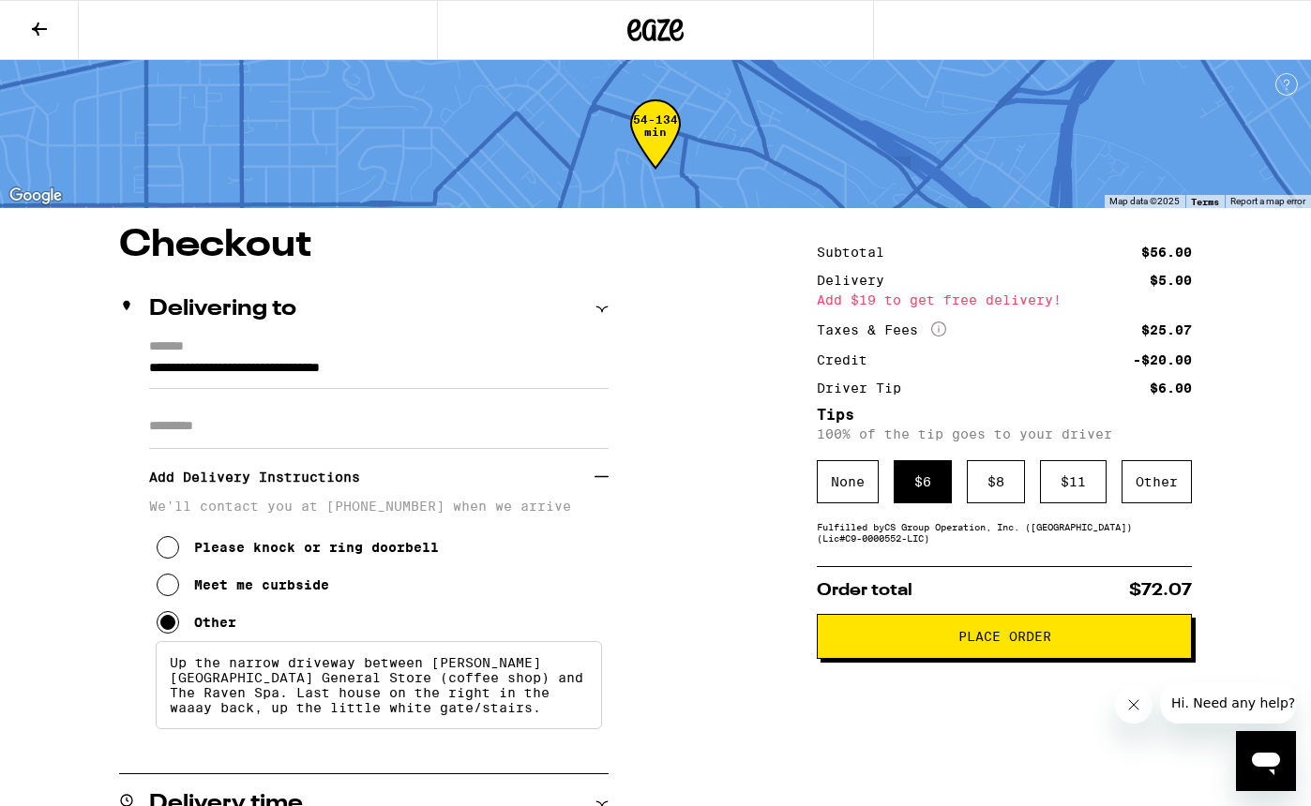
click at [955, 641] on span "Place Order" at bounding box center [1004, 636] width 343 height 13
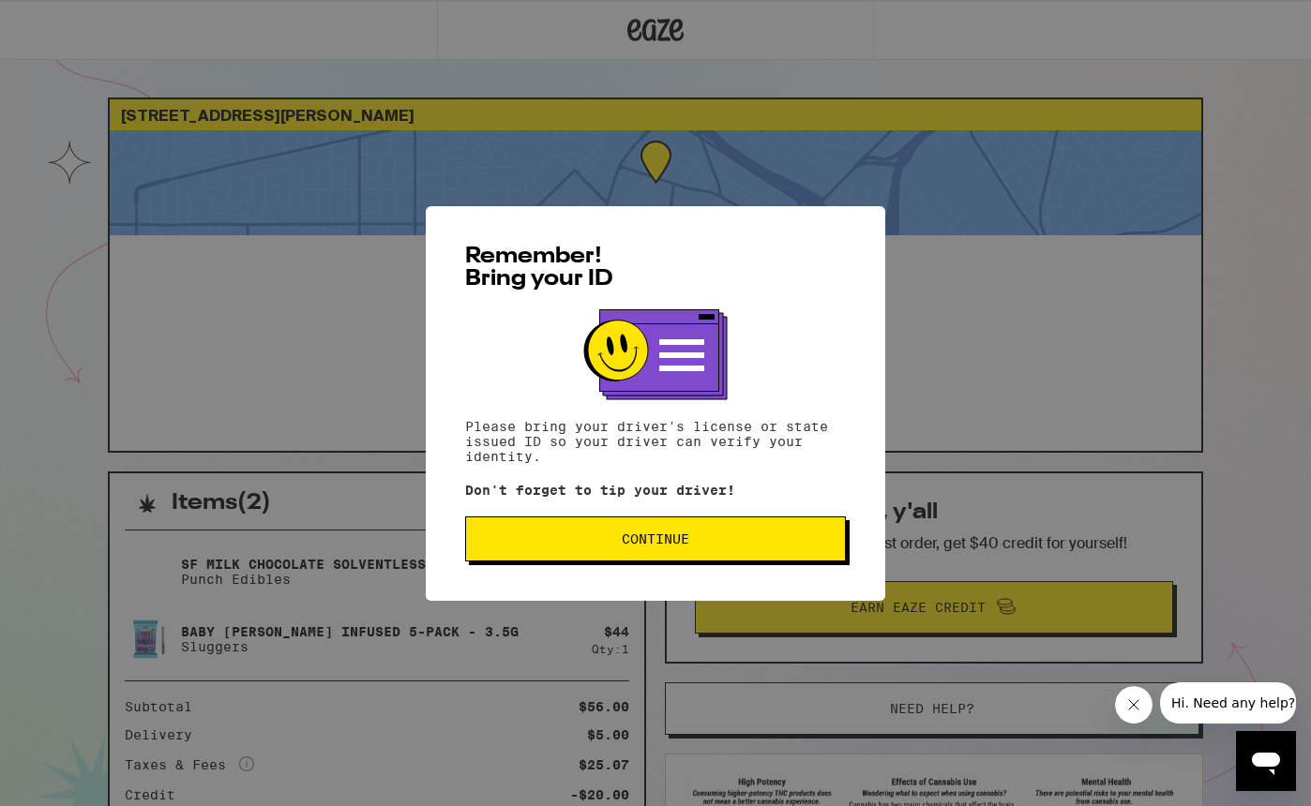
click at [686, 546] on span "Continue" at bounding box center [656, 539] width 68 height 13
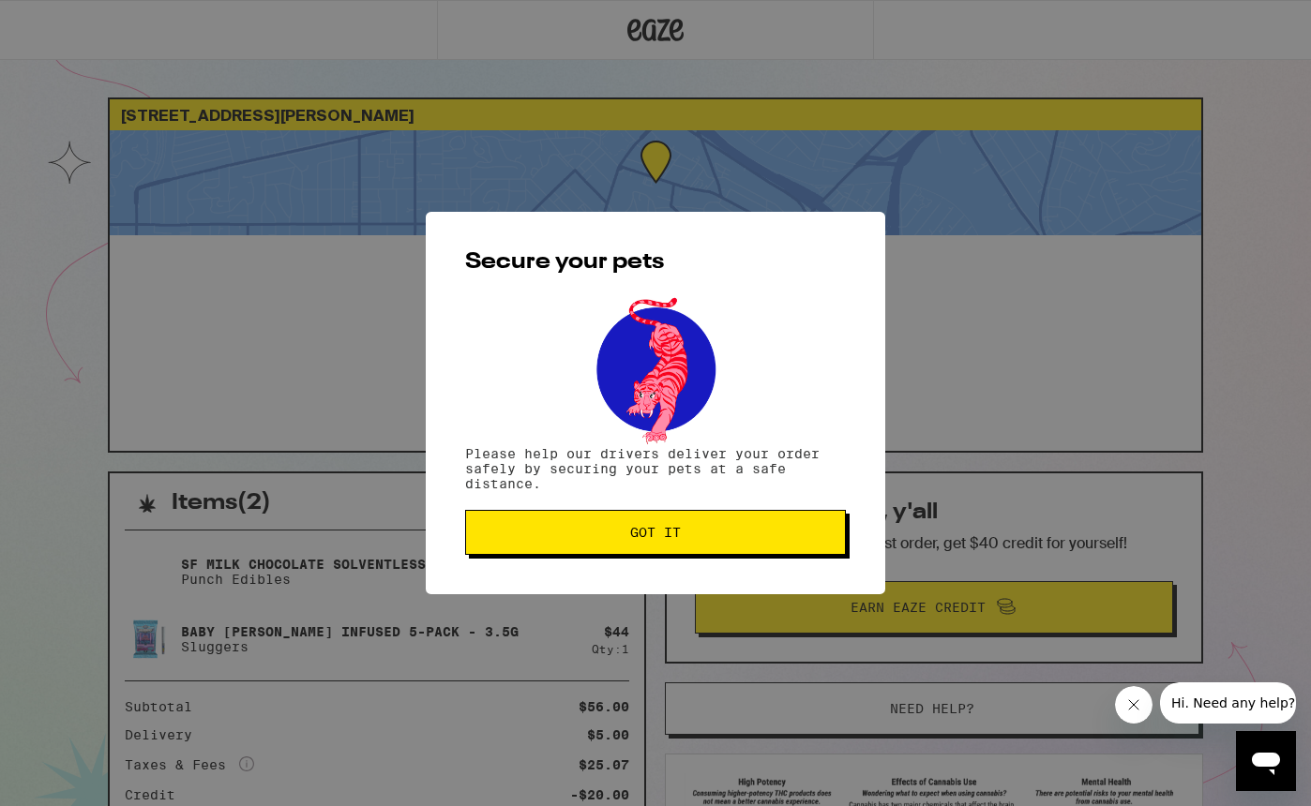
click at [628, 535] on span "Got it" at bounding box center [655, 532] width 349 height 13
